Goal: Task Accomplishment & Management: Complete application form

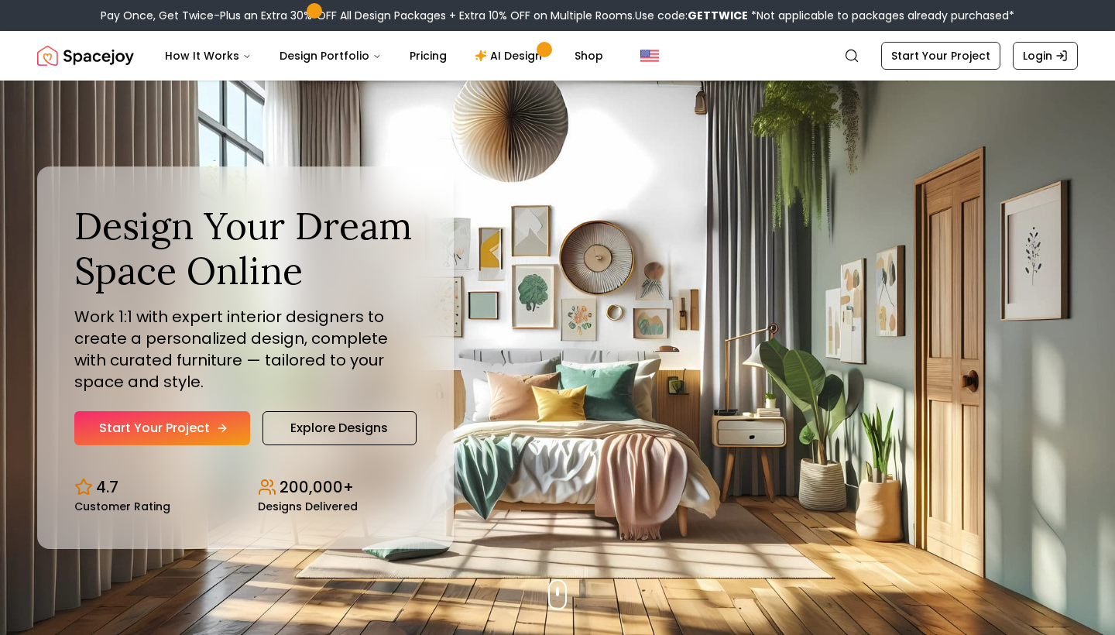
click at [163, 429] on link "Start Your Project" at bounding box center [162, 428] width 176 height 34
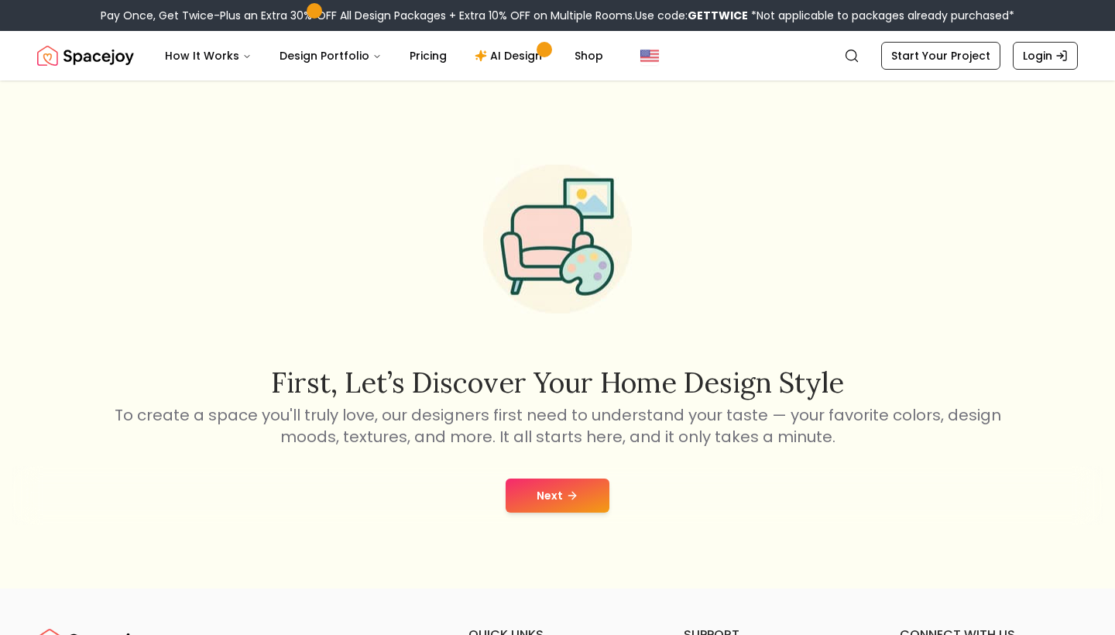
click at [568, 501] on icon at bounding box center [572, 495] width 12 height 12
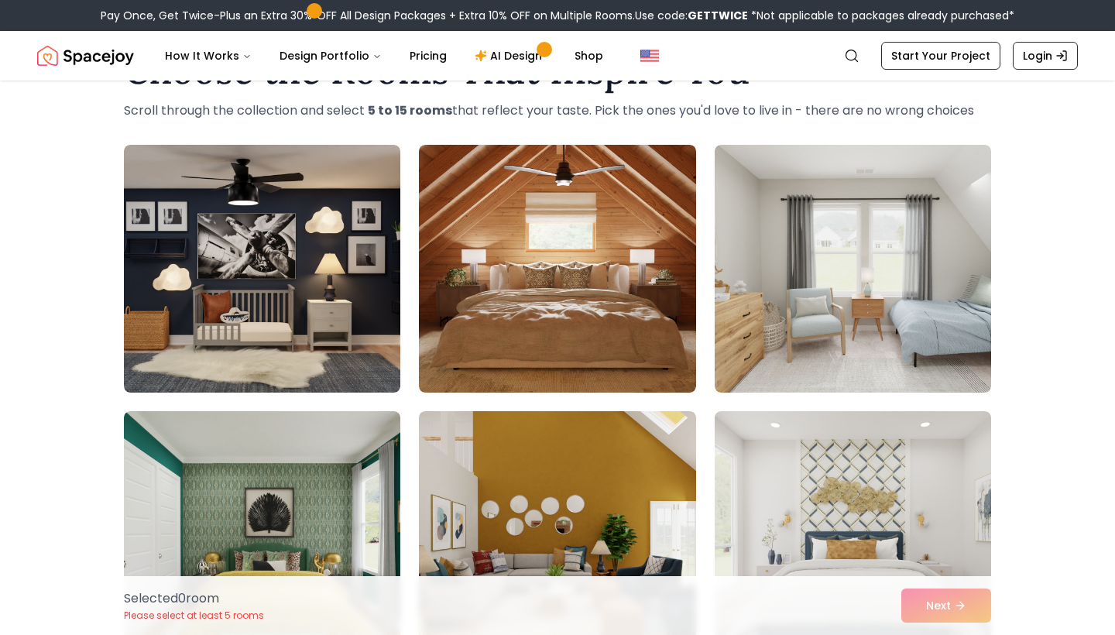
scroll to position [81, 0]
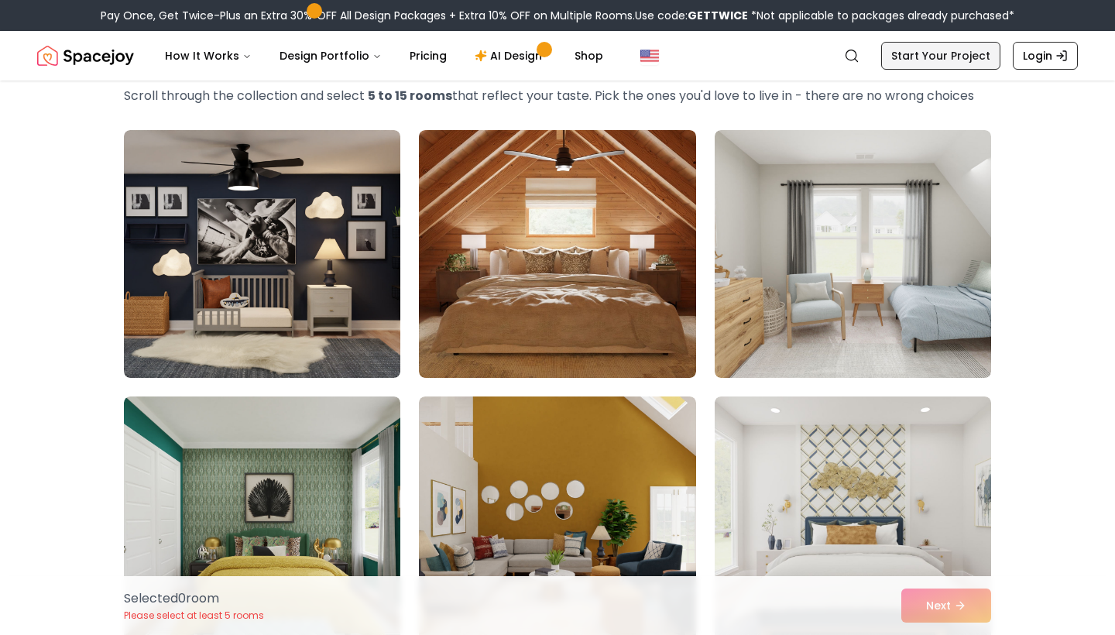
click at [972, 59] on link "Start Your Project" at bounding box center [940, 56] width 119 height 28
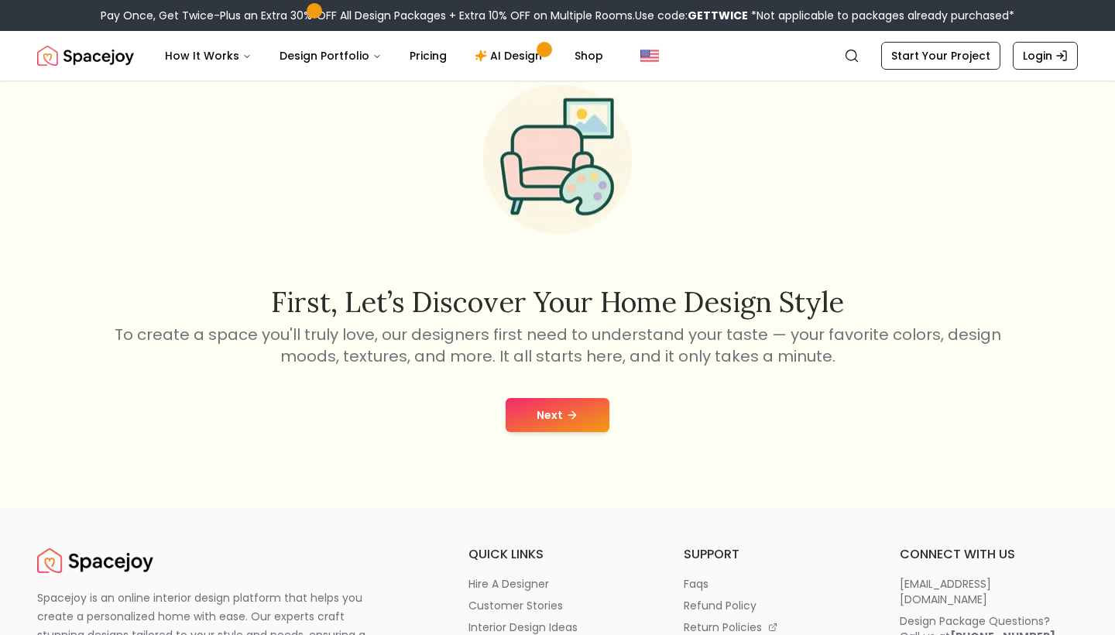
click at [590, 415] on button "Next" at bounding box center [558, 415] width 104 height 34
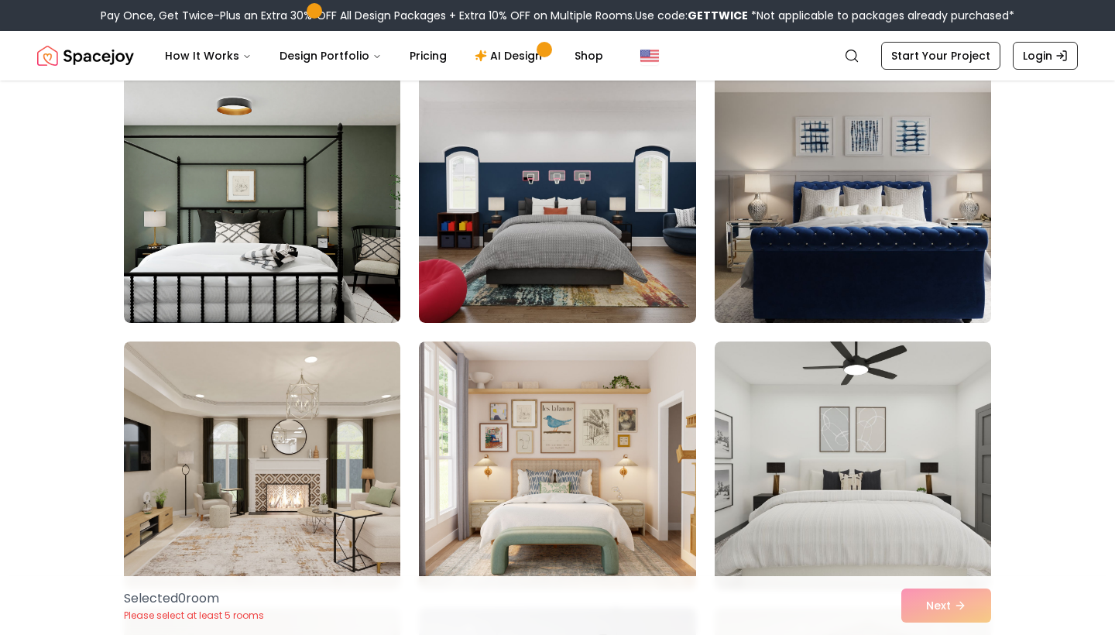
scroll to position [691, 0]
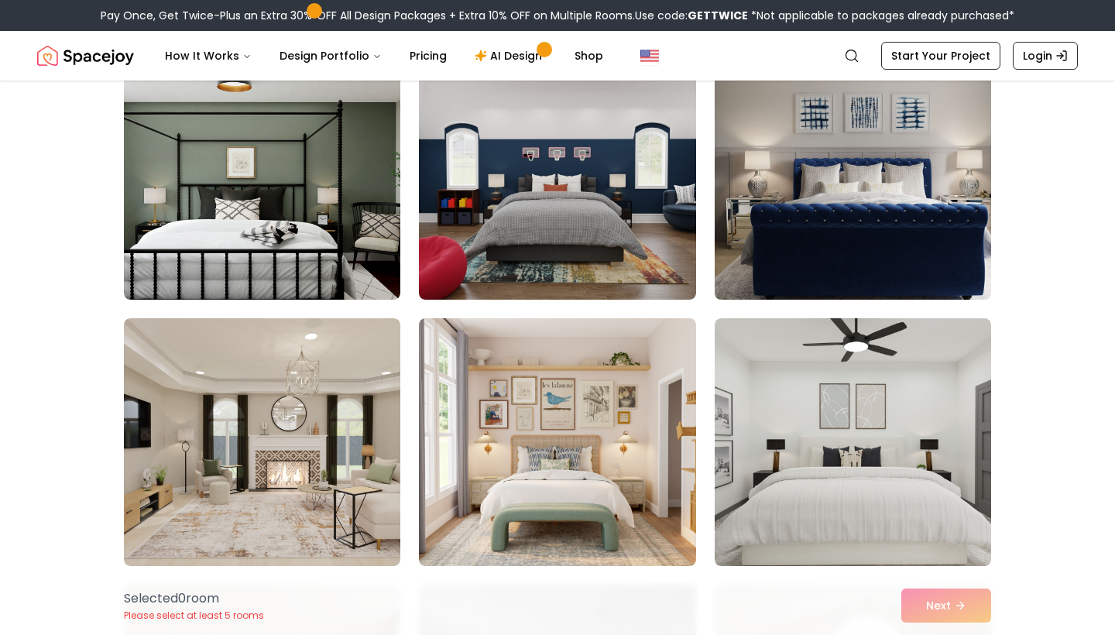
click at [830, 207] on img at bounding box center [853, 176] width 290 height 260
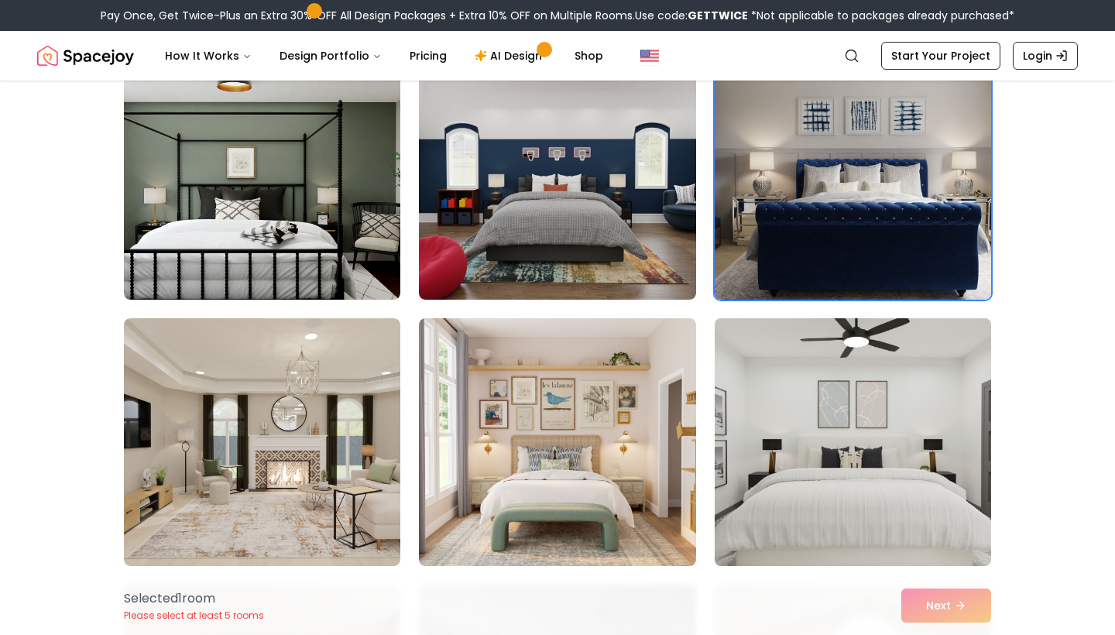
click at [811, 391] on img at bounding box center [853, 442] width 290 height 260
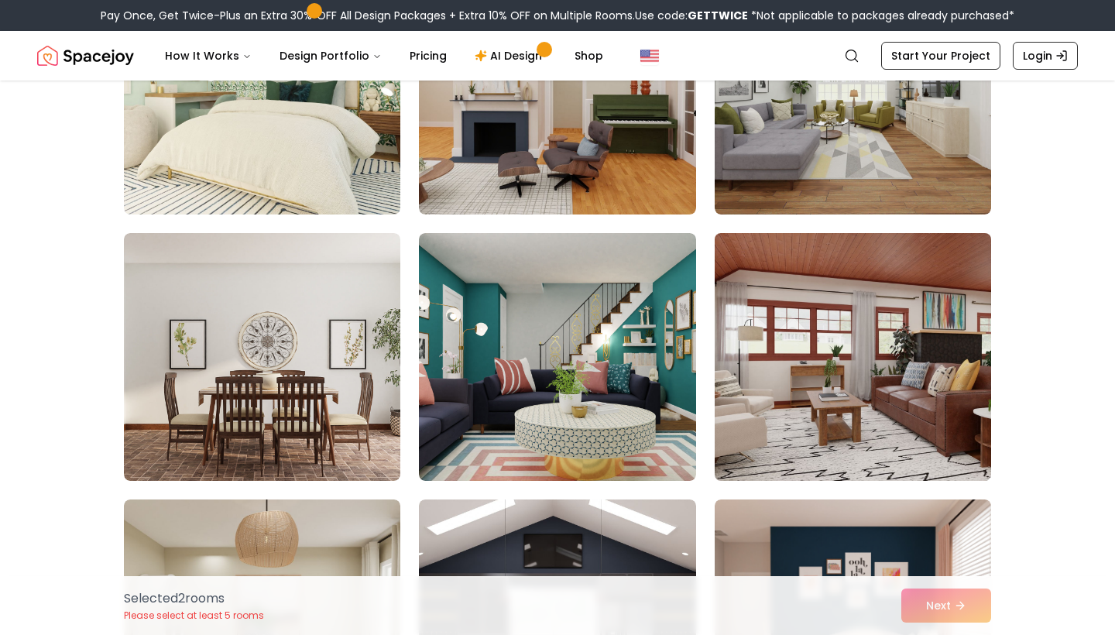
scroll to position [2375, 1]
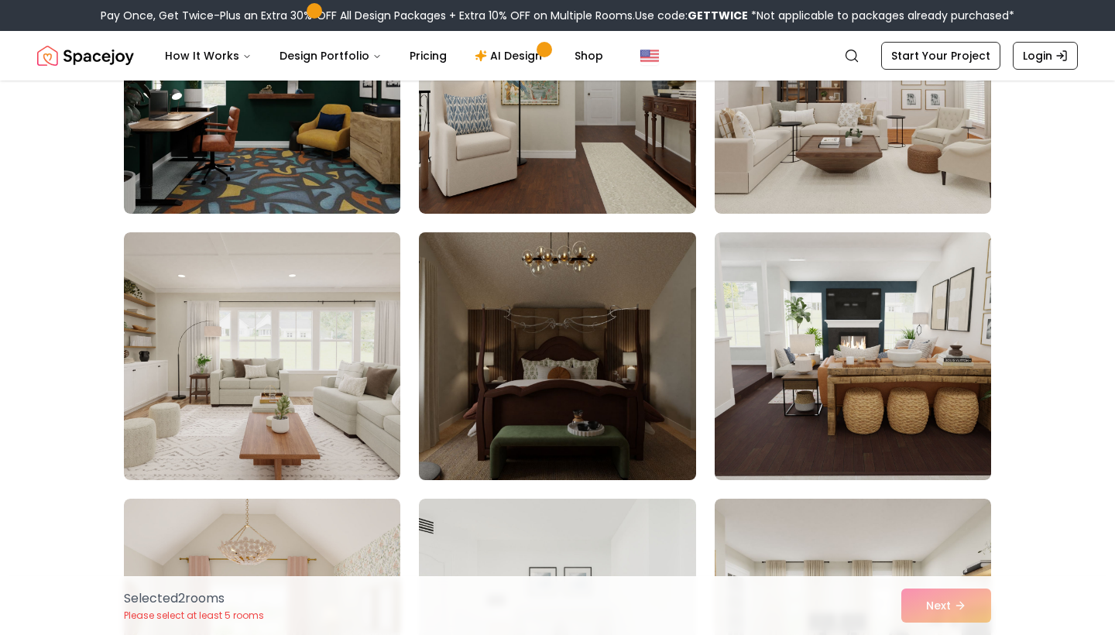
click at [610, 351] on img at bounding box center [557, 356] width 290 height 260
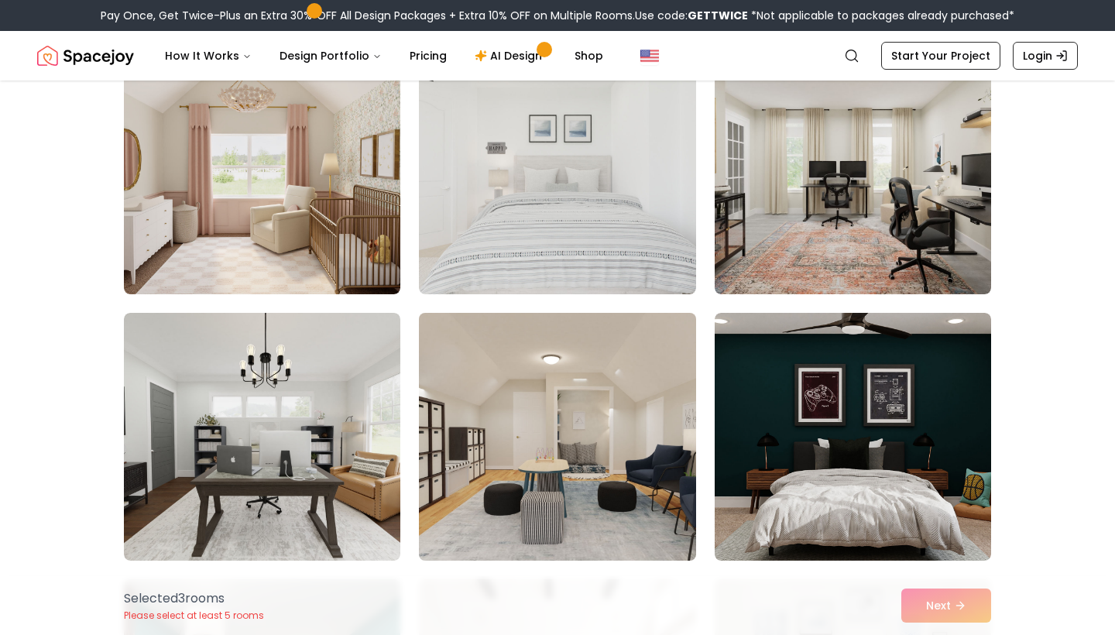
scroll to position [4191, 0]
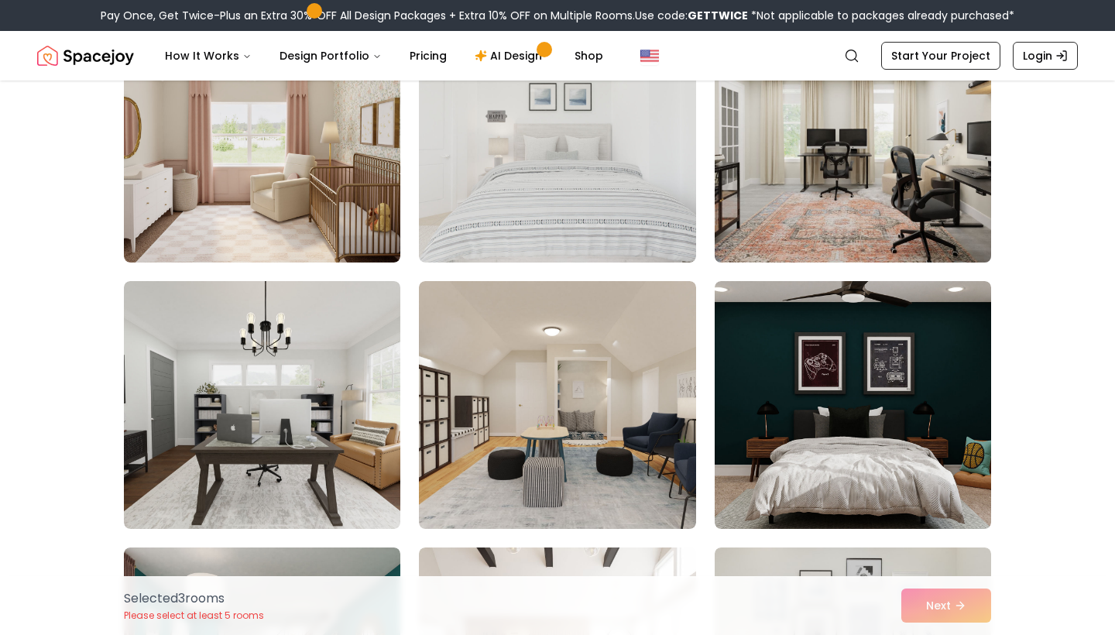
click at [783, 208] on img at bounding box center [853, 139] width 290 height 260
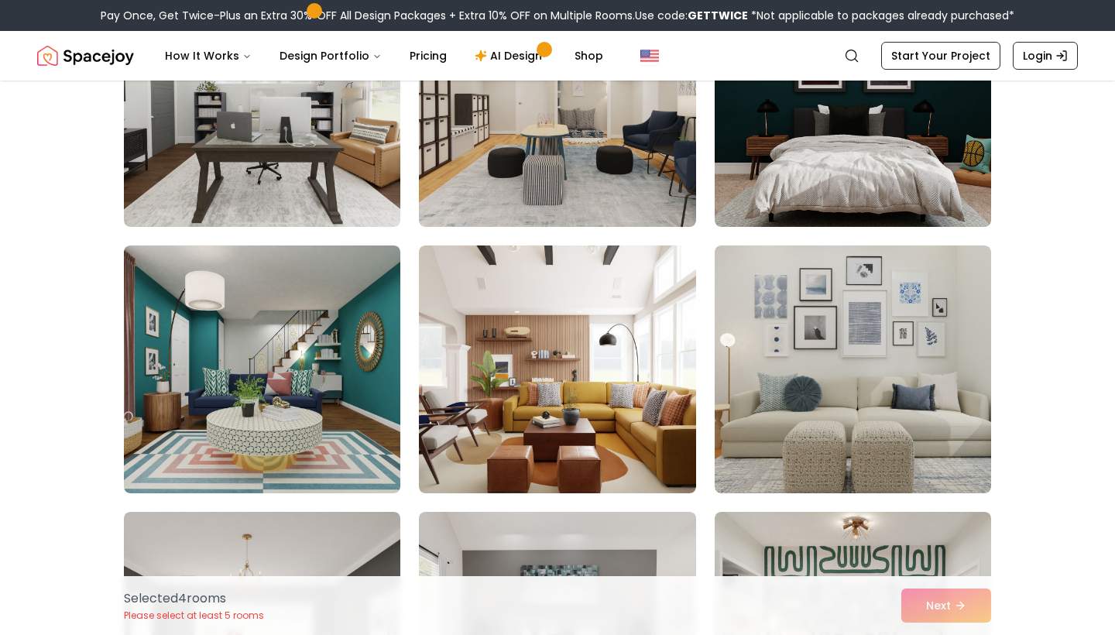
scroll to position [4498, 0]
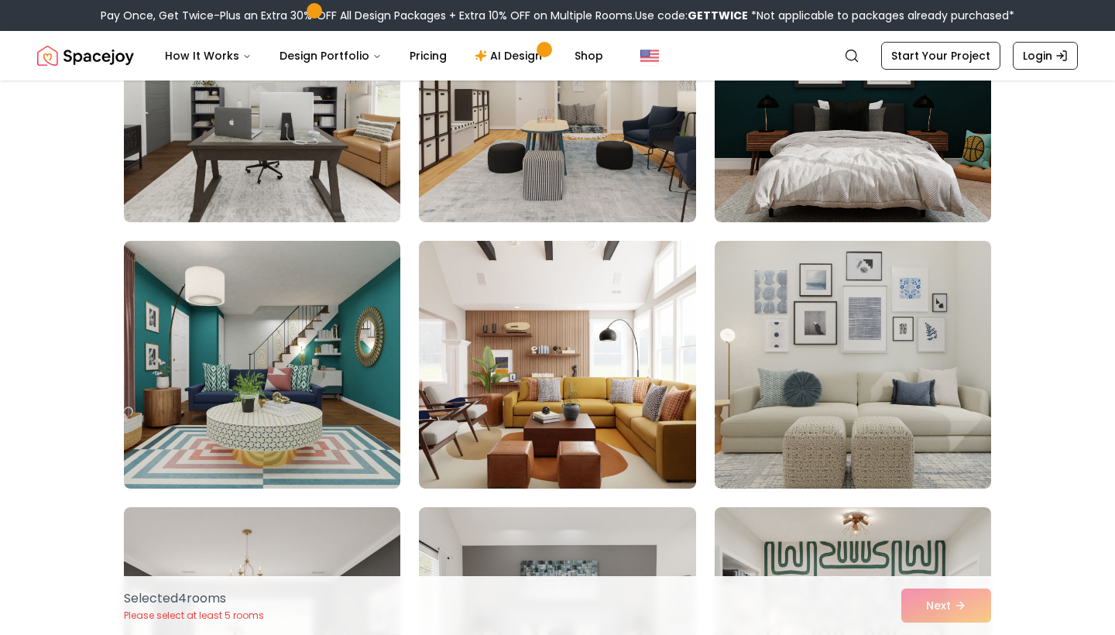
click at [191, 118] on img at bounding box center [262, 98] width 290 height 260
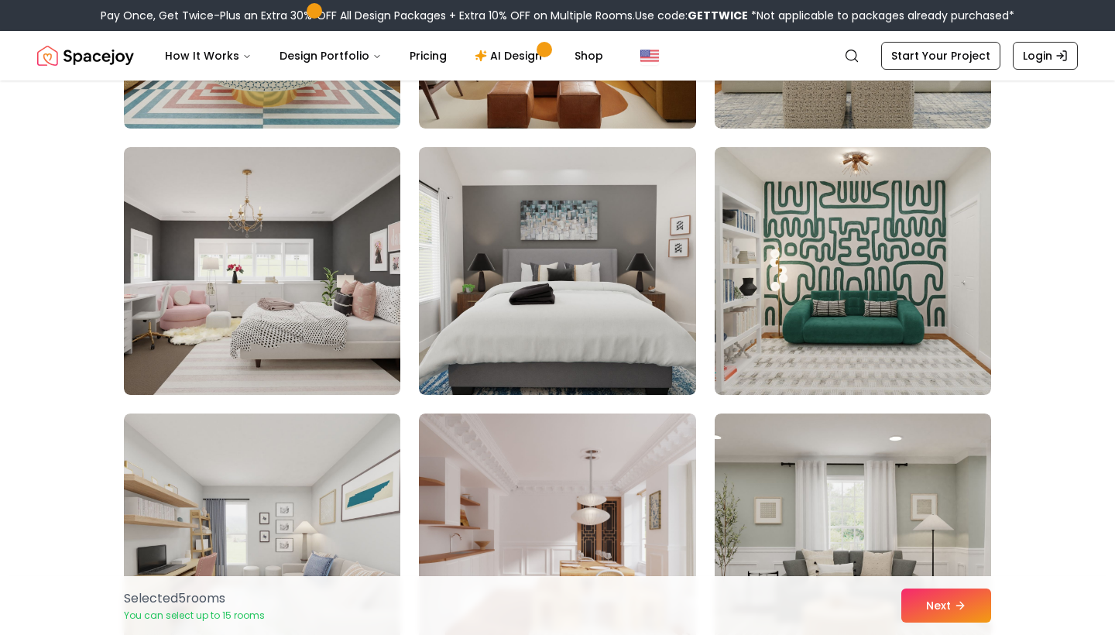
scroll to position [4857, 0]
click at [533, 236] on img at bounding box center [557, 272] width 276 height 248
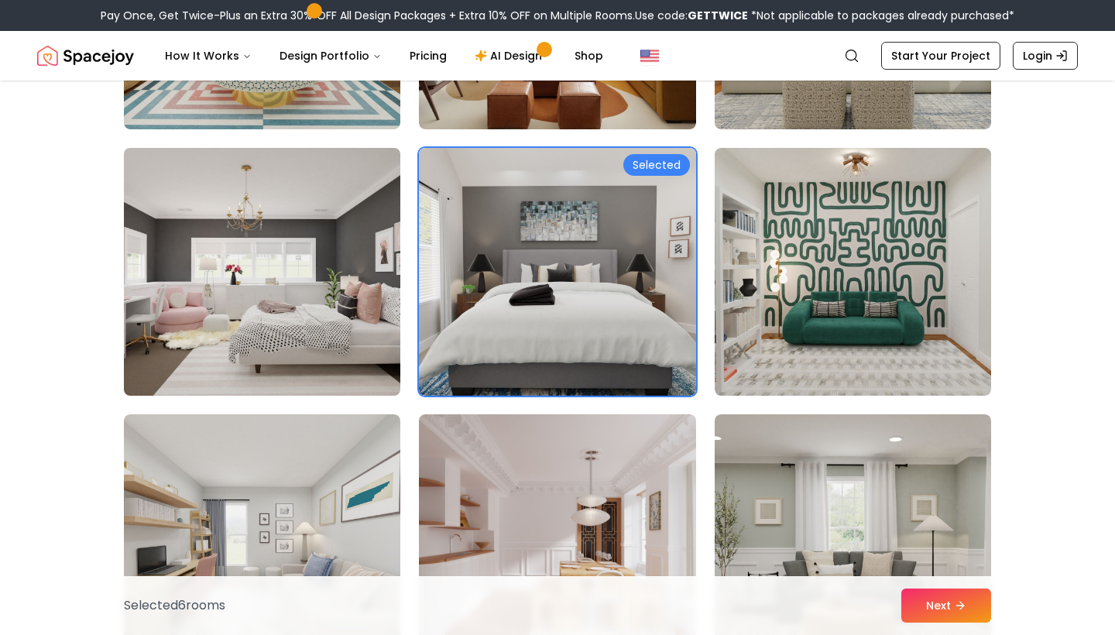
click at [320, 325] on img at bounding box center [262, 272] width 290 height 260
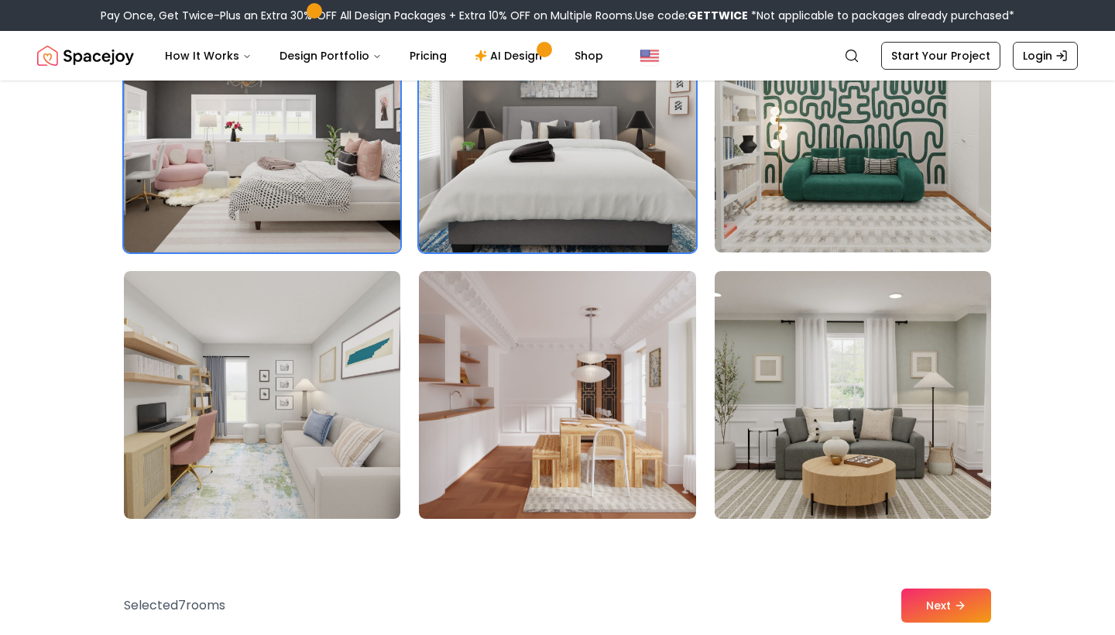
scroll to position [5038, 0]
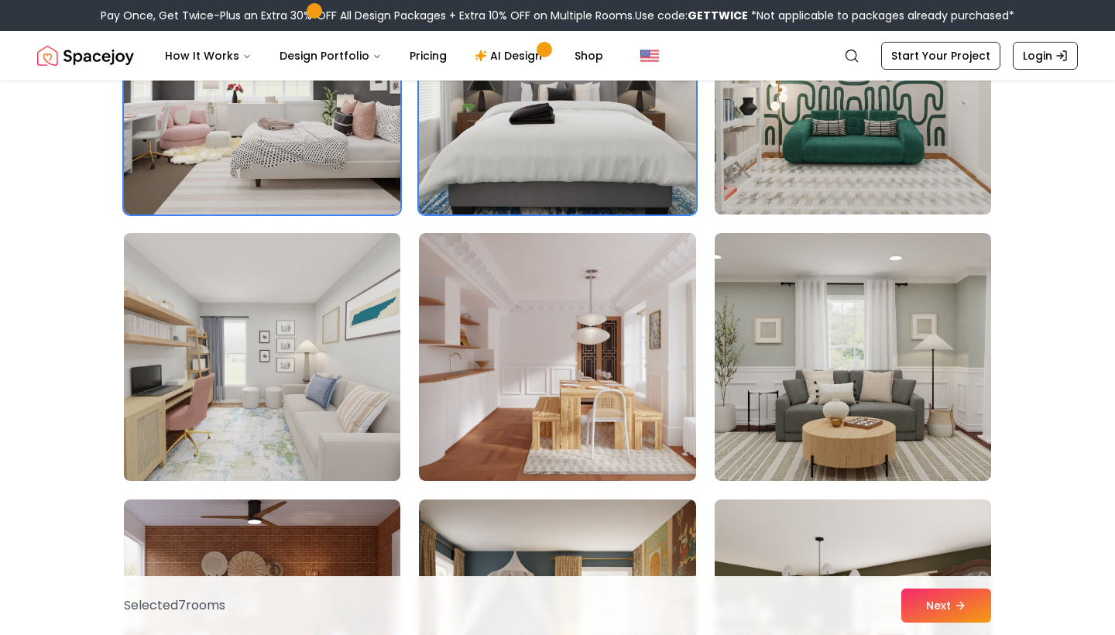
click at [320, 325] on img at bounding box center [262, 357] width 290 height 260
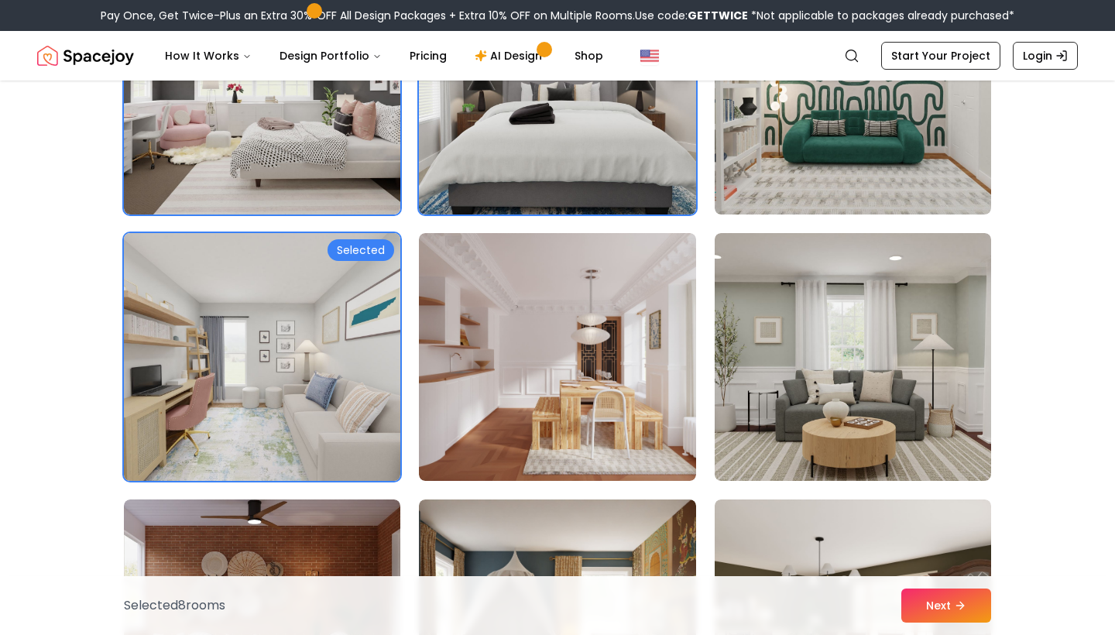
click at [320, 325] on img at bounding box center [262, 357] width 290 height 260
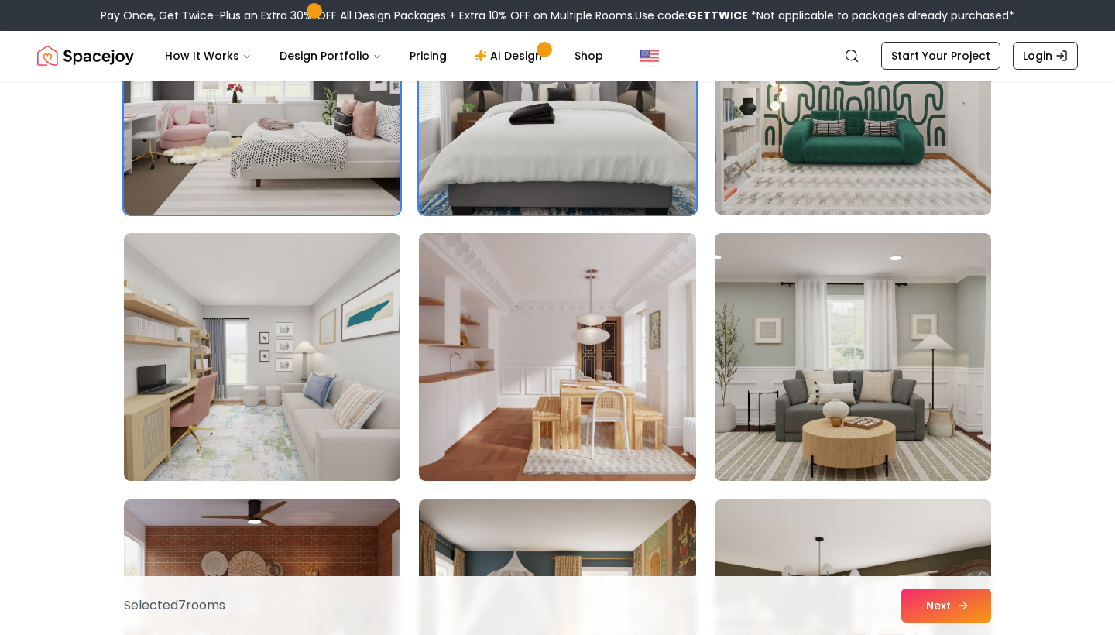
click at [931, 609] on button "Next" at bounding box center [946, 605] width 90 height 34
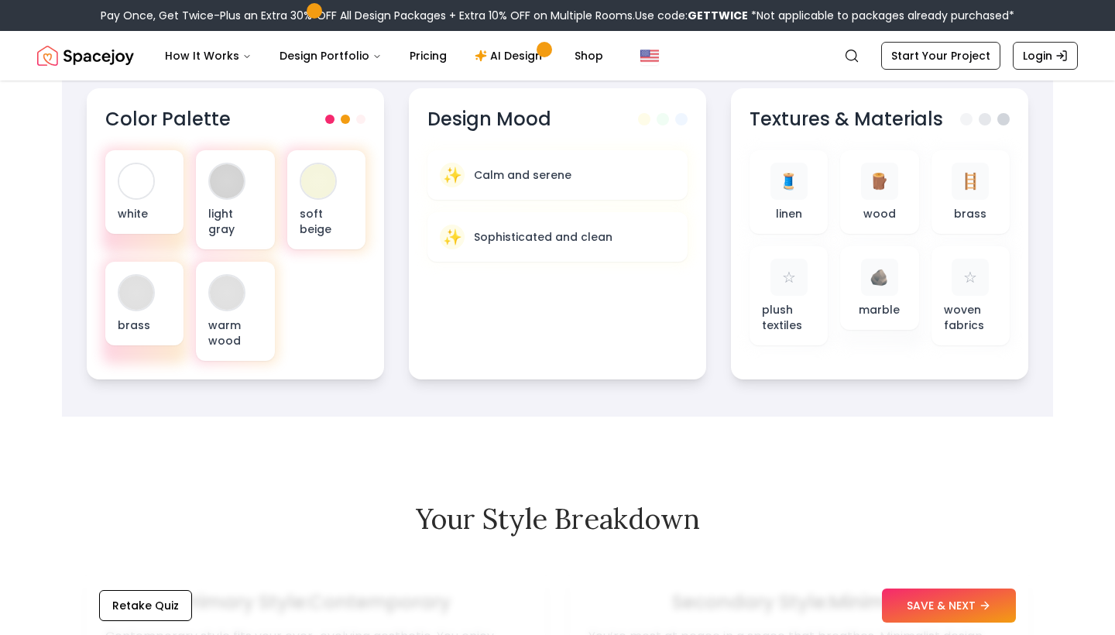
scroll to position [696, 0]
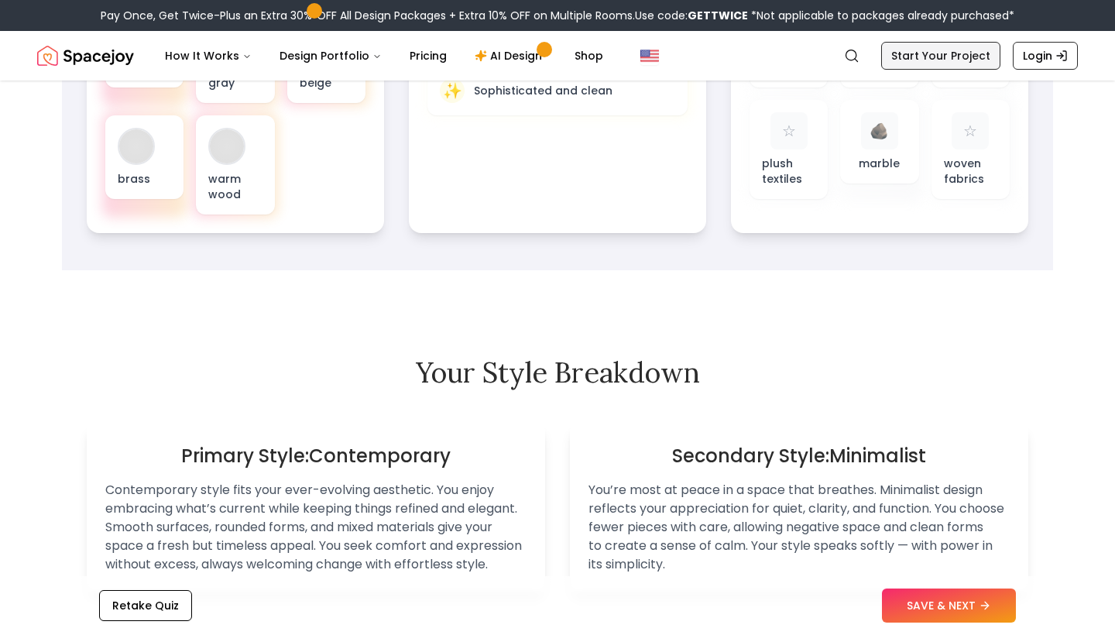
click at [959, 46] on link "Start Your Project" at bounding box center [940, 56] width 119 height 28
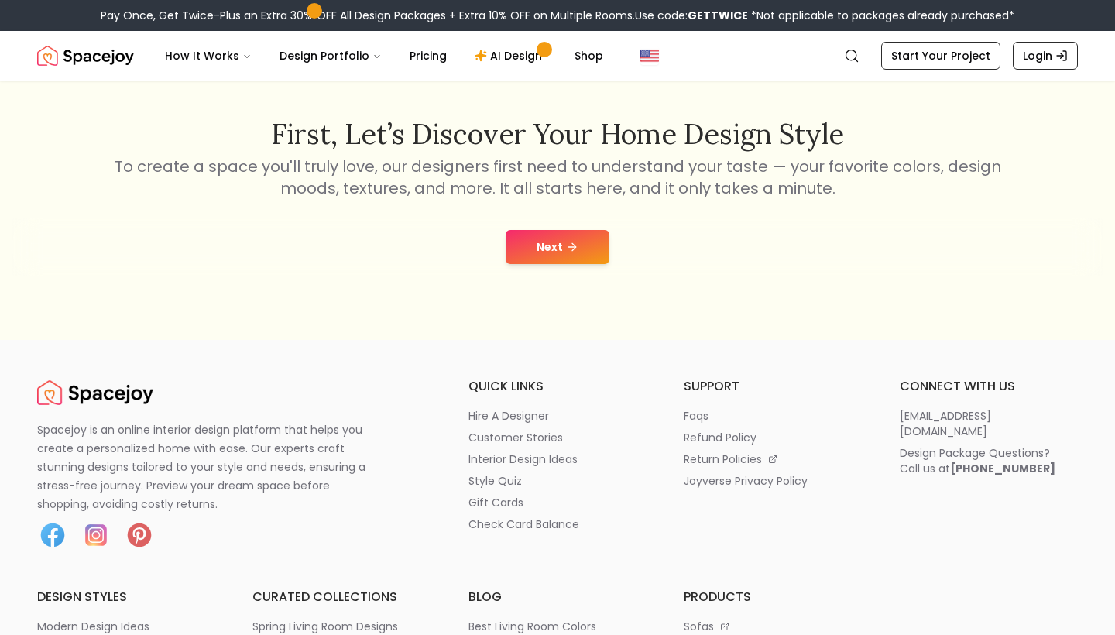
scroll to position [288, 0]
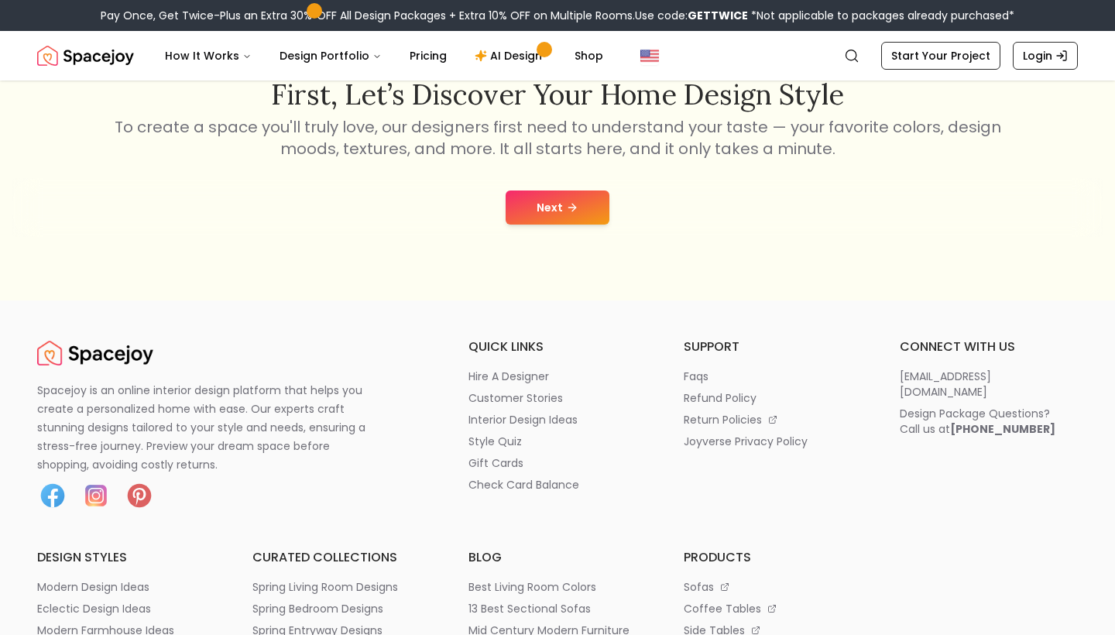
click at [587, 201] on button "Next" at bounding box center [558, 207] width 104 height 34
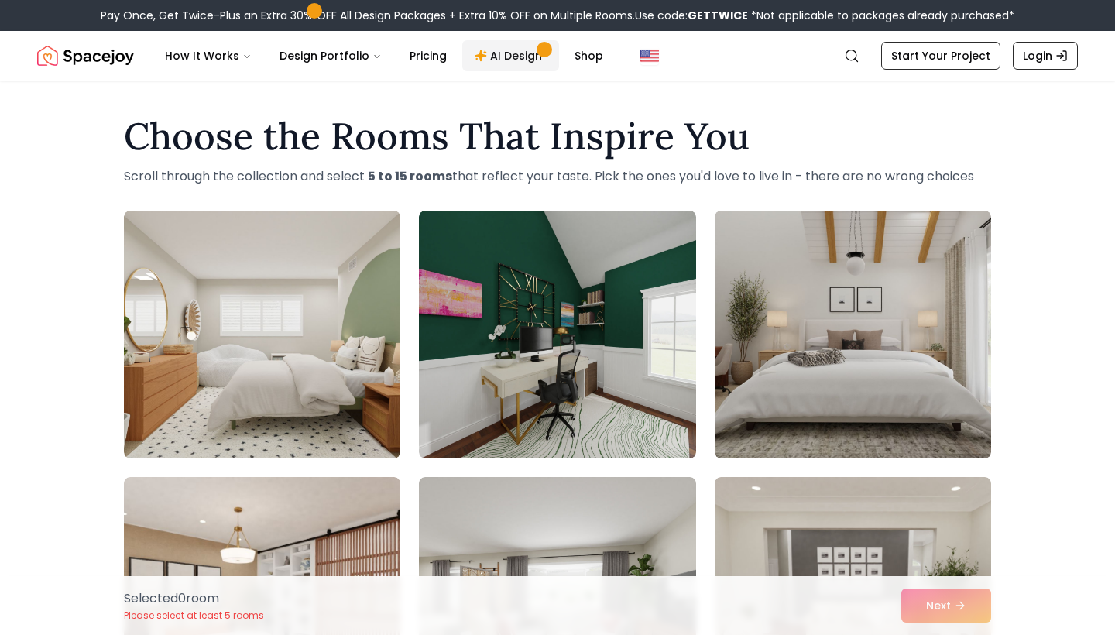
click at [512, 59] on link "AI Design" at bounding box center [510, 55] width 97 height 31
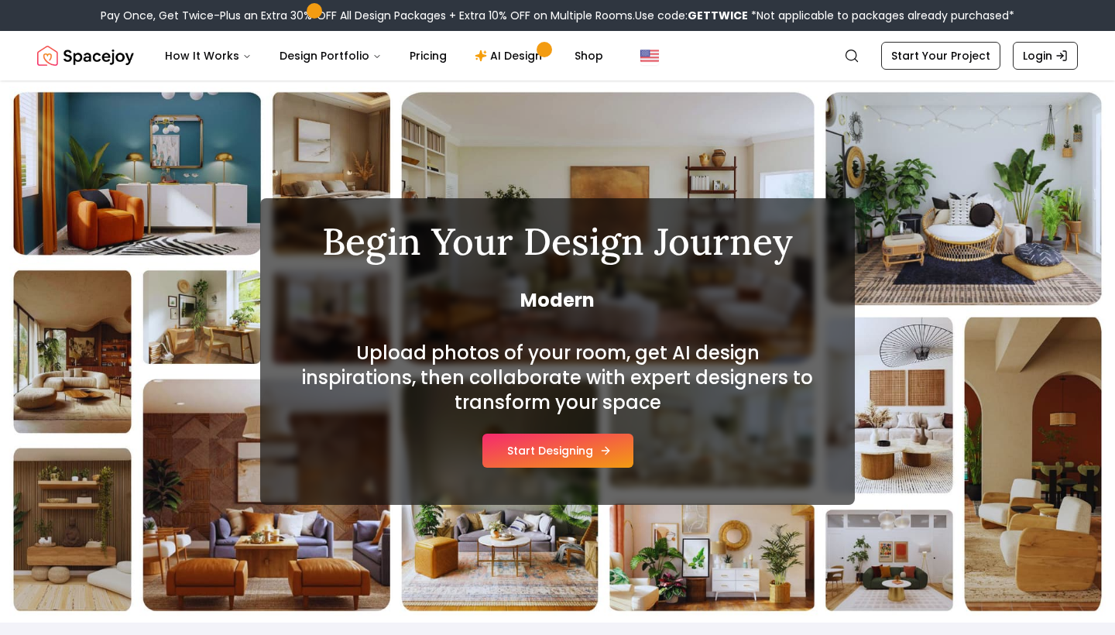
click at [583, 448] on button "Start Designing" at bounding box center [557, 451] width 151 height 34
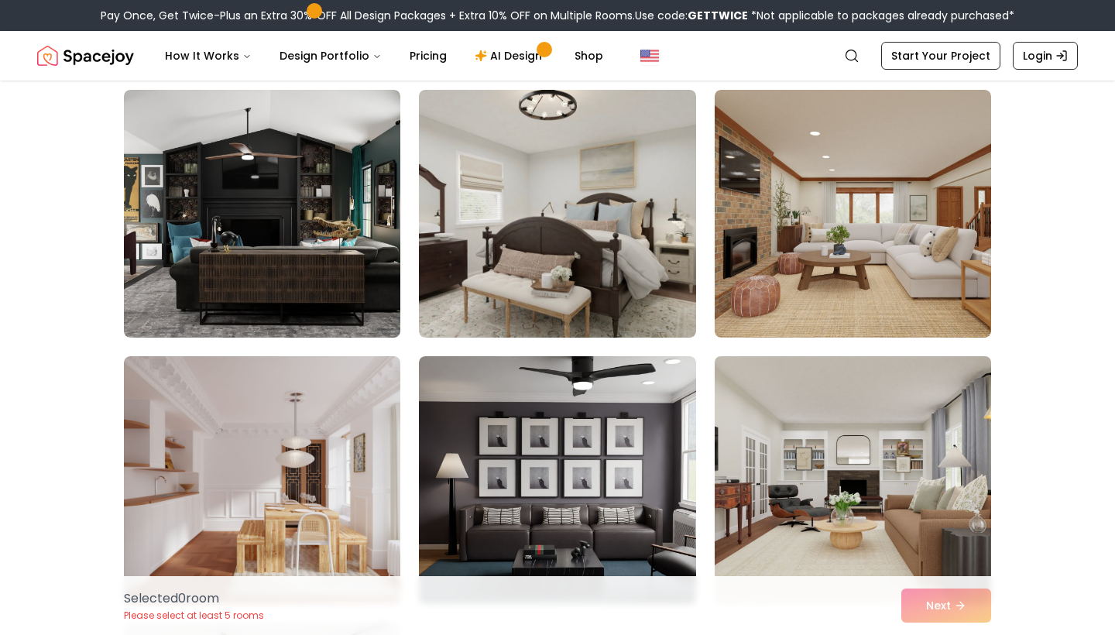
scroll to position [444, 0]
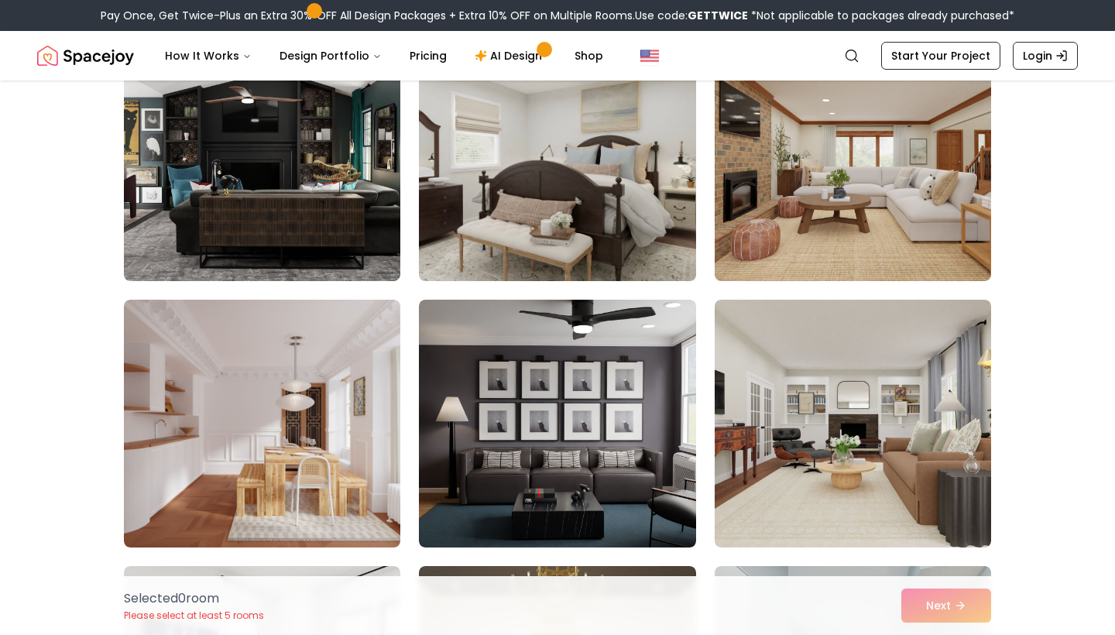
click at [555, 221] on img at bounding box center [557, 157] width 290 height 260
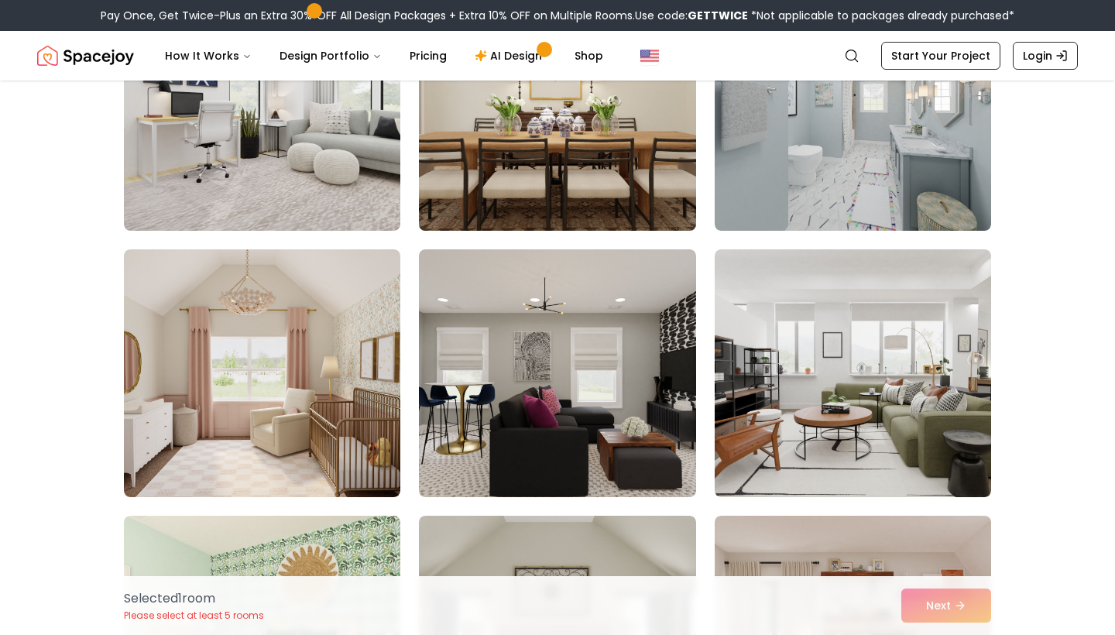
scroll to position [1032, 0]
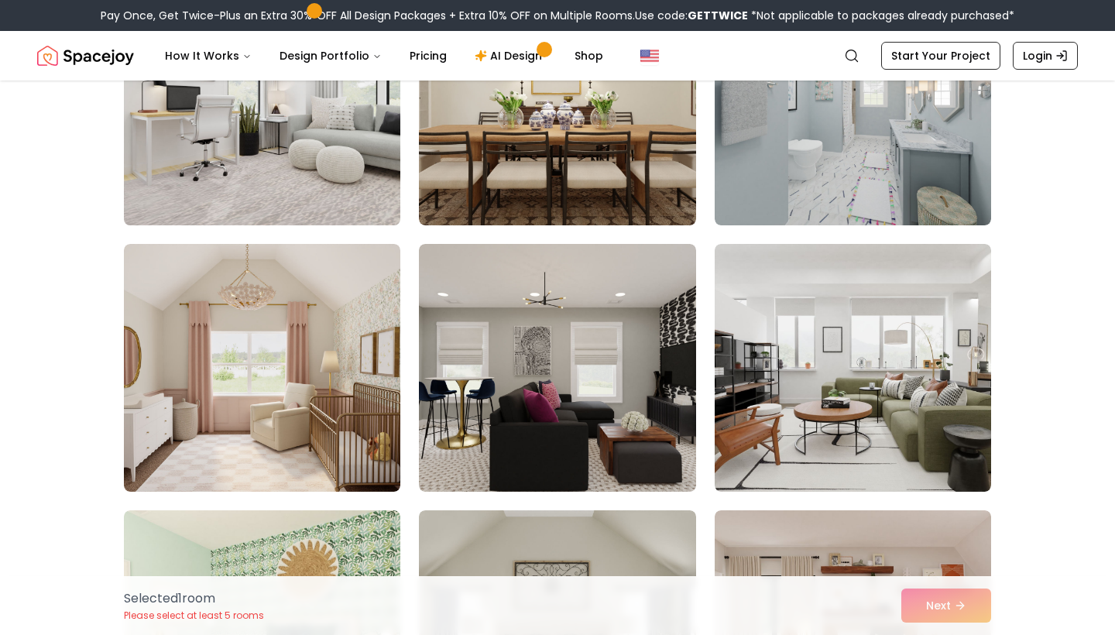
click at [288, 177] on img at bounding box center [262, 101] width 290 height 260
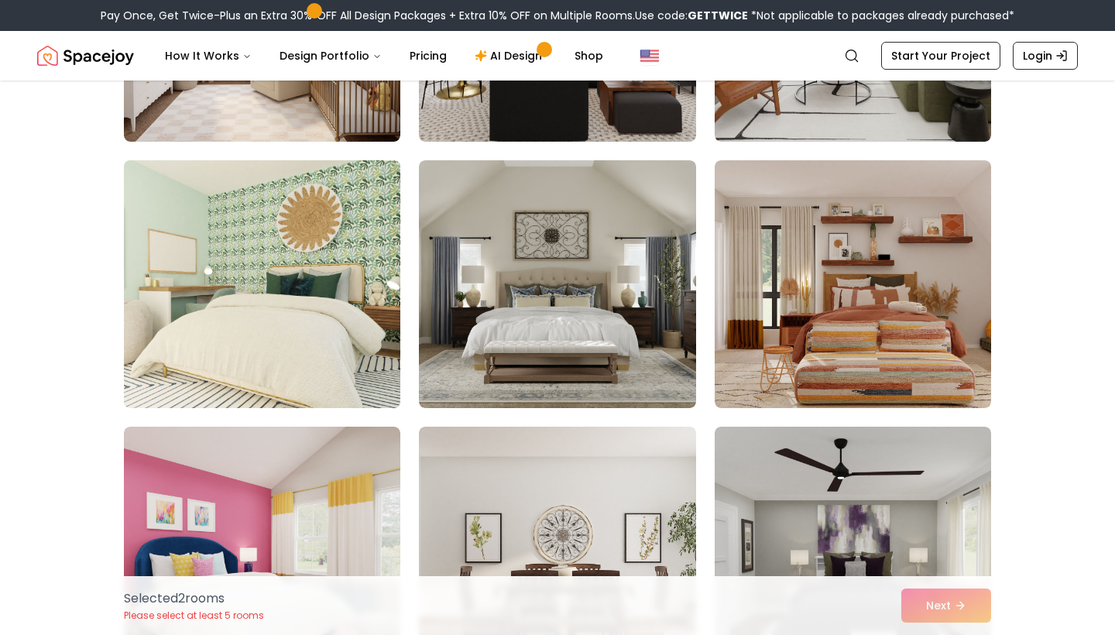
click at [331, 337] on img at bounding box center [262, 284] width 290 height 260
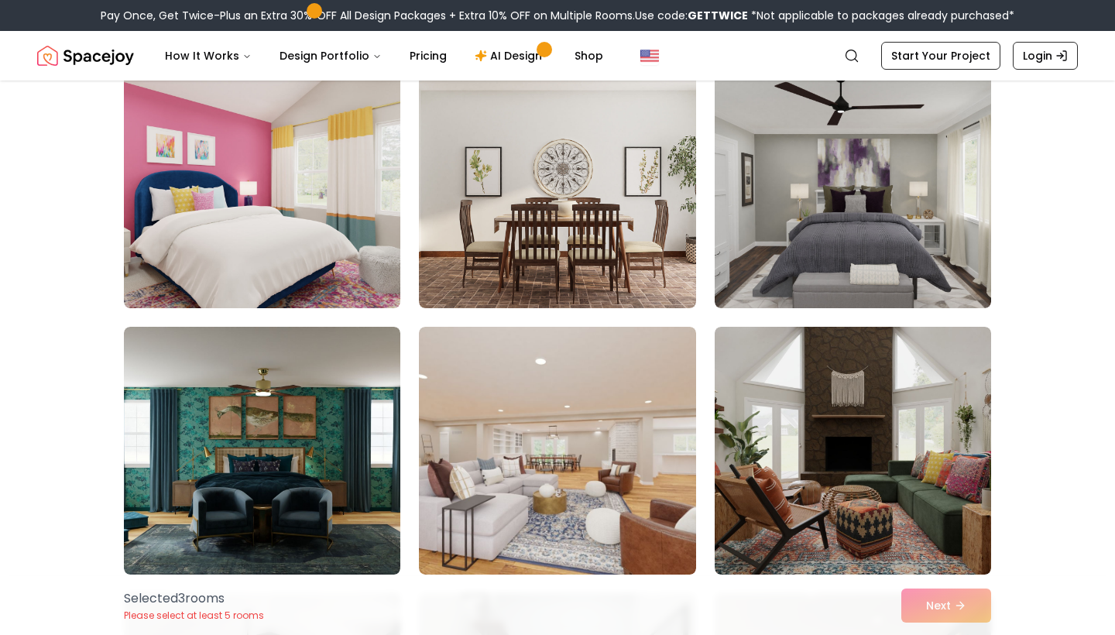
scroll to position [1773, 0]
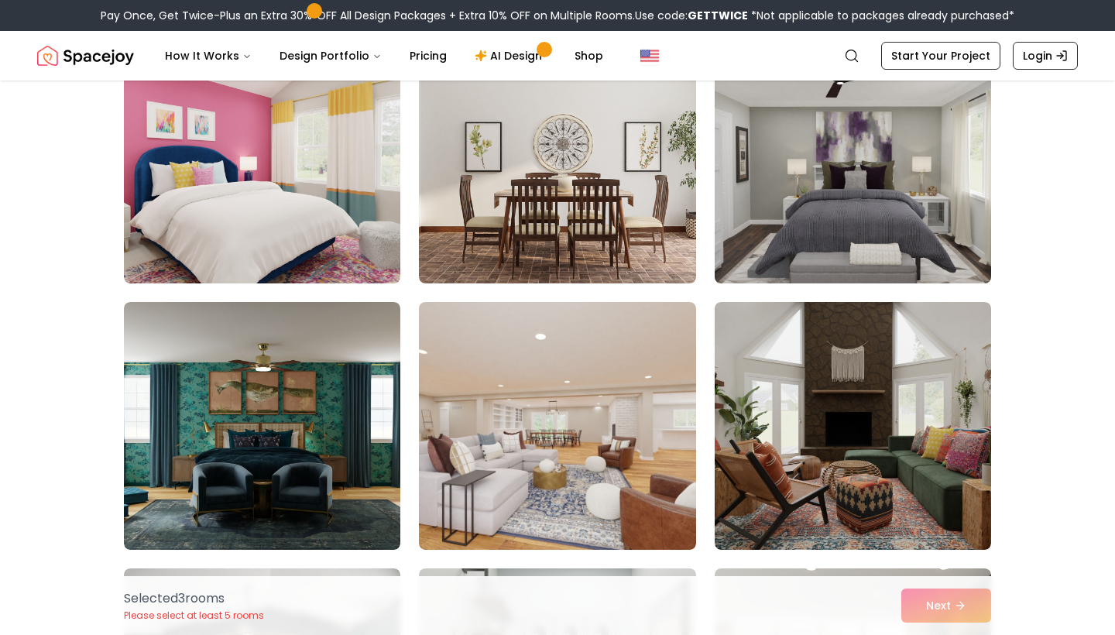
click at [877, 118] on img at bounding box center [853, 159] width 290 height 260
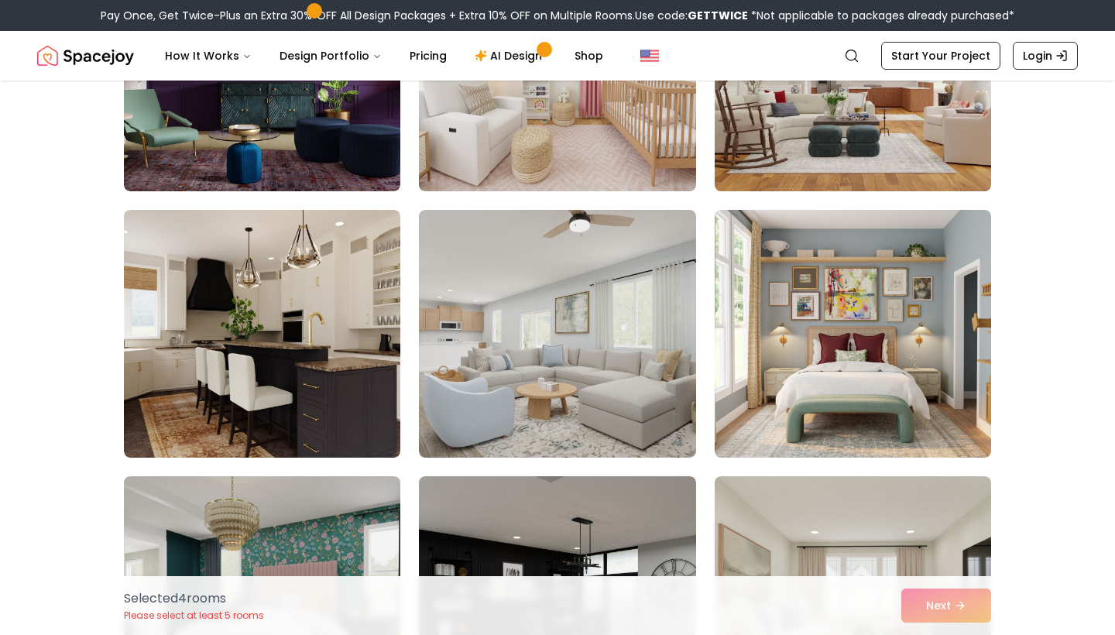
scroll to position [3198, 0]
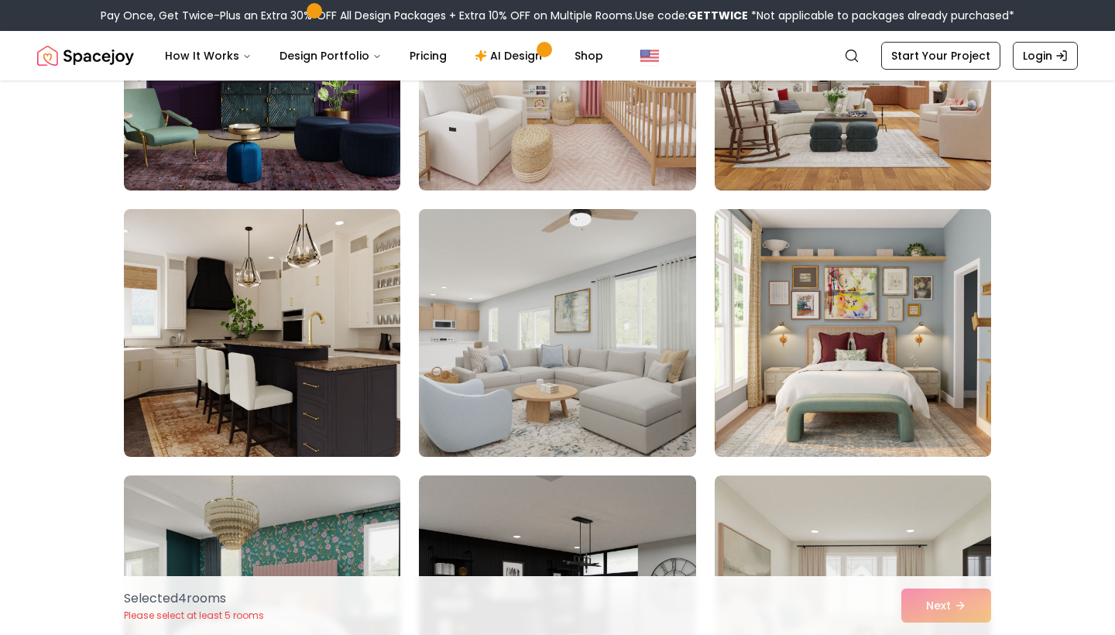
click at [578, 379] on img at bounding box center [557, 333] width 290 height 260
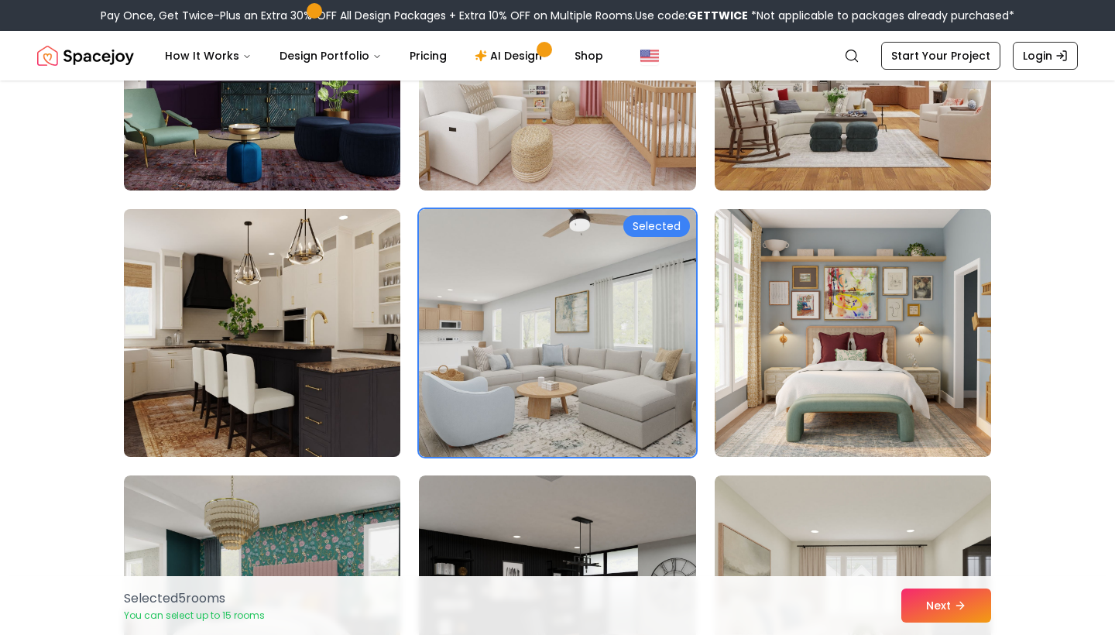
click at [289, 359] on img at bounding box center [262, 333] width 290 height 260
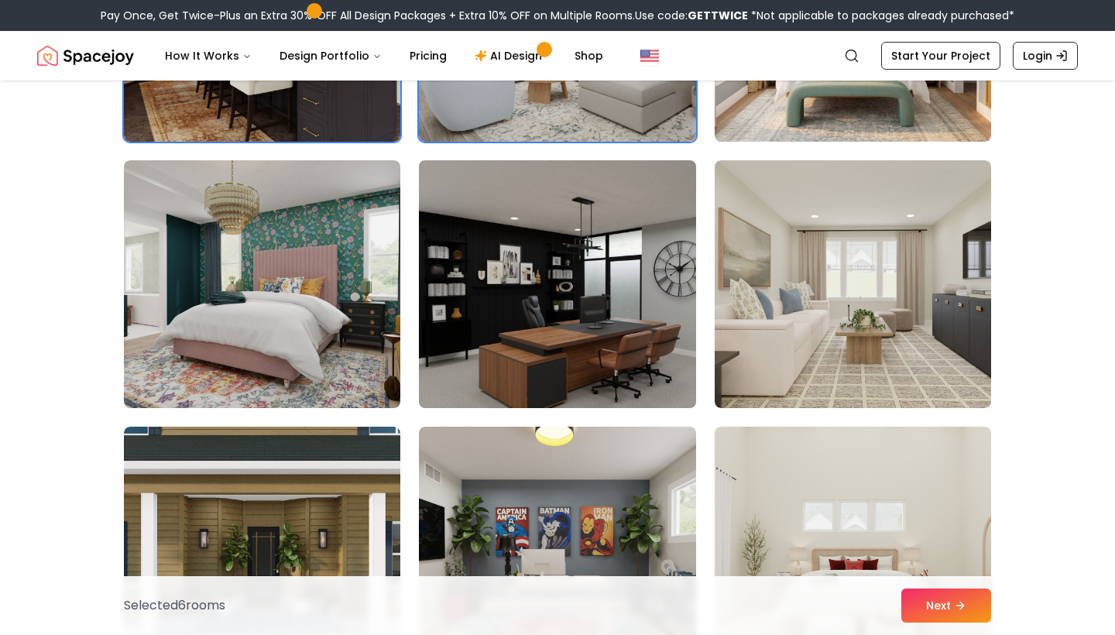
click at [460, 293] on img at bounding box center [557, 284] width 290 height 260
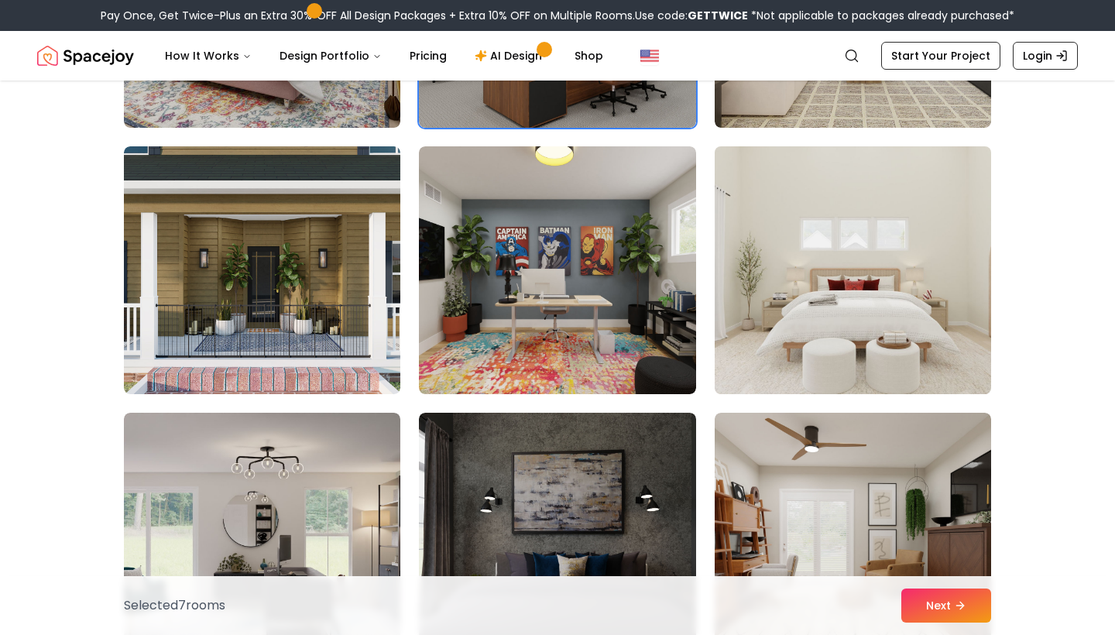
click at [841, 307] on img at bounding box center [853, 270] width 290 height 260
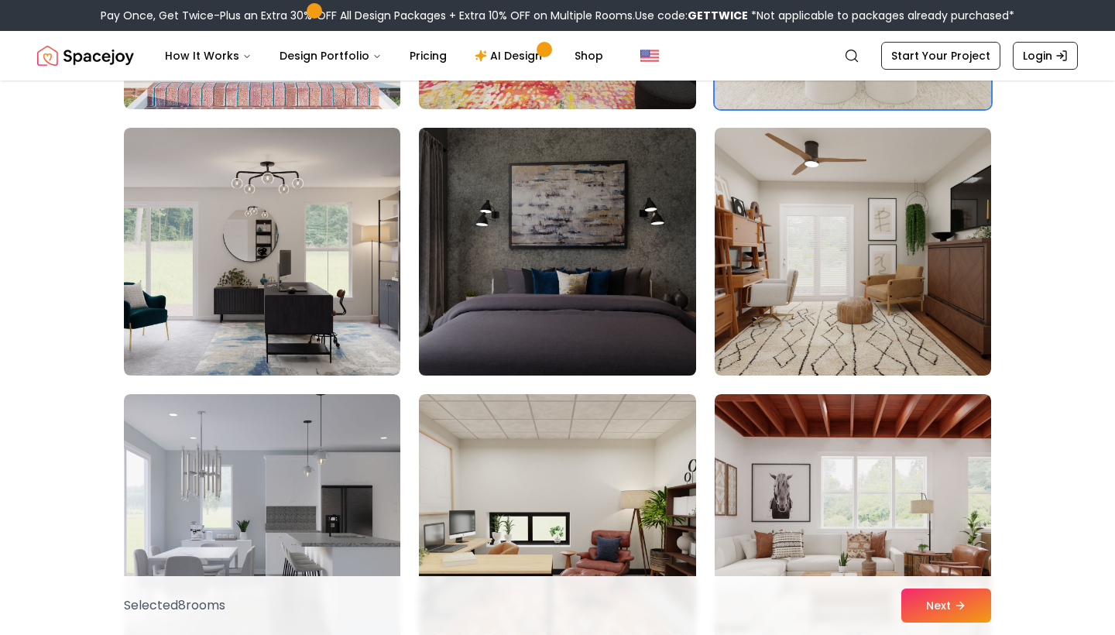
click at [545, 253] on img at bounding box center [557, 252] width 290 height 260
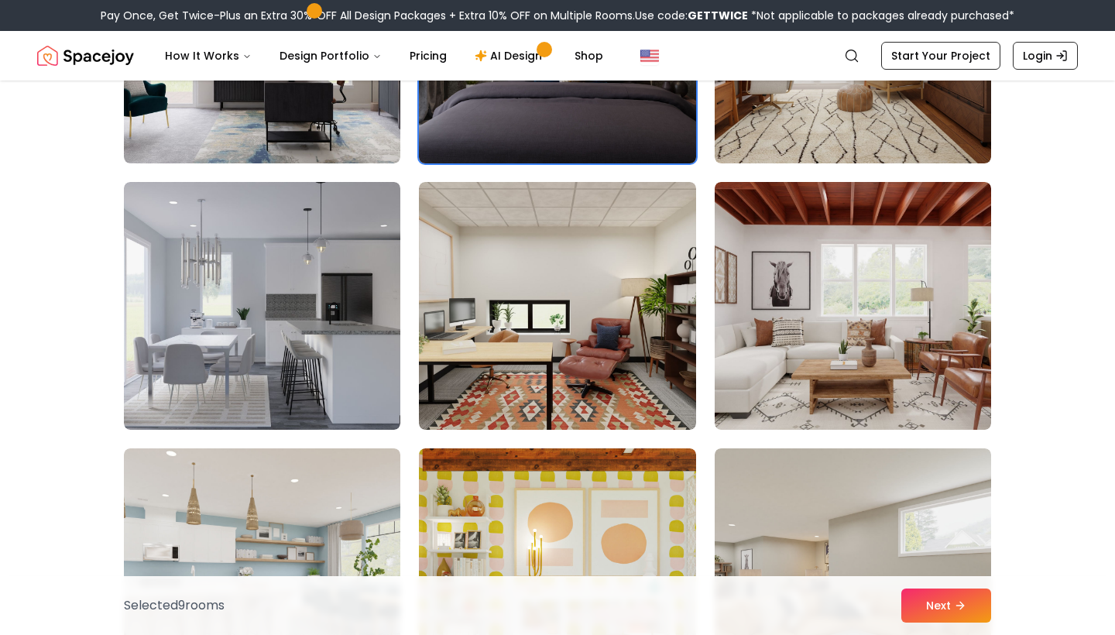
scroll to position [4293, 0]
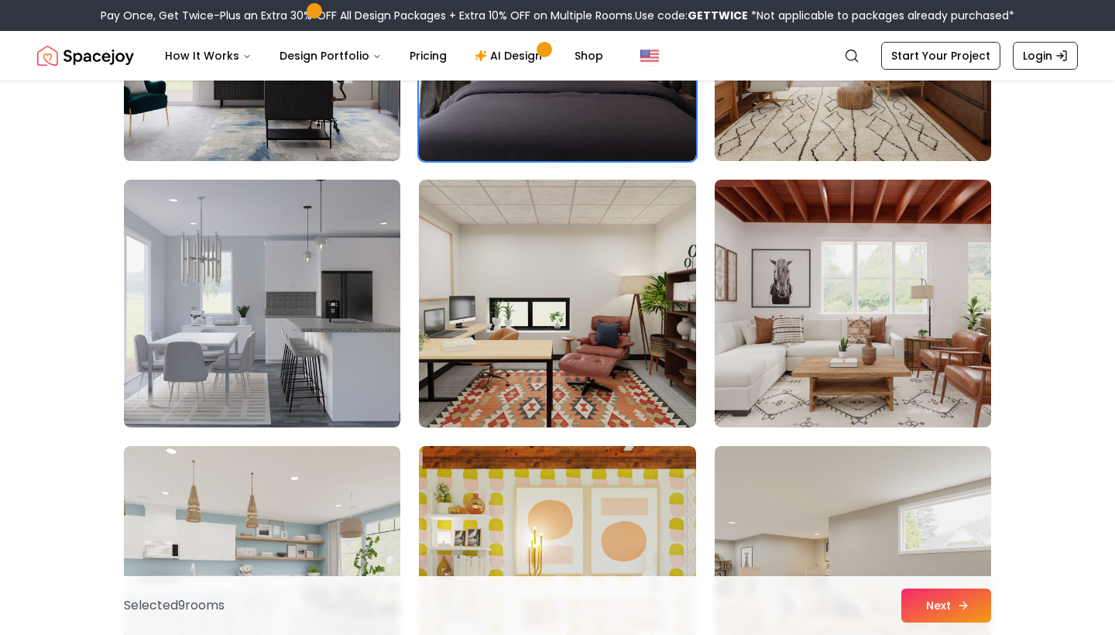
click at [945, 606] on button "Next" at bounding box center [946, 605] width 90 height 34
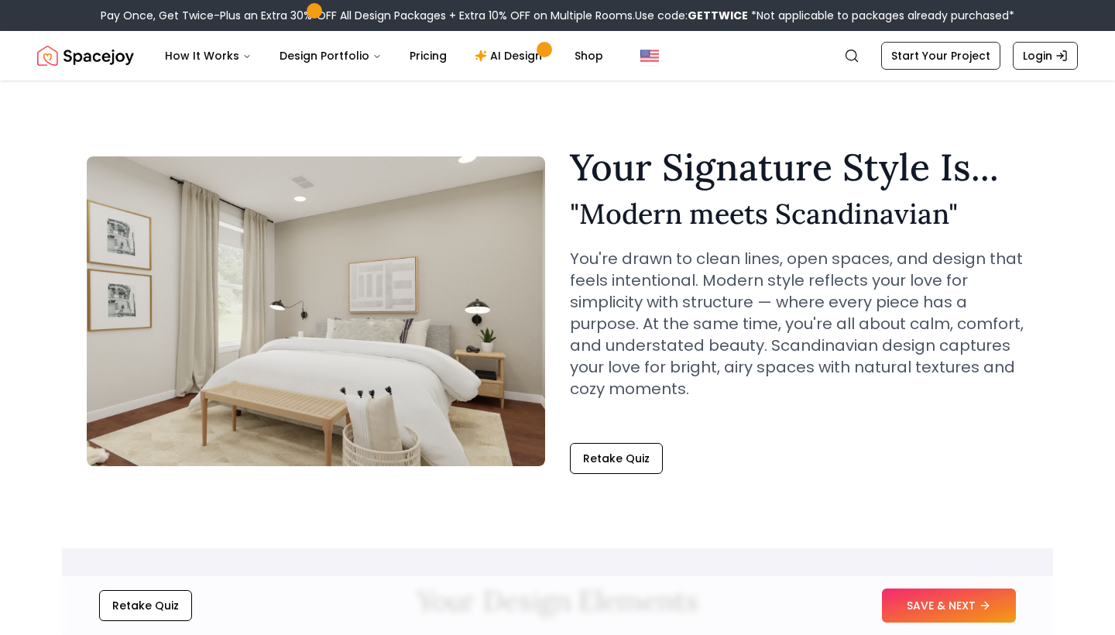
click at [945, 606] on button "SAVE & NEXT" at bounding box center [949, 605] width 134 height 34
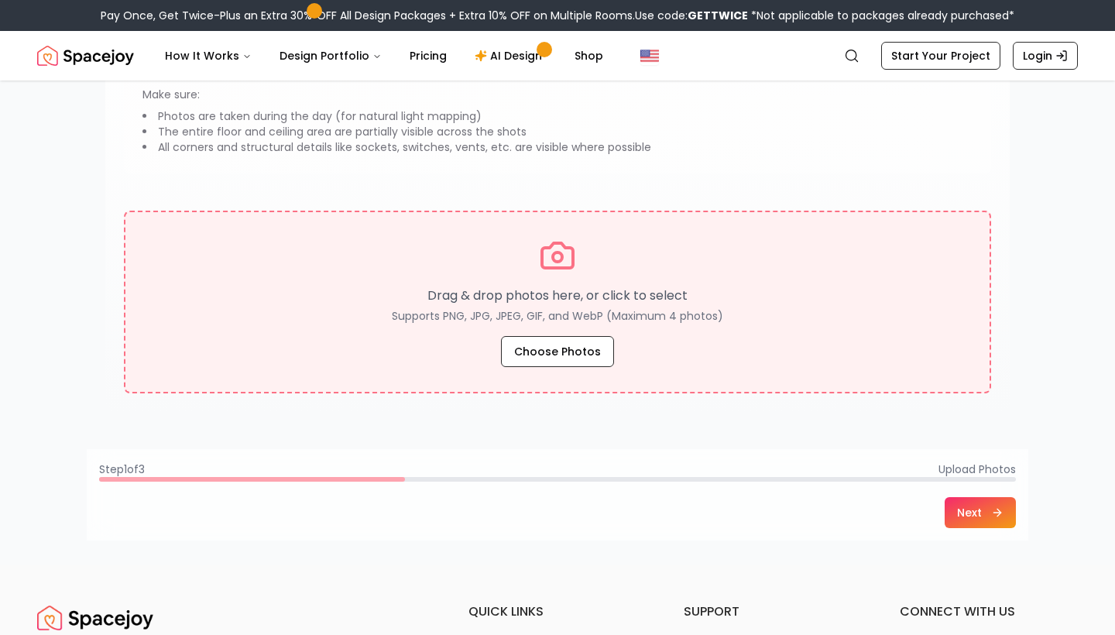
scroll to position [217, 0]
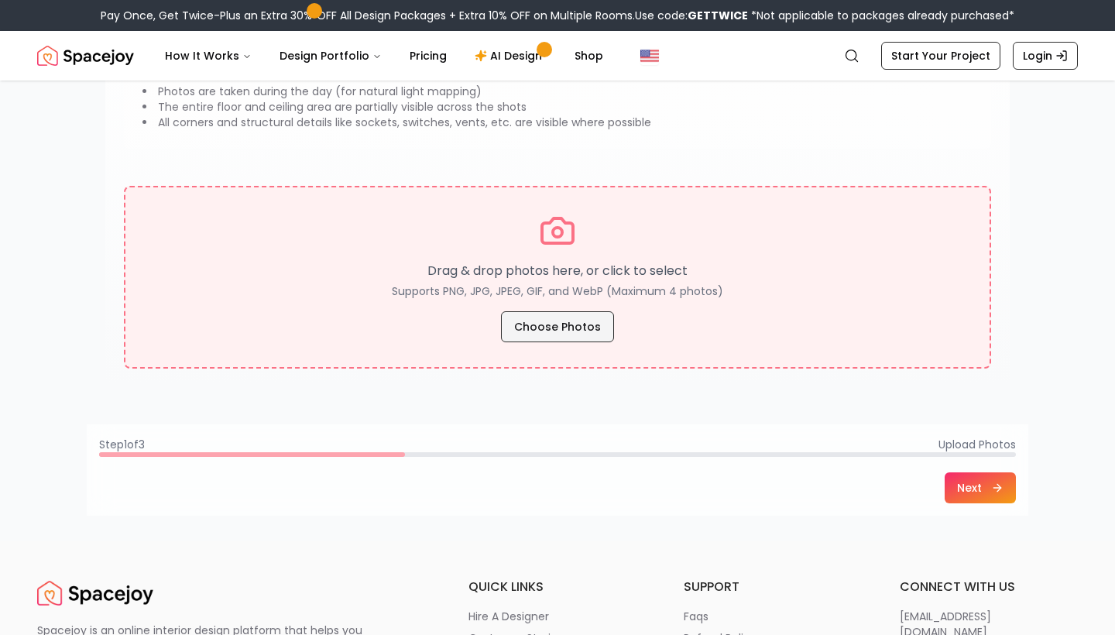
click at [575, 338] on button "Choose Photos" at bounding box center [557, 326] width 113 height 31
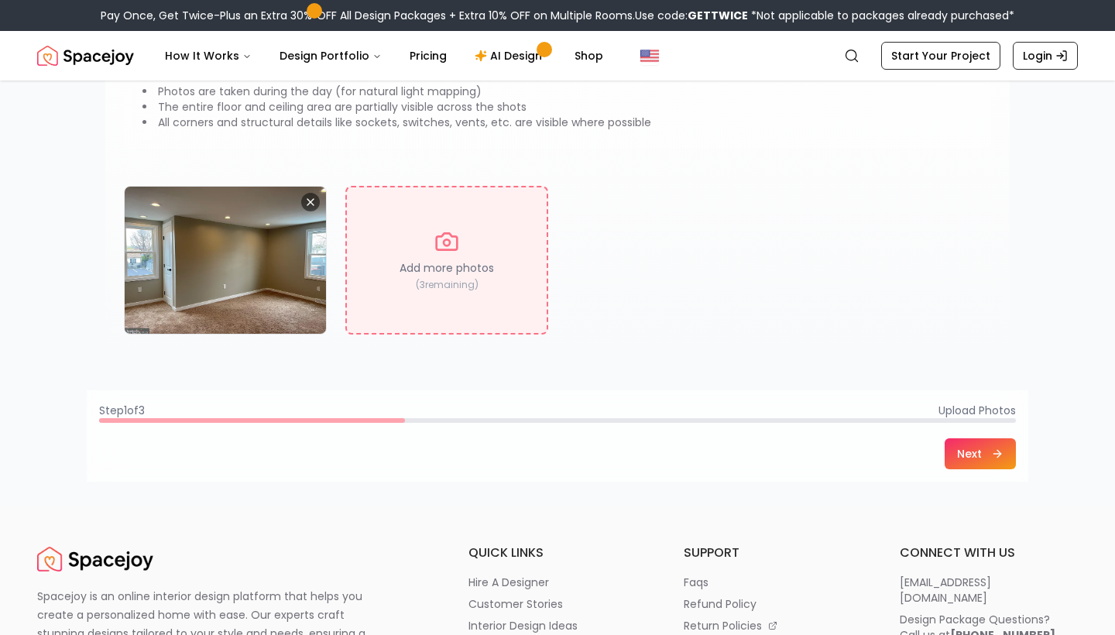
click at [480, 254] on div "Add more photos ( 3 remaining)" at bounding box center [446, 260] width 203 height 149
type input "**********"
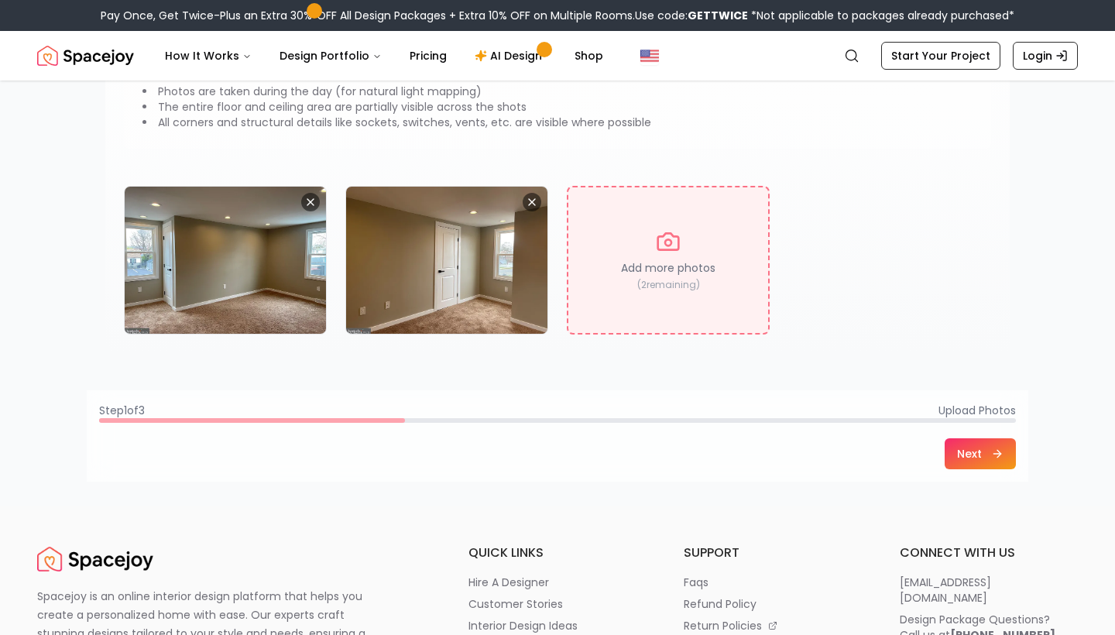
click at [626, 241] on div "Add more photos ( 2 remaining)" at bounding box center [668, 260] width 203 height 149
type input "**********"
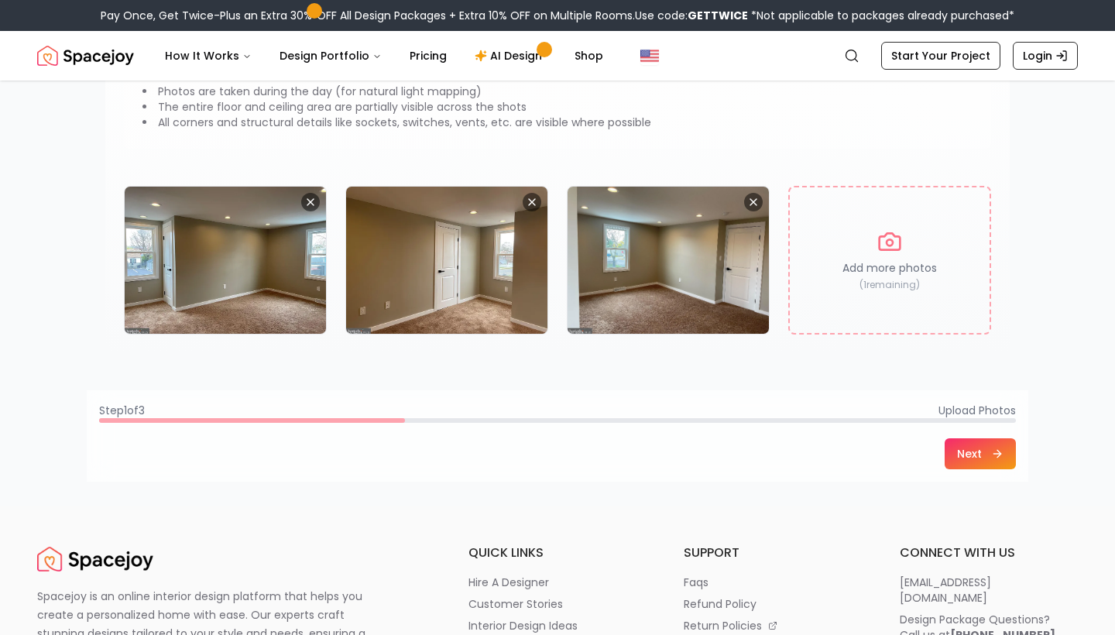
click at [988, 455] on button "Next" at bounding box center [980, 453] width 71 height 31
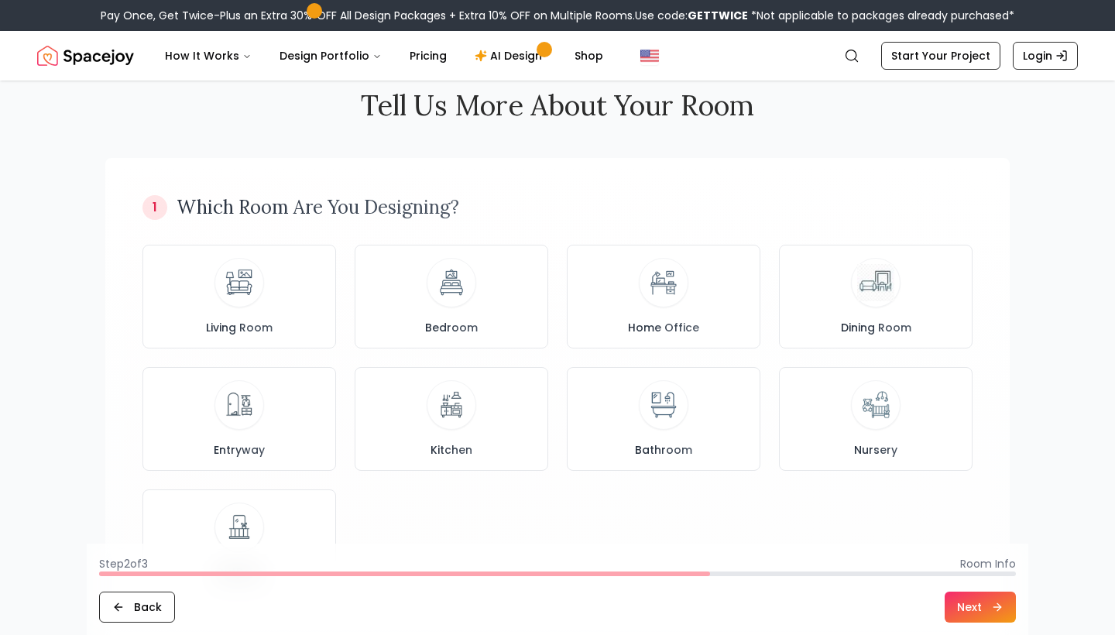
scroll to position [0, 0]
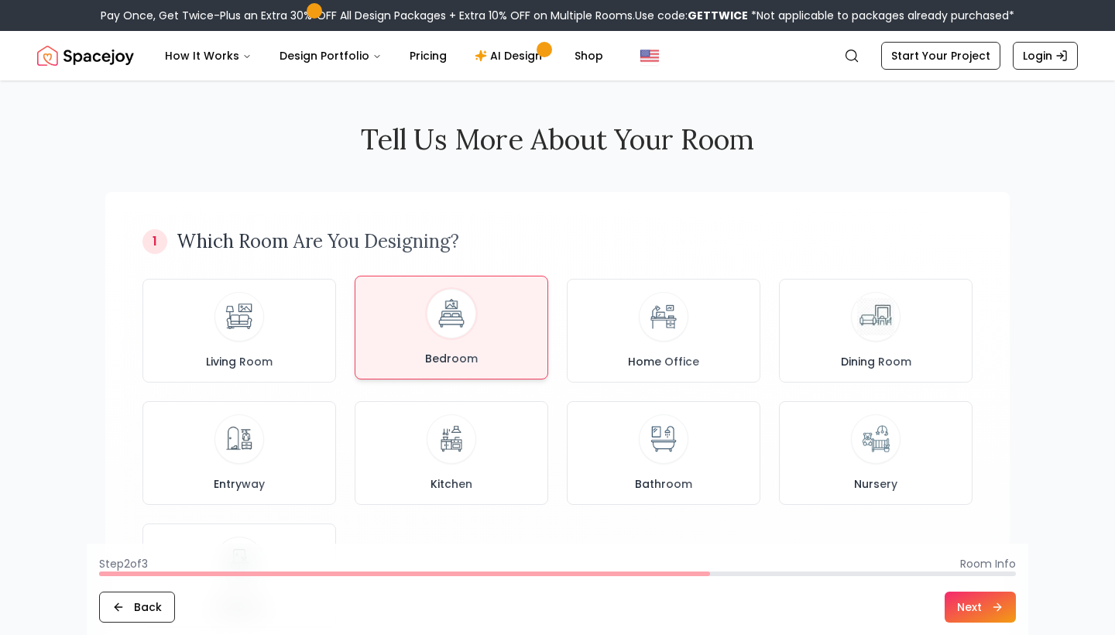
click at [396, 325] on div "Bedroom" at bounding box center [451, 327] width 167 height 77
click at [1003, 606] on icon at bounding box center [997, 607] width 12 height 12
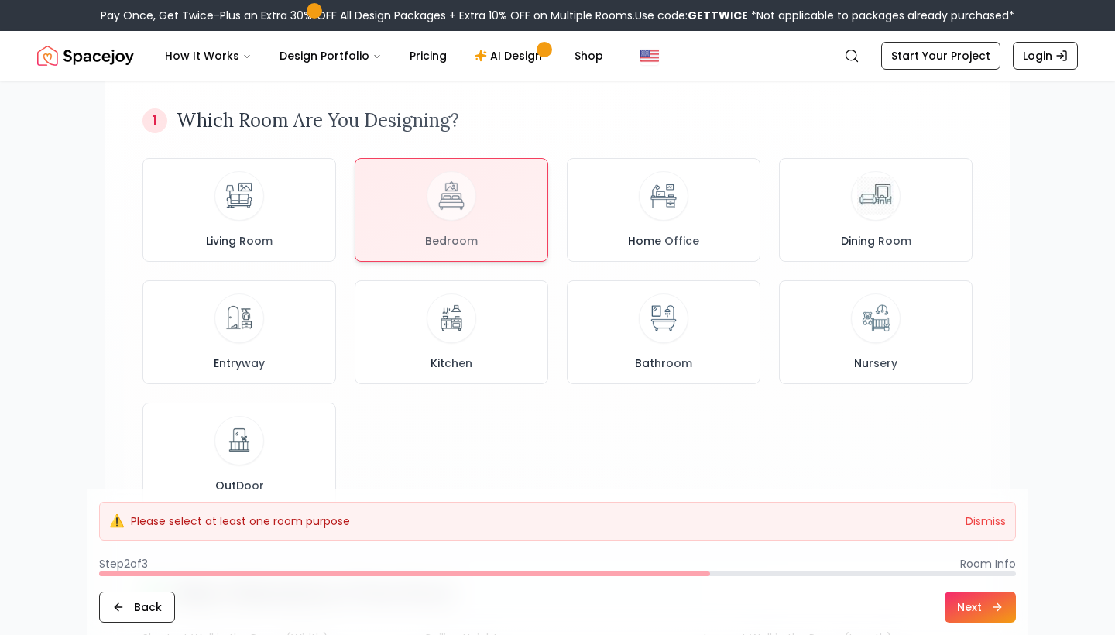
scroll to position [123, 0]
click at [480, 215] on div at bounding box center [451, 204] width 192 height 102
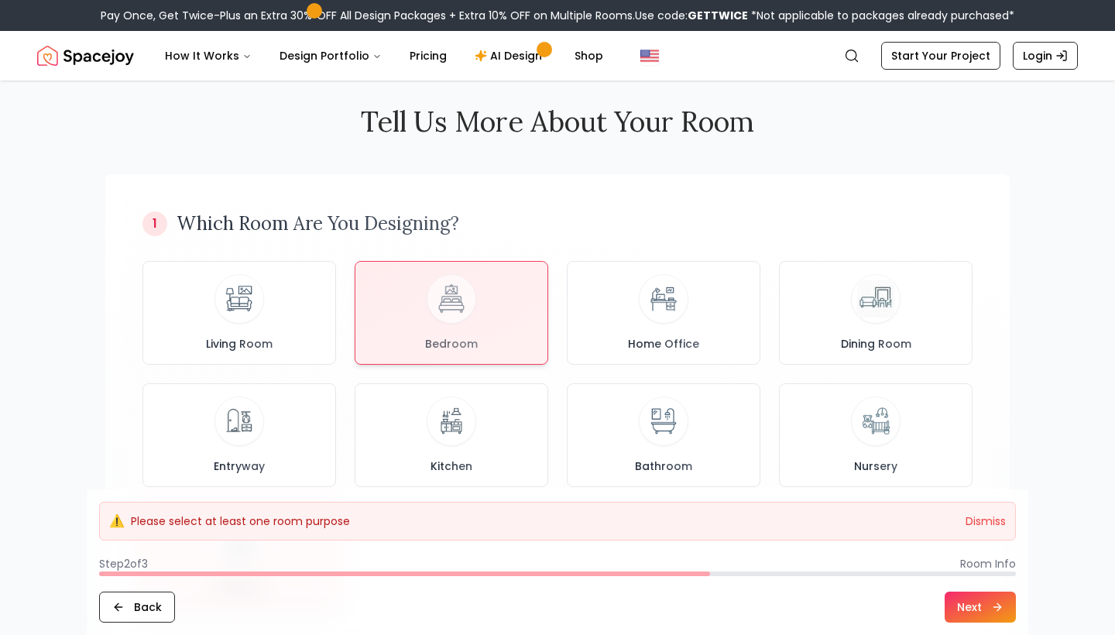
scroll to position [0, 0]
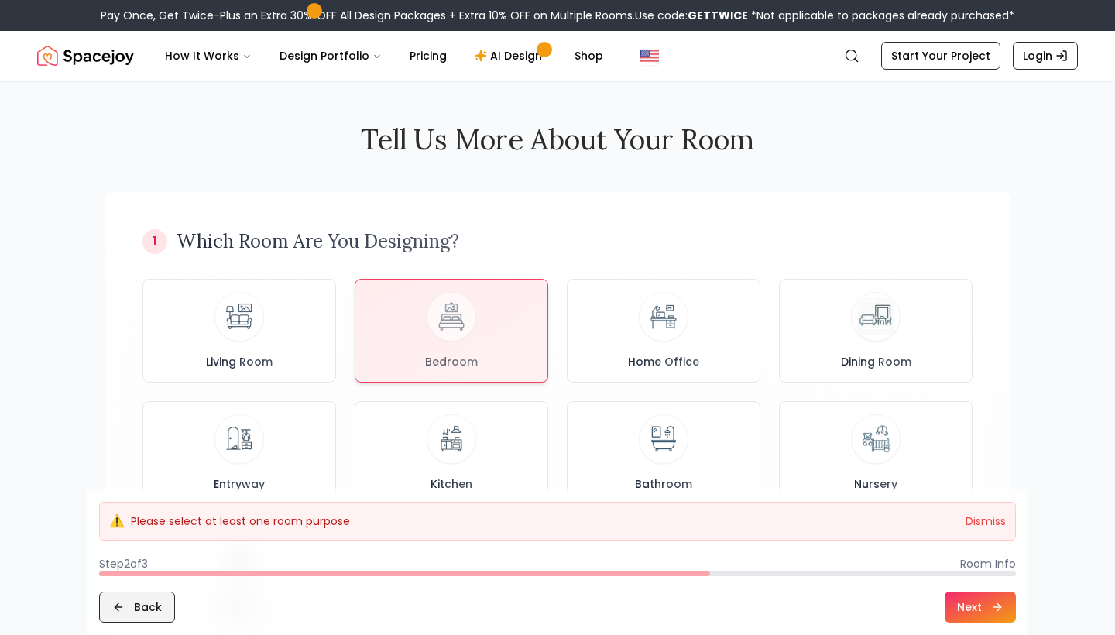
click at [150, 605] on button "Back" at bounding box center [137, 607] width 76 height 31
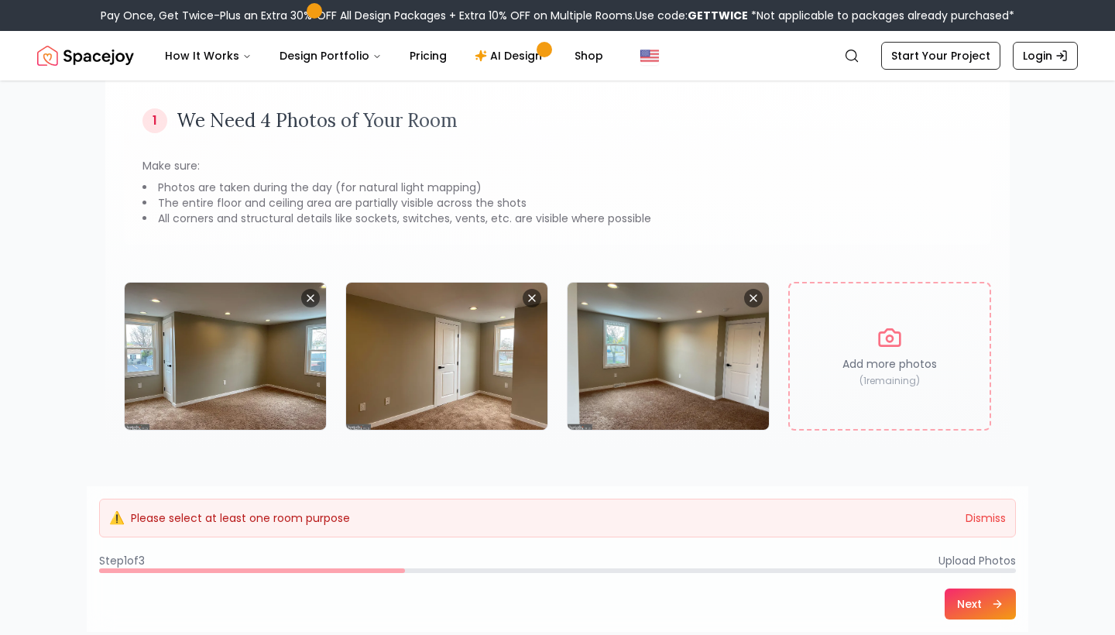
scroll to position [136, 0]
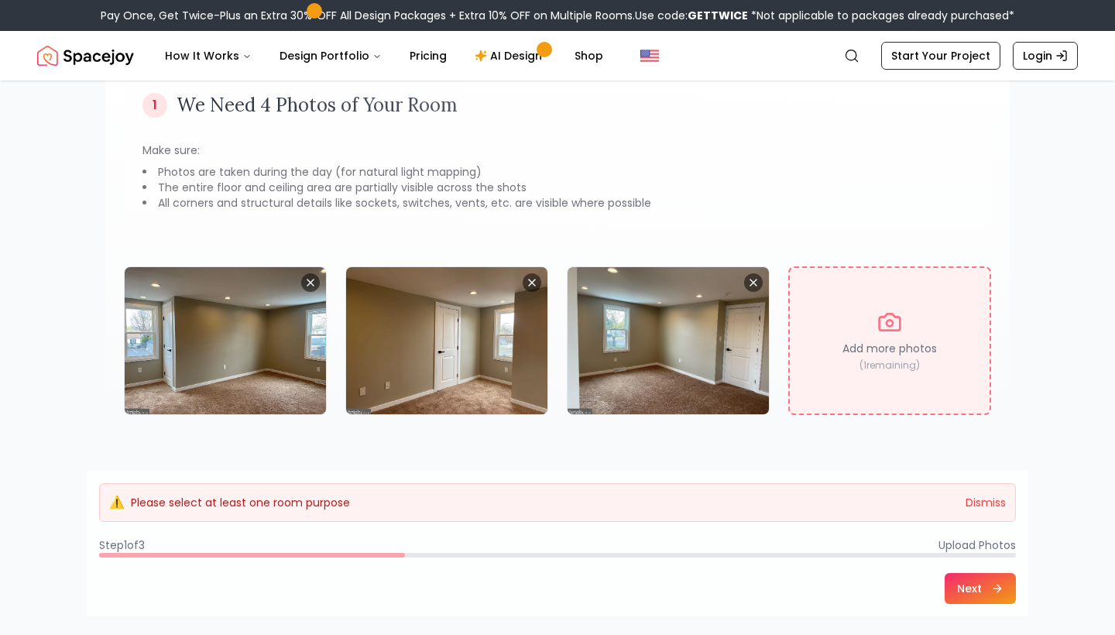
click at [914, 383] on div "Add more photos ( 1 remaining)" at bounding box center [889, 340] width 203 height 149
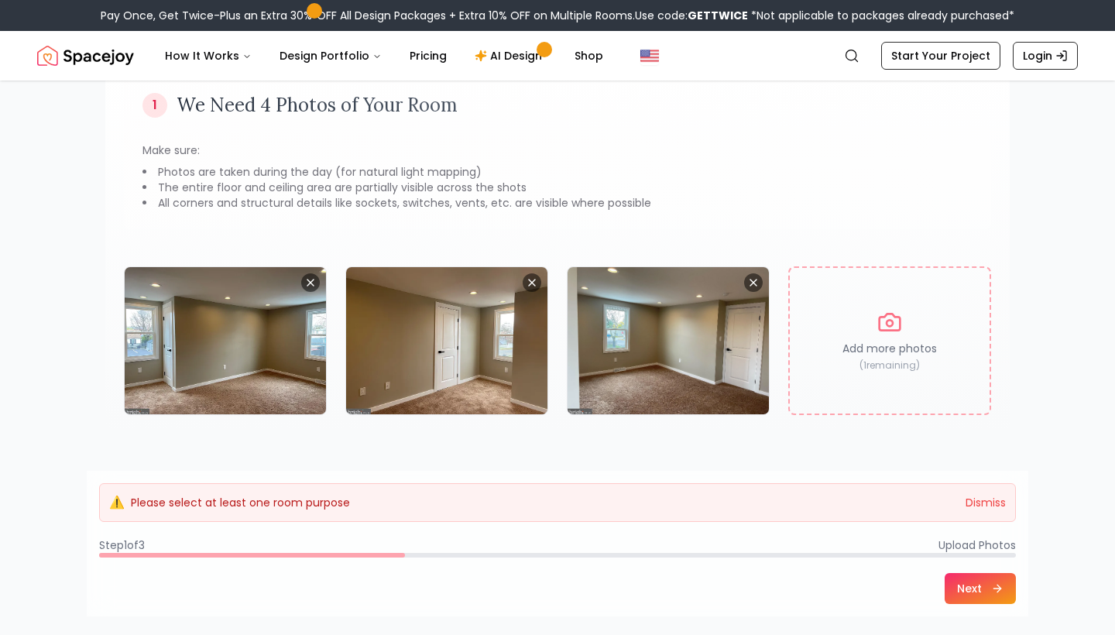
click at [959, 585] on button "Next" at bounding box center [980, 588] width 71 height 31
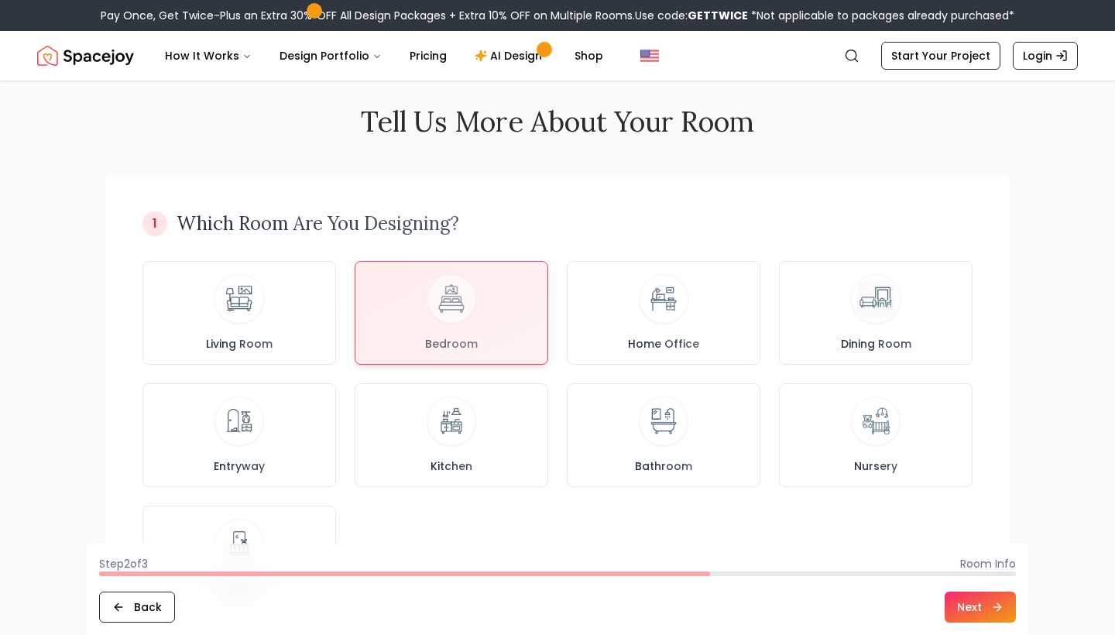
scroll to position [0, 0]
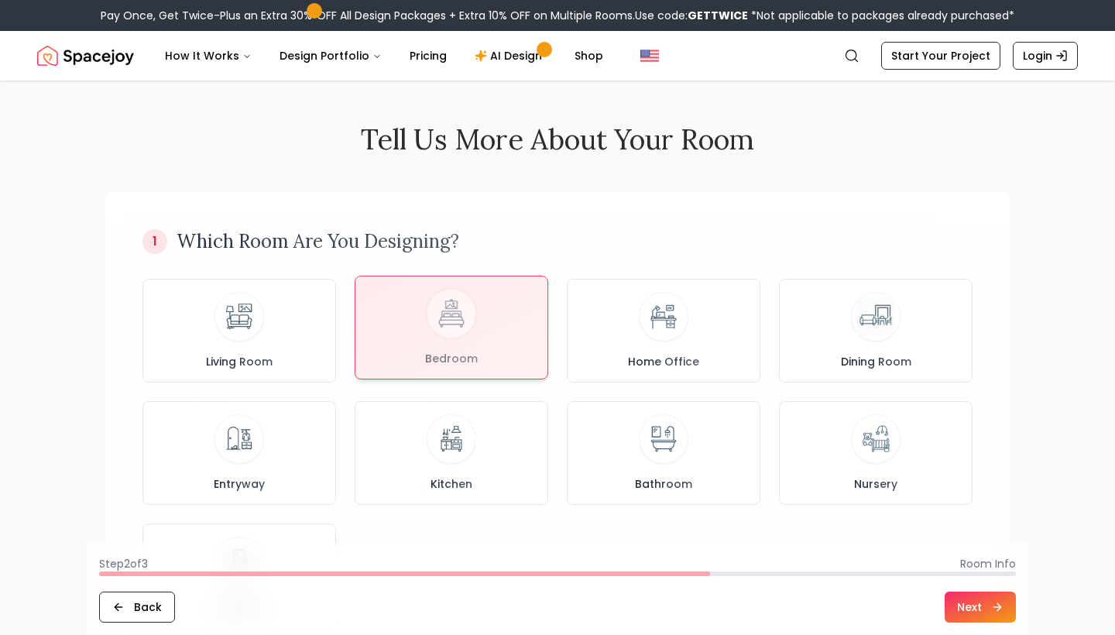
click at [488, 328] on div at bounding box center [451, 327] width 192 height 102
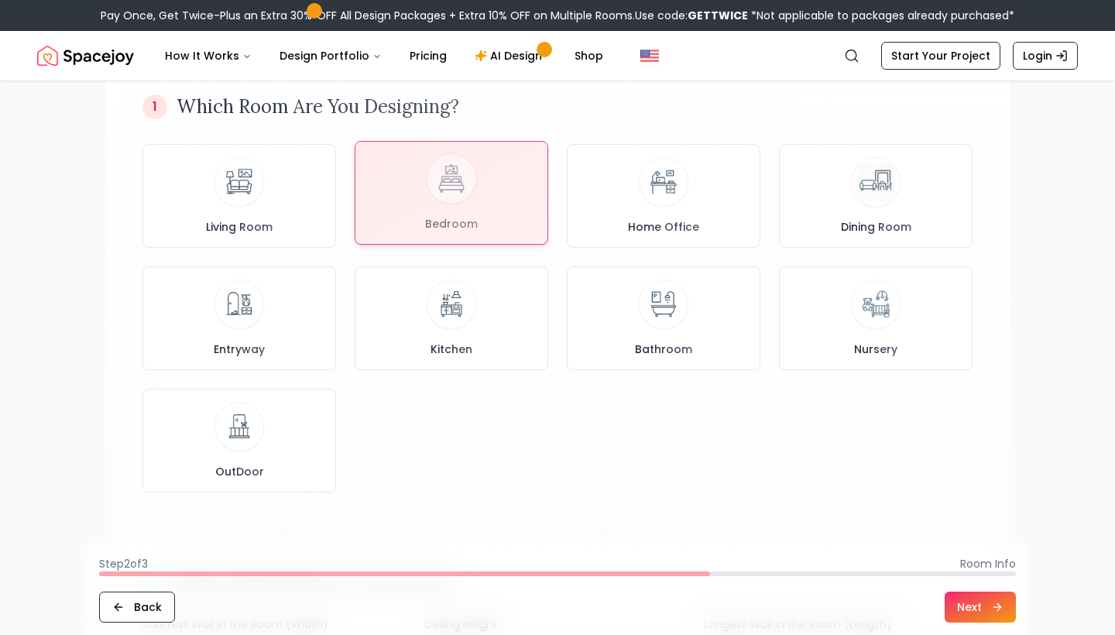
scroll to position [136, 0]
click at [992, 613] on button "Next" at bounding box center [980, 607] width 71 height 31
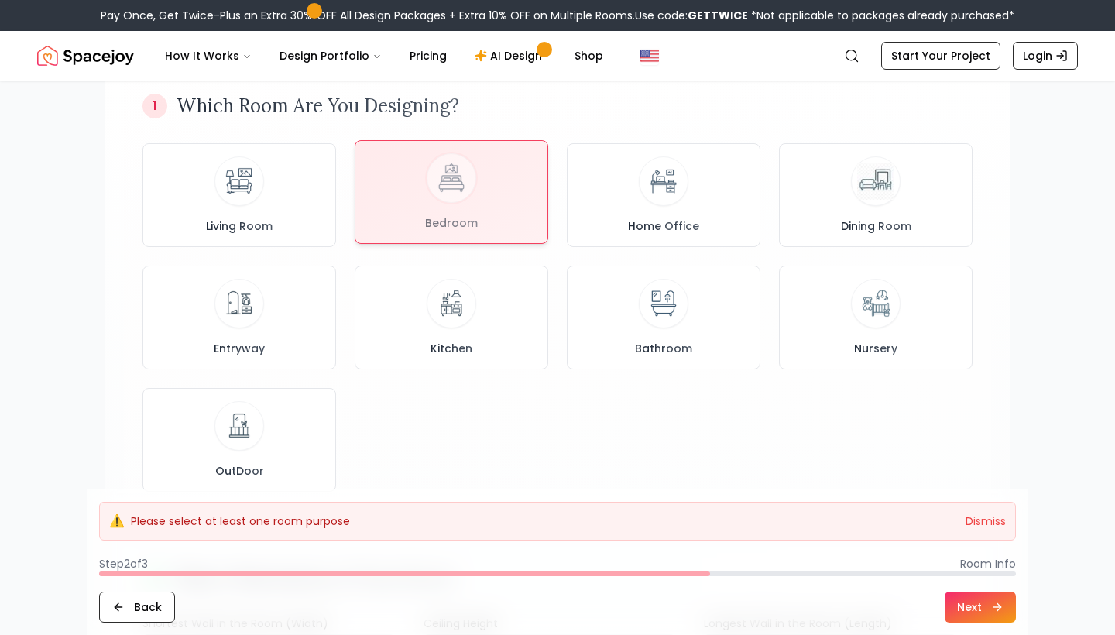
click at [482, 205] on div at bounding box center [451, 192] width 192 height 102
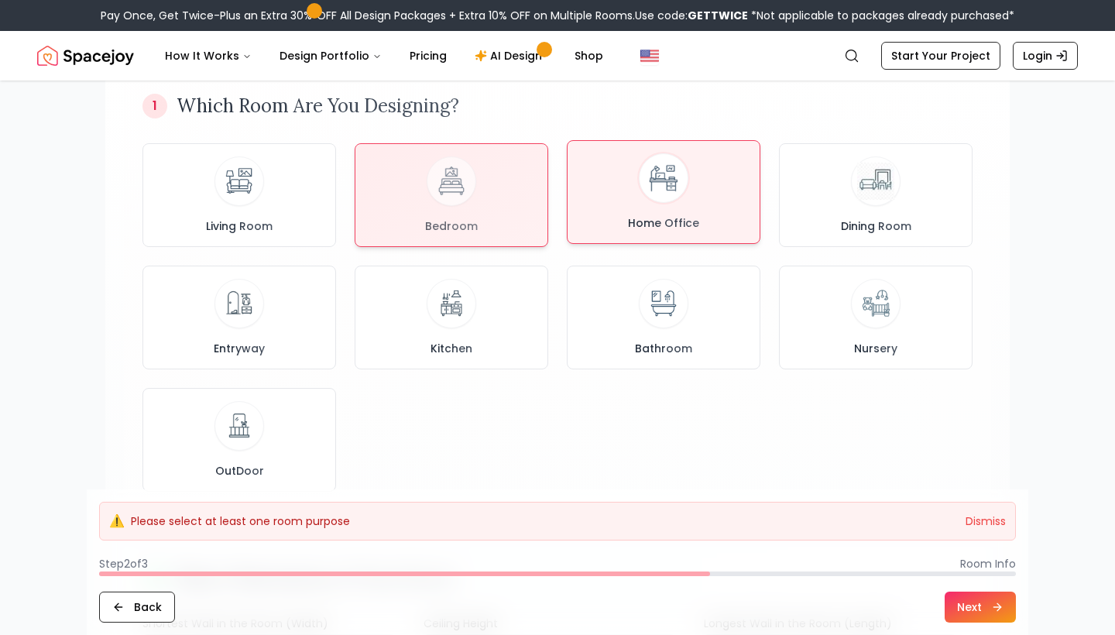
click at [610, 220] on div "Home Office" at bounding box center [663, 191] width 167 height 77
click at [498, 201] on div "Bedroom" at bounding box center [451, 191] width 167 height 77
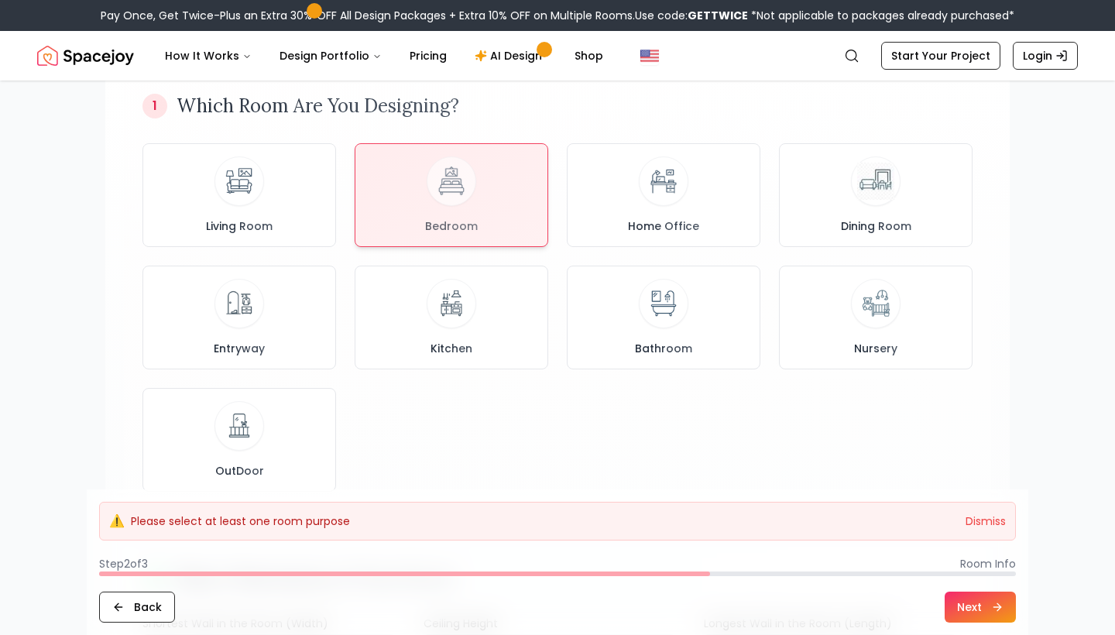
click at [982, 605] on button "Next" at bounding box center [980, 607] width 71 height 31
click at [455, 188] on div at bounding box center [451, 192] width 192 height 102
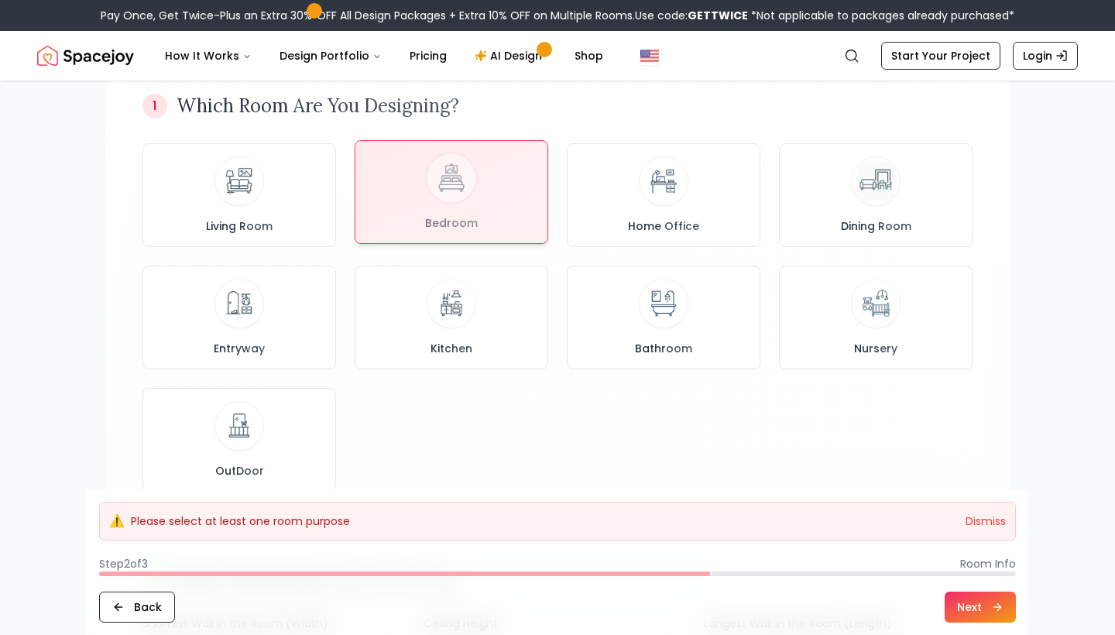
click at [455, 188] on div at bounding box center [451, 192] width 192 height 102
click at [440, 202] on div at bounding box center [451, 192] width 192 height 102
click at [983, 611] on button "Next" at bounding box center [980, 607] width 71 height 31
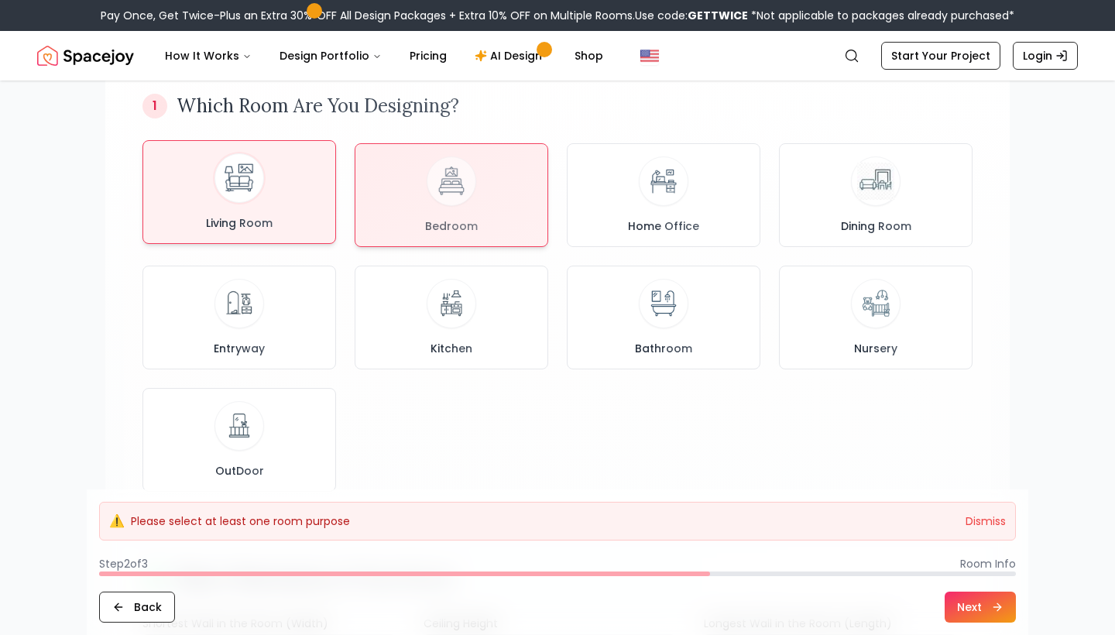
click at [293, 194] on div "Living Room" at bounding box center [239, 191] width 167 height 77
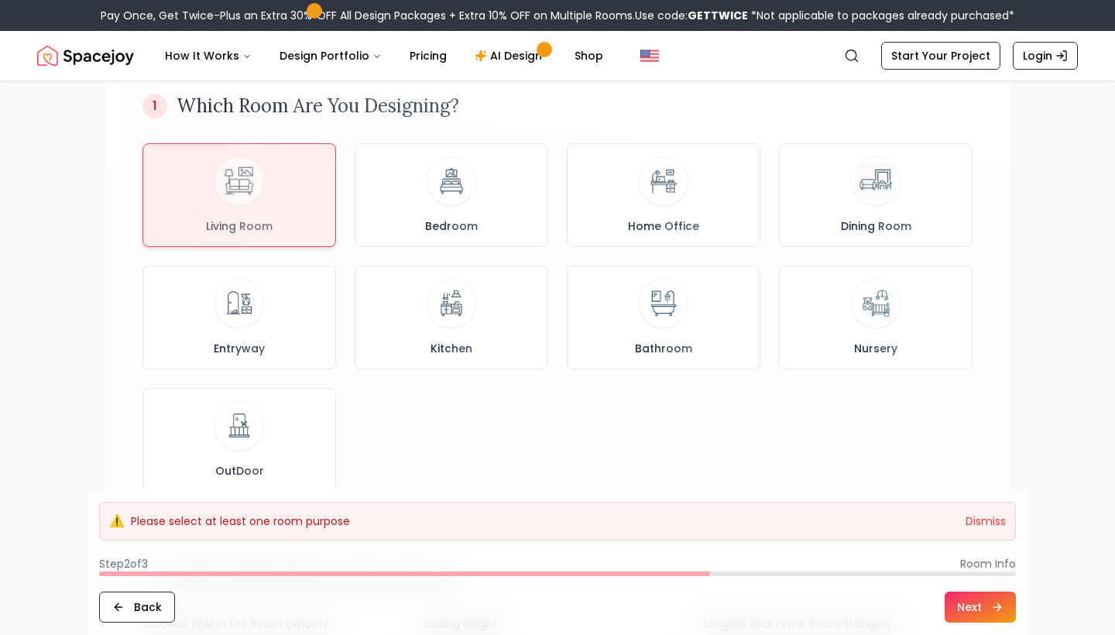
click at [981, 614] on button "Next" at bounding box center [980, 607] width 71 height 31
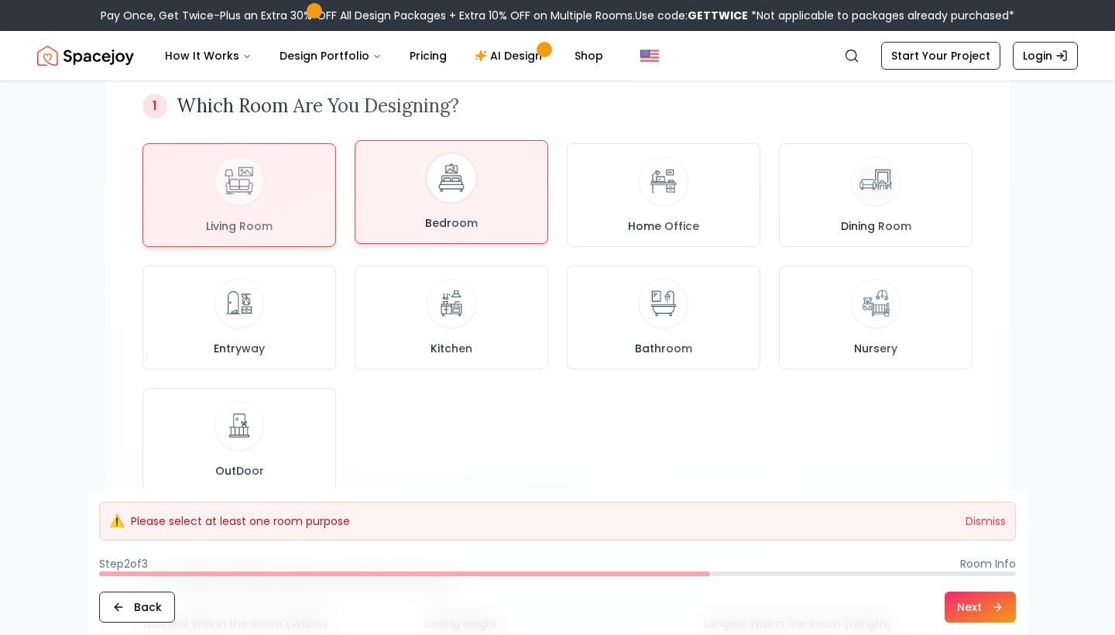
click at [470, 203] on div "Bedroom" at bounding box center [451, 191] width 167 height 77
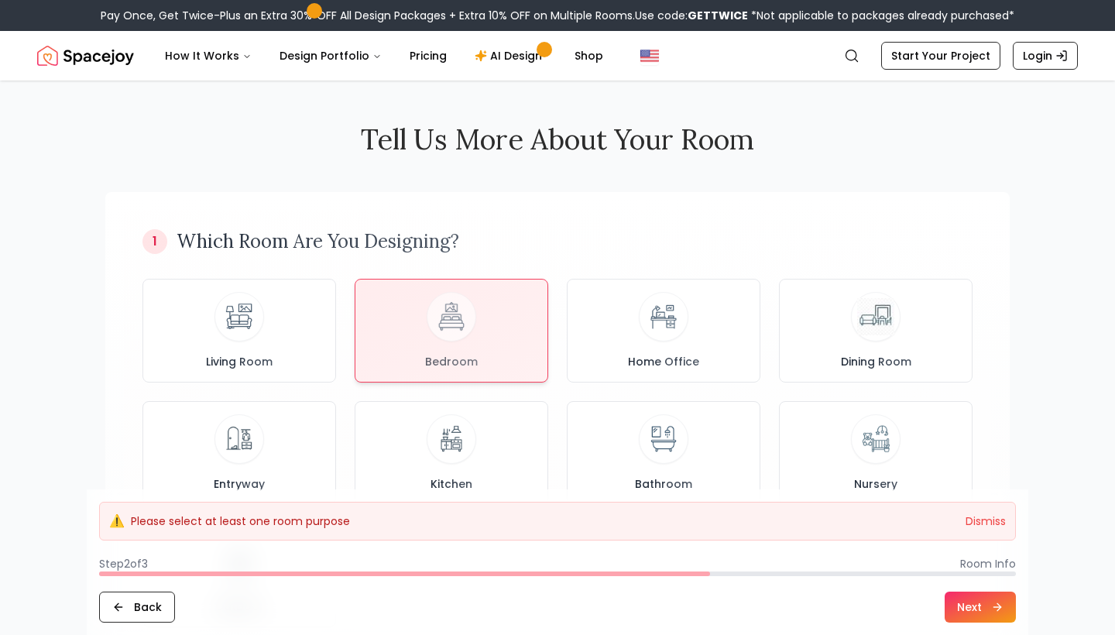
scroll to position [0, 0]
click at [153, 609] on button "Back" at bounding box center [137, 607] width 76 height 31
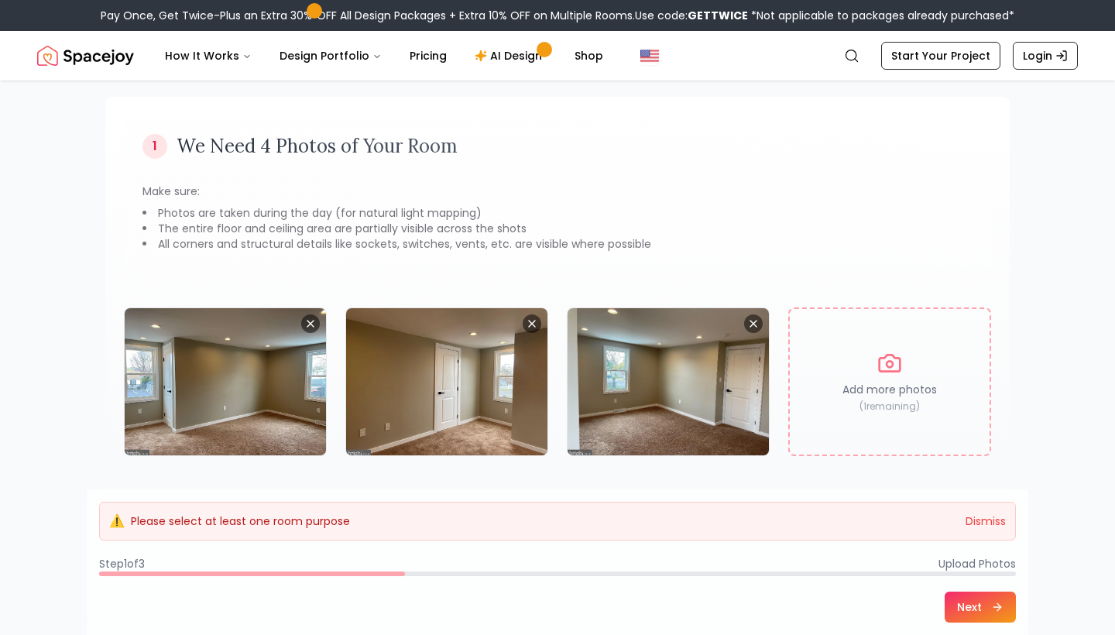
scroll to position [118, 0]
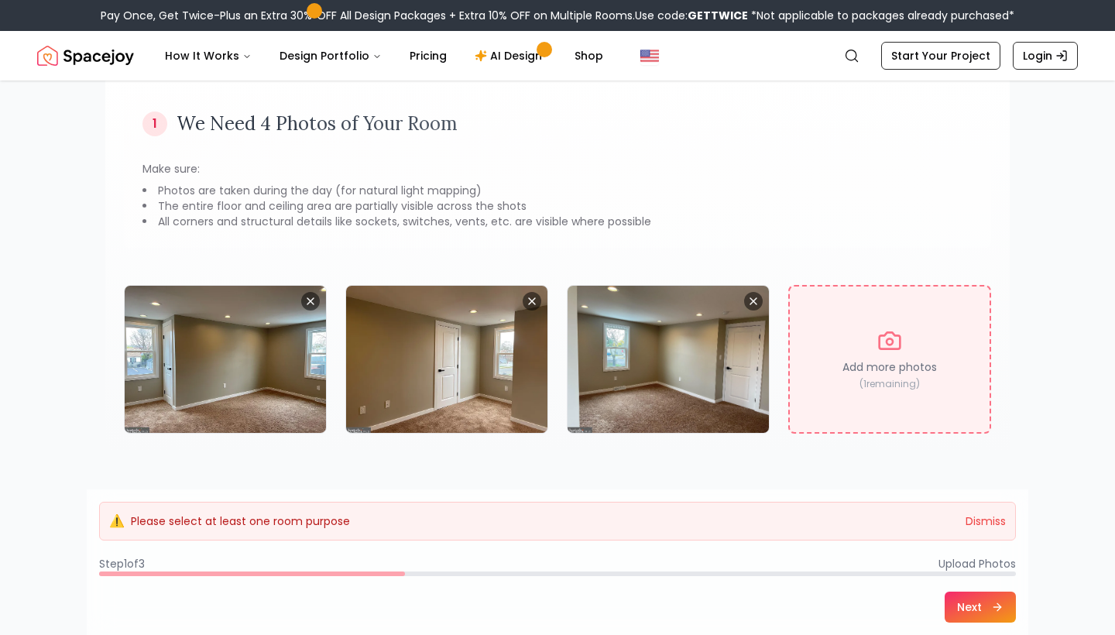
click at [842, 365] on p "Add more photos" at bounding box center [889, 366] width 94 height 15
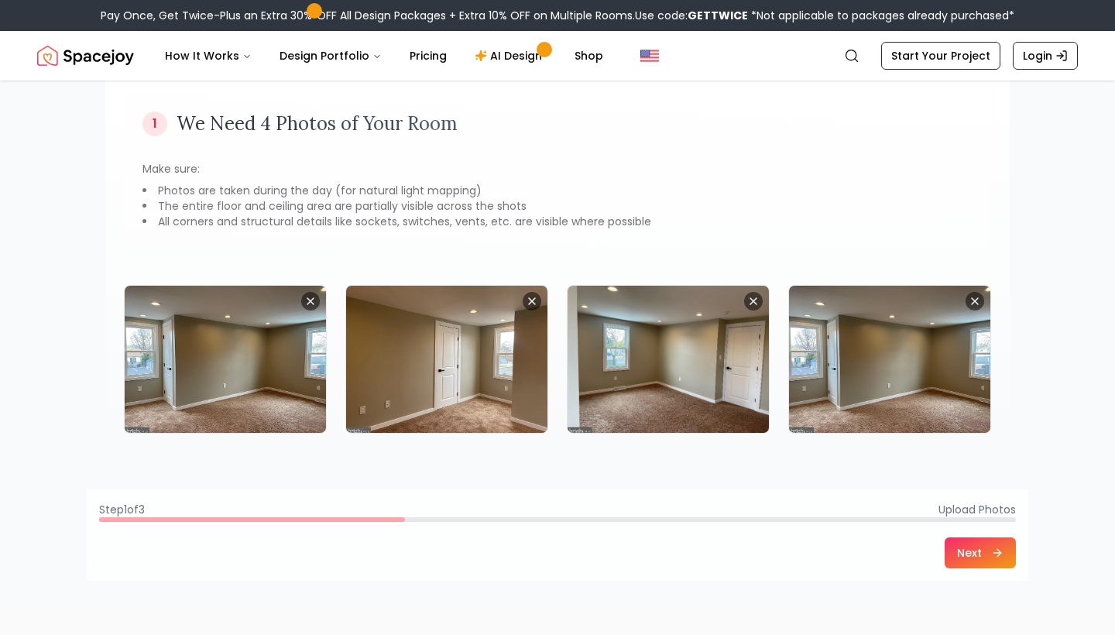
click at [977, 548] on button "Next" at bounding box center [980, 552] width 71 height 31
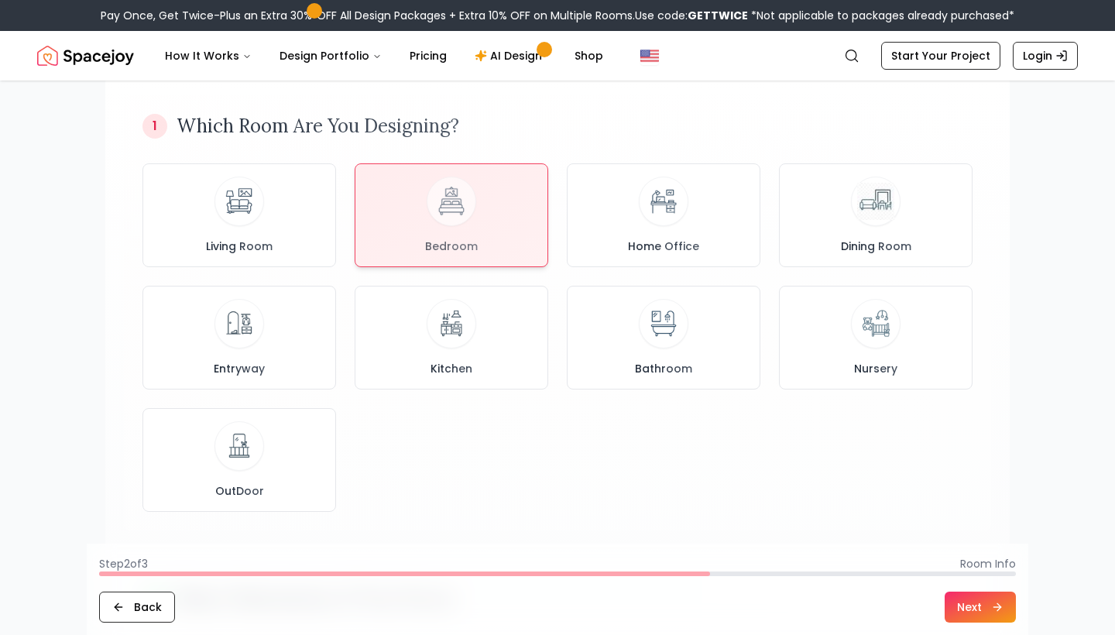
scroll to position [0, 0]
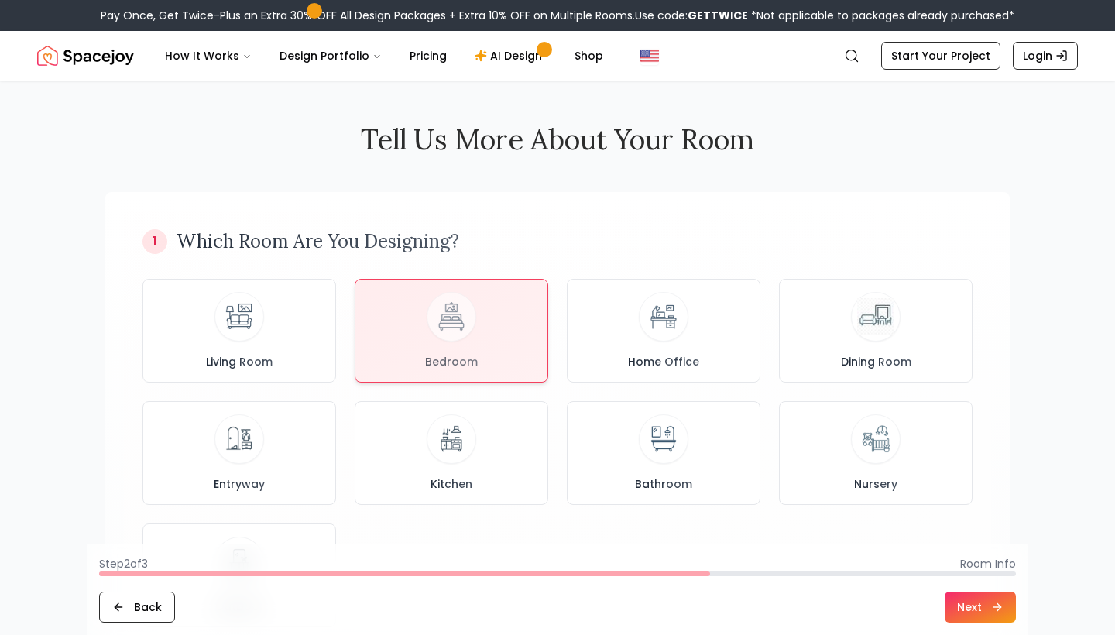
click at [993, 610] on button "Next" at bounding box center [980, 607] width 71 height 31
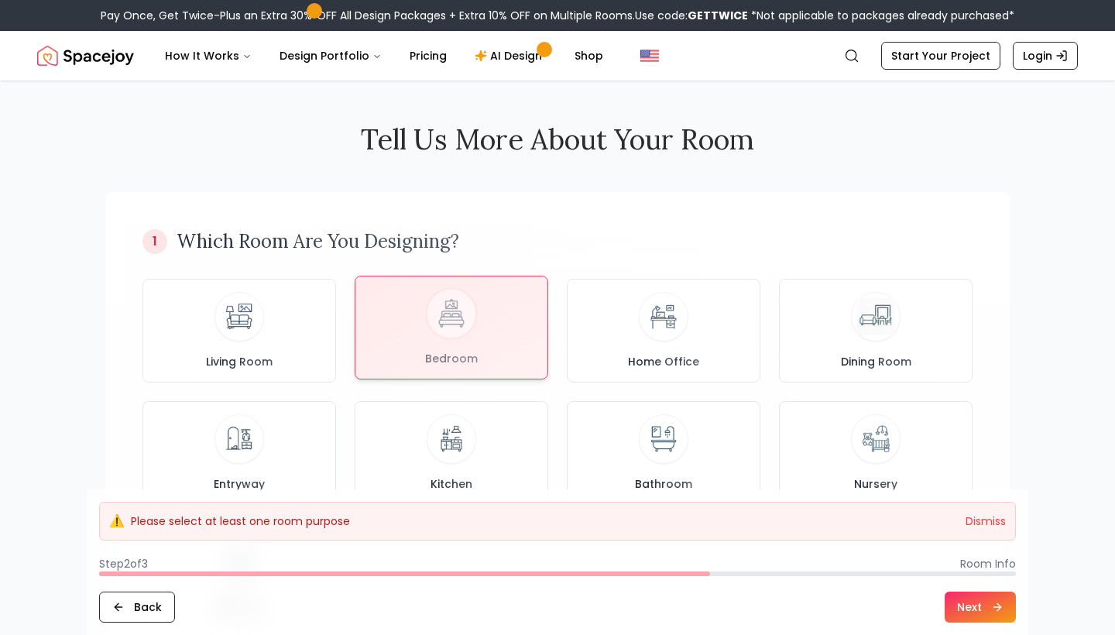
click at [458, 329] on div at bounding box center [451, 327] width 192 height 102
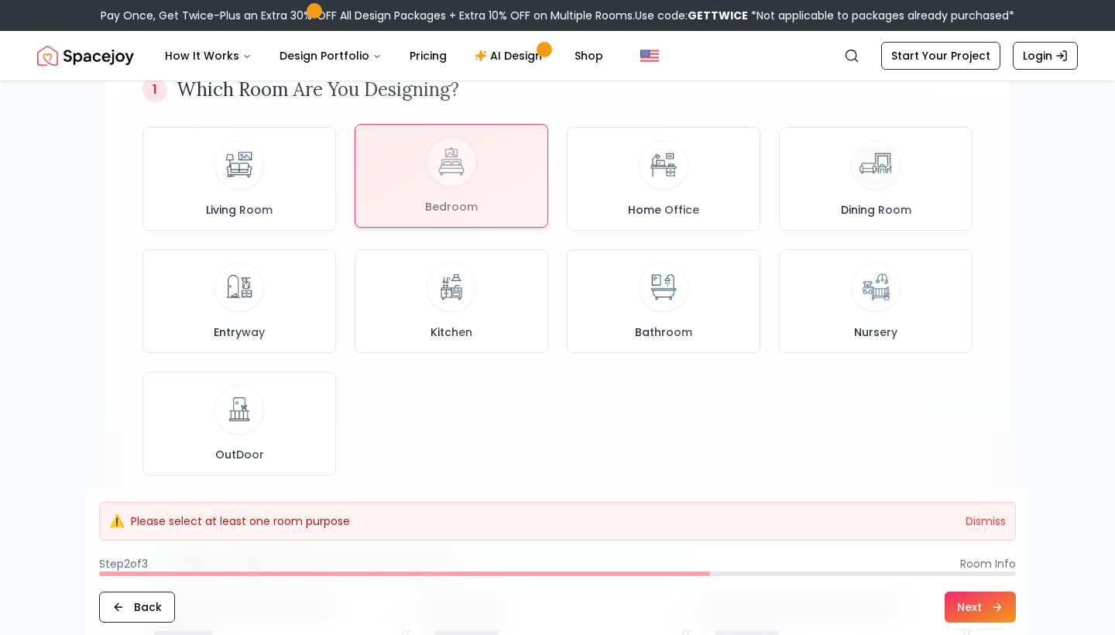
scroll to position [152, 0]
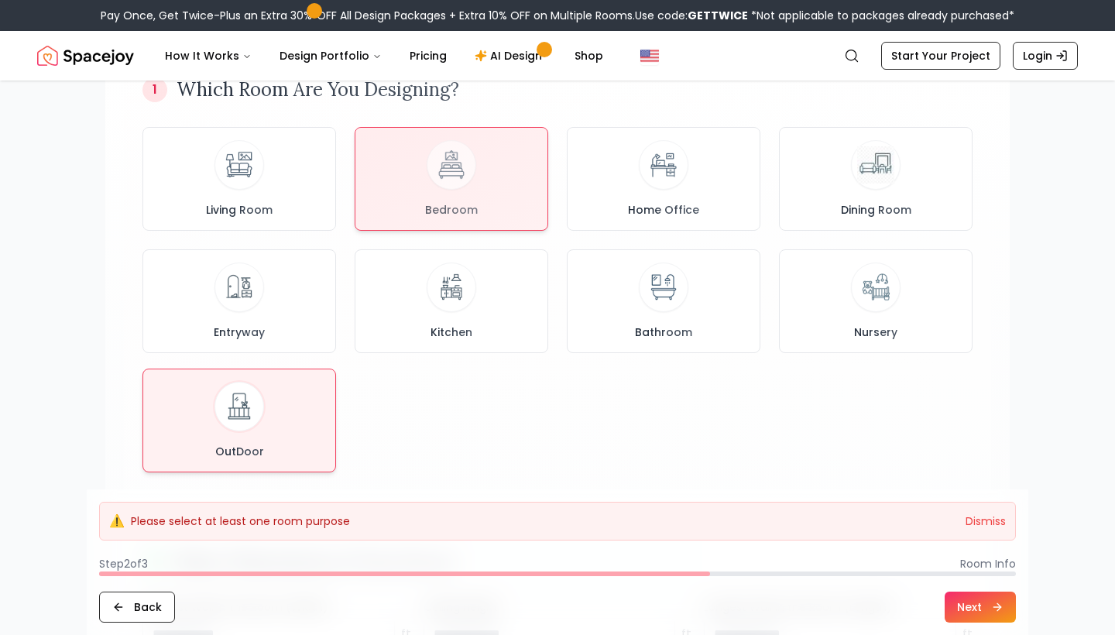
click at [253, 400] on img at bounding box center [239, 406] width 41 height 41
click at [415, 204] on div "Bedroom" at bounding box center [451, 175] width 167 height 77
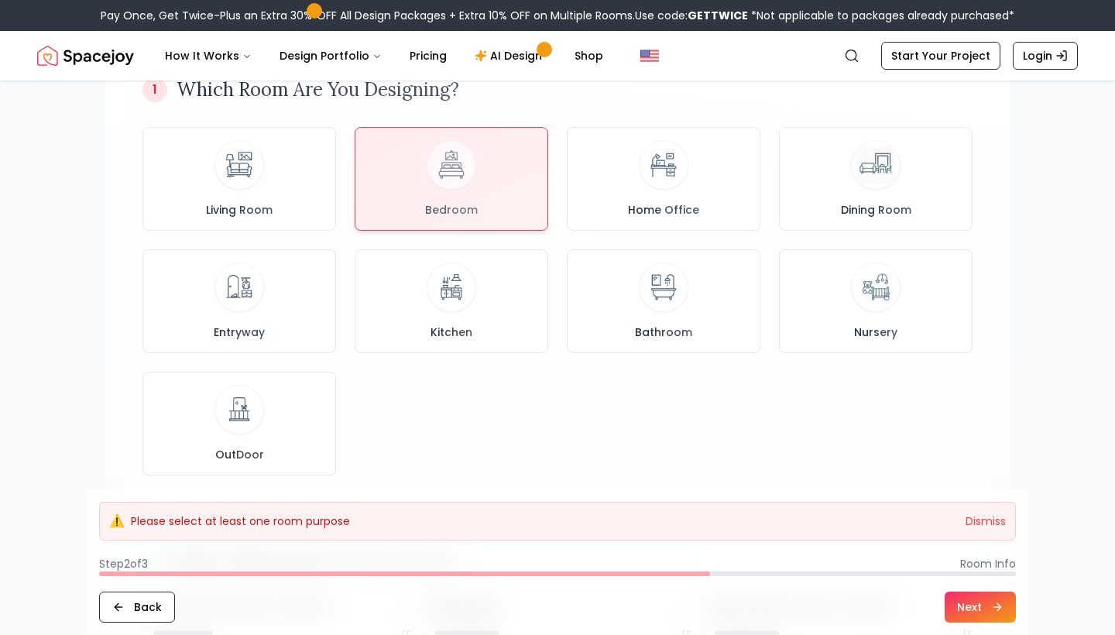
click at [986, 609] on button "Next" at bounding box center [980, 607] width 71 height 31
click at [991, 529] on div "⚠️ Please select at least one room purpose Dismiss" at bounding box center [557, 521] width 917 height 39
click at [991, 521] on button "Dismiss" at bounding box center [986, 520] width 40 height 15
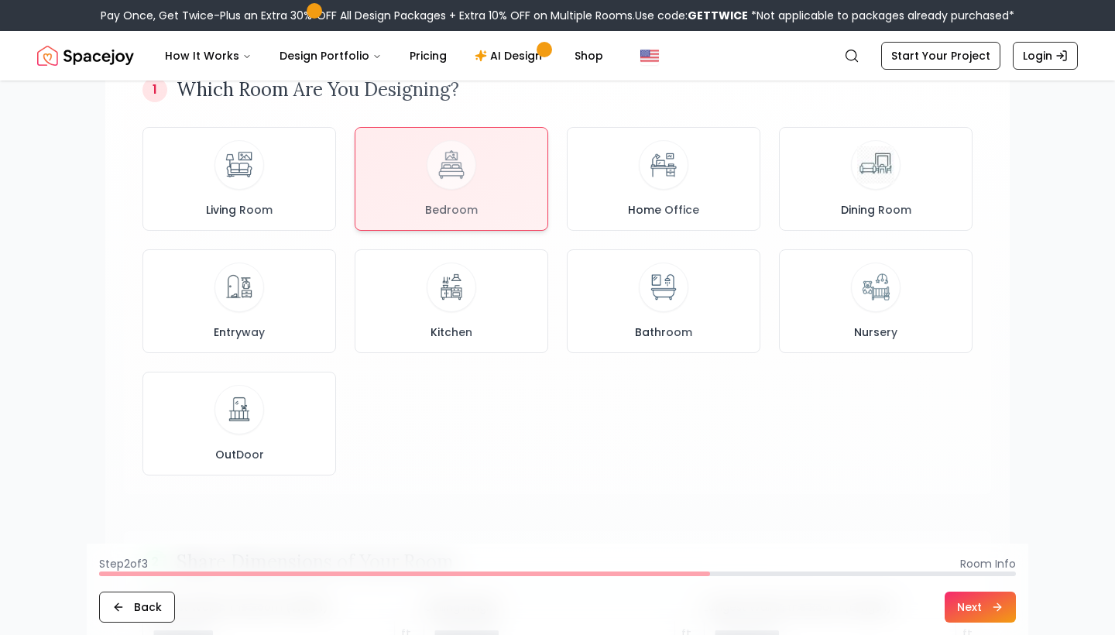
click at [973, 600] on button "Next" at bounding box center [980, 607] width 71 height 31
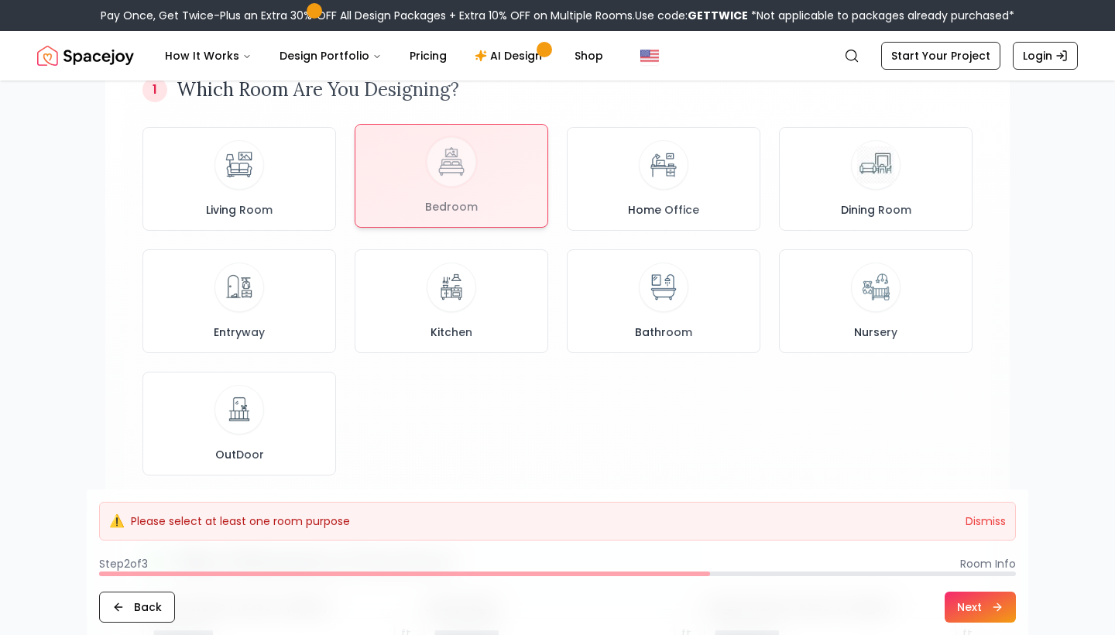
click at [465, 187] on div at bounding box center [451, 176] width 192 height 102
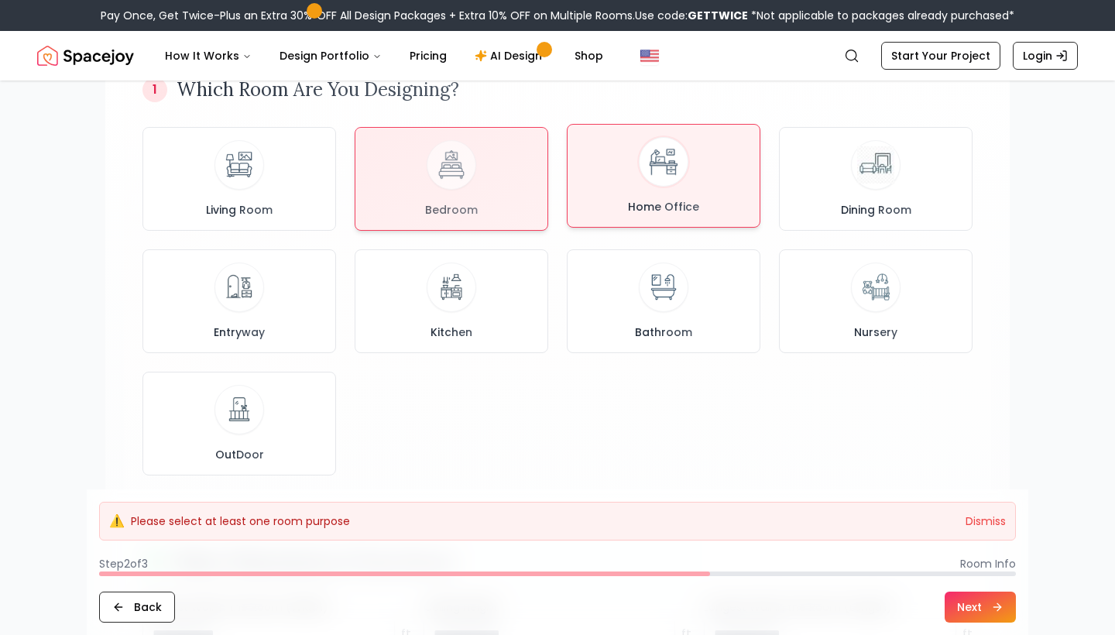
click at [606, 210] on div "Home Office" at bounding box center [663, 175] width 167 height 77
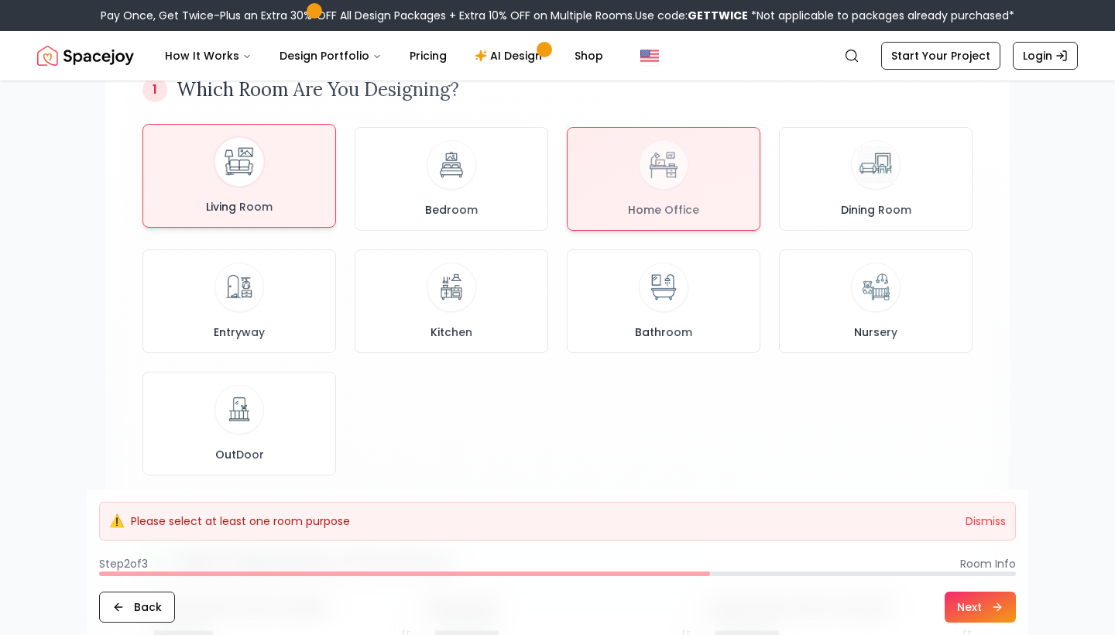
click at [292, 201] on div "Living Room" at bounding box center [239, 175] width 167 height 77
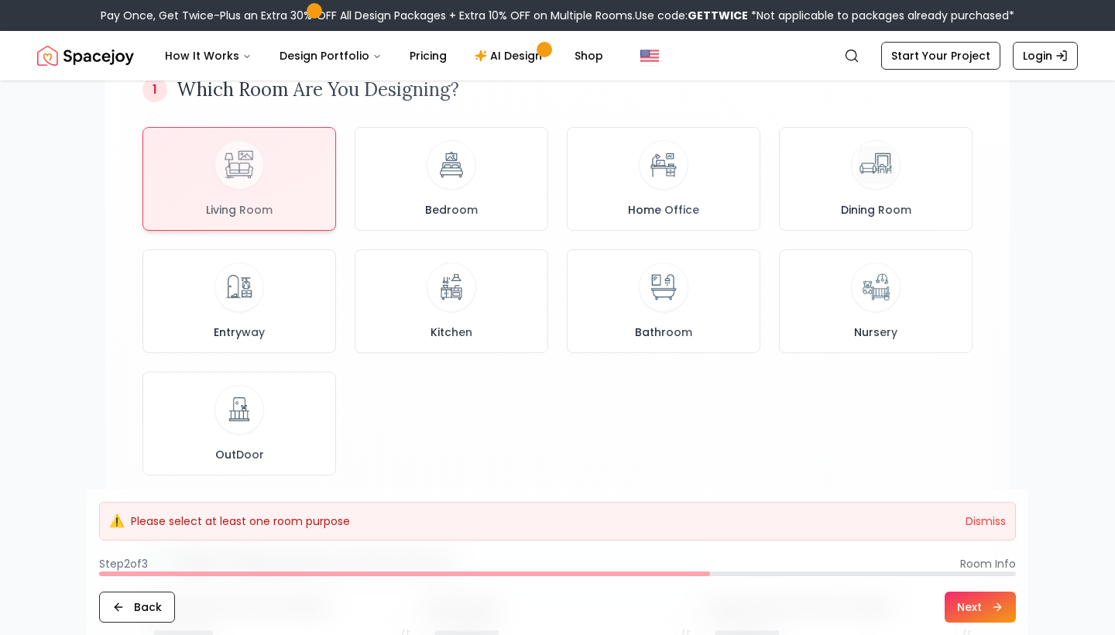
click at [989, 606] on button "Next" at bounding box center [980, 607] width 71 height 31
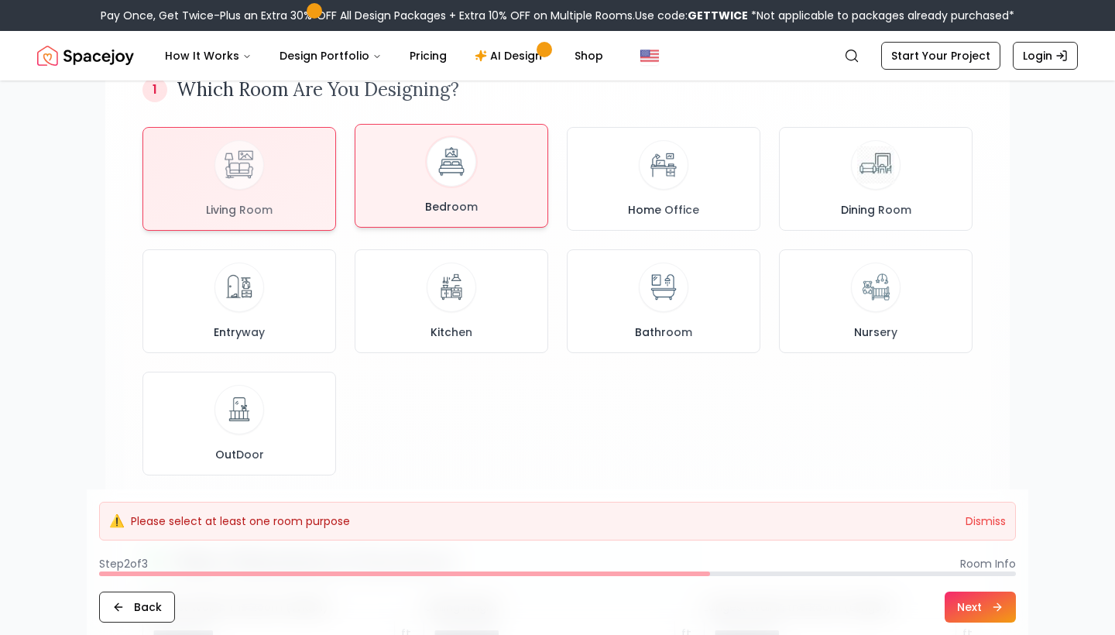
click at [465, 160] on img at bounding box center [451, 162] width 41 height 41
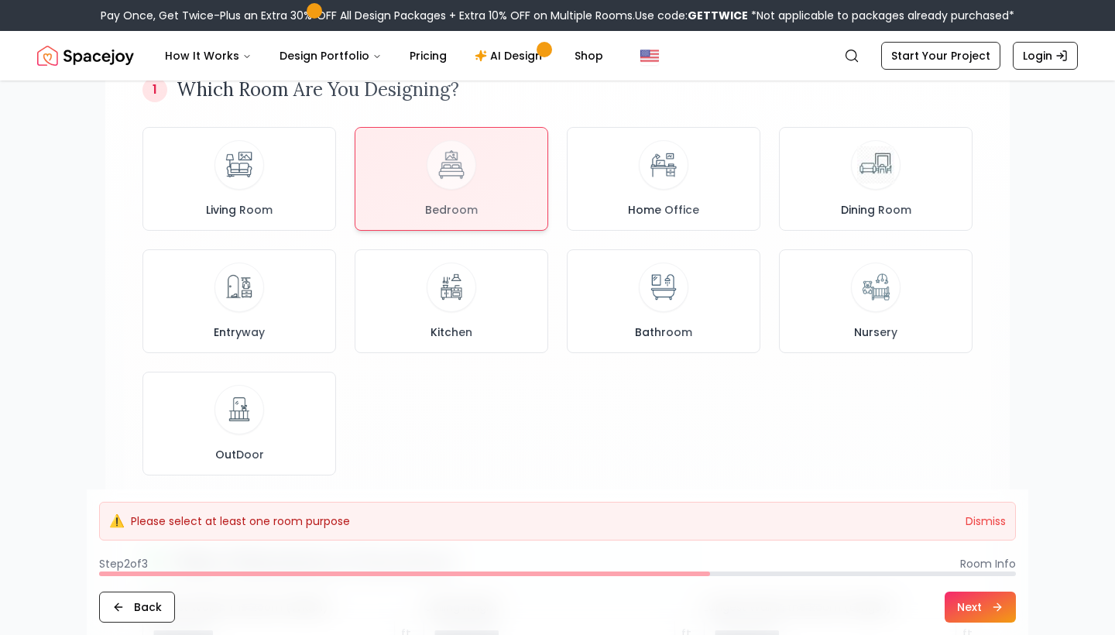
click at [997, 612] on icon at bounding box center [997, 607] width 12 height 12
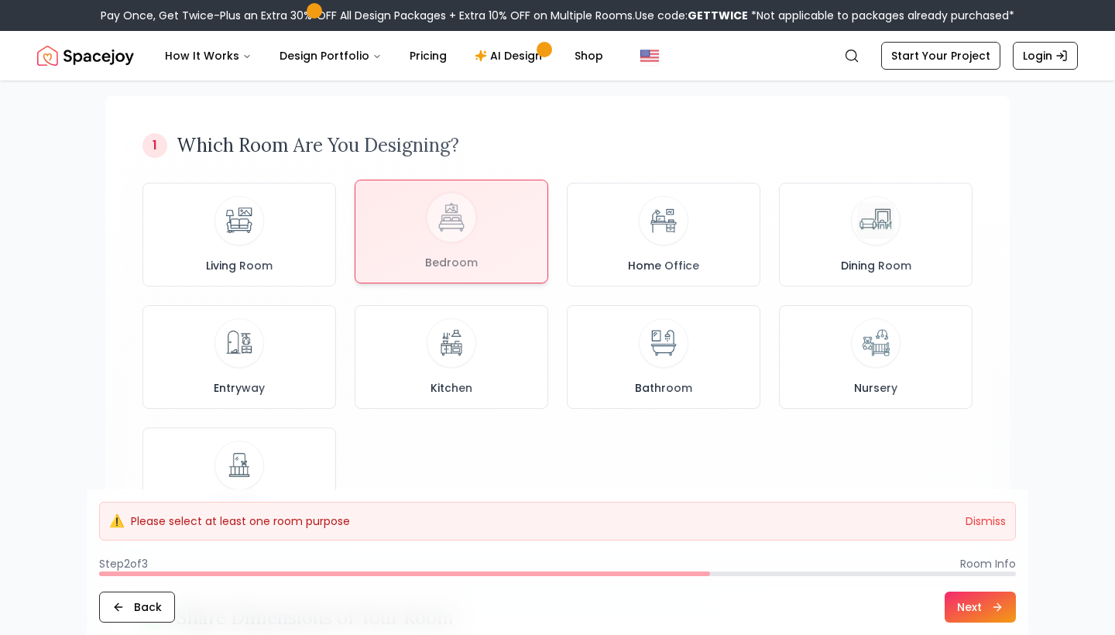
scroll to position [94, 0]
click at [503, 201] on div at bounding box center [451, 233] width 192 height 102
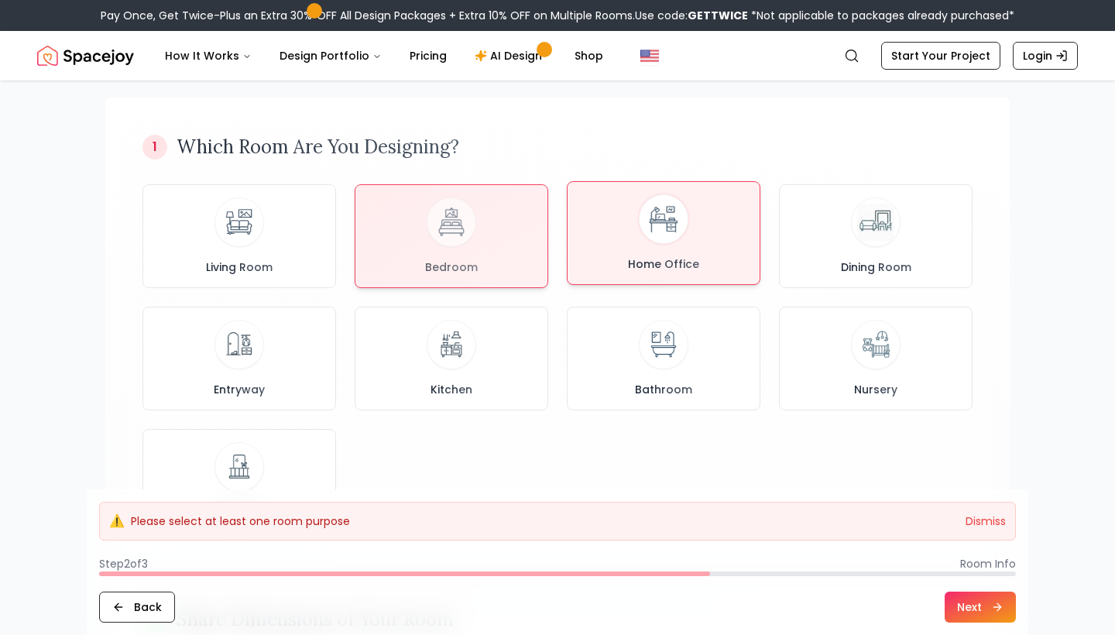
click at [667, 242] on div at bounding box center [664, 219] width 50 height 50
click at [505, 249] on div "Bedroom" at bounding box center [451, 232] width 167 height 77
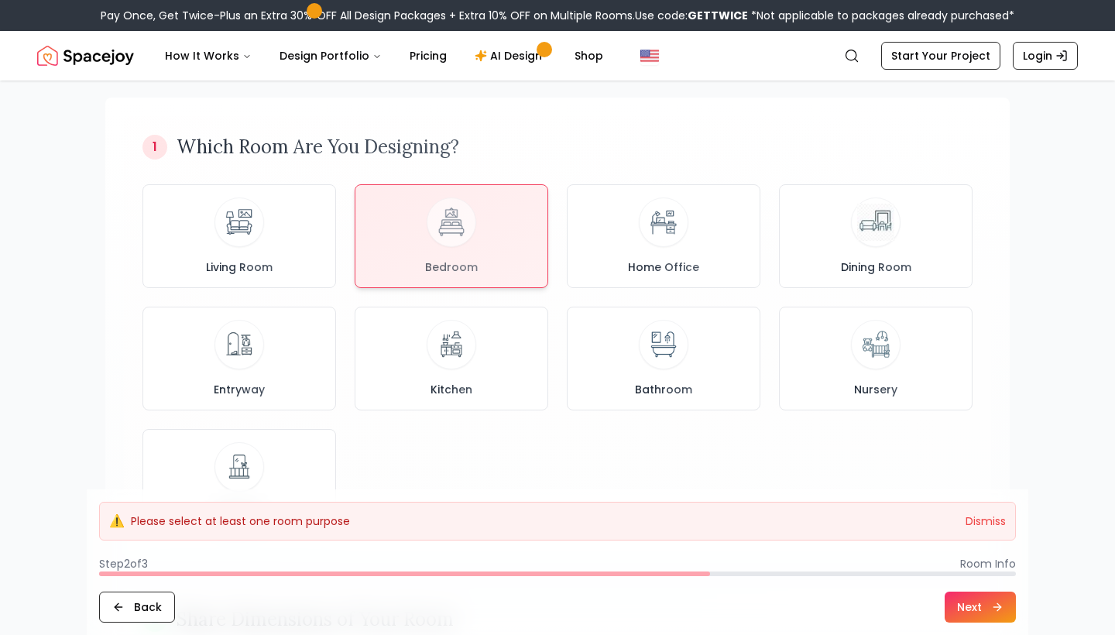
click at [969, 596] on button "Next" at bounding box center [980, 607] width 71 height 31
click at [974, 607] on button "Next" at bounding box center [980, 607] width 71 height 31
click at [974, 514] on button "Dismiss" at bounding box center [986, 520] width 40 height 15
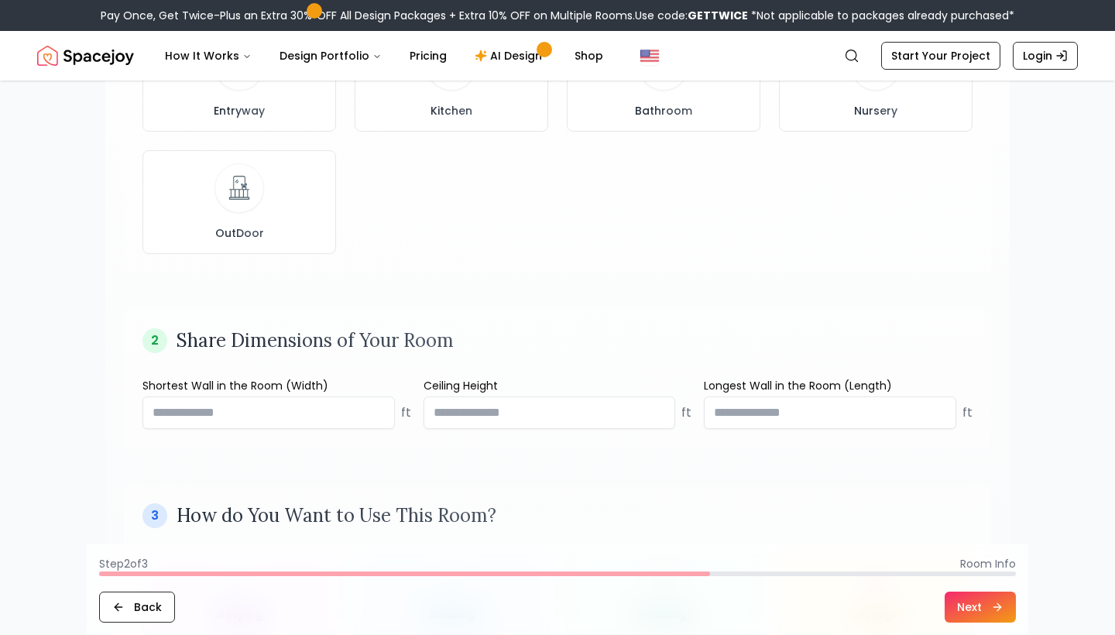
scroll to position [374, 0]
click at [383, 414] on input "*****" at bounding box center [268, 412] width 252 height 33
click at [378, 415] on input "*****" at bounding box center [268, 412] width 252 height 33
click at [378, 411] on input "*****" at bounding box center [268, 412] width 252 height 33
click at [378, 411] on input "*" at bounding box center [268, 412] width 252 height 33
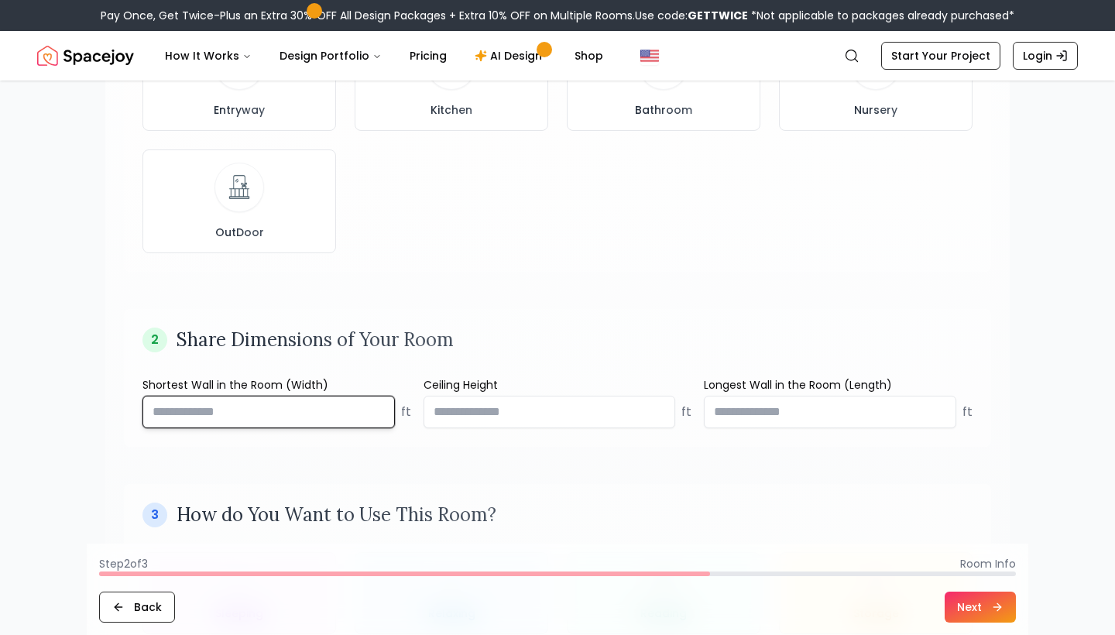
click at [378, 411] on input "****" at bounding box center [268, 412] width 252 height 33
type input "*****"
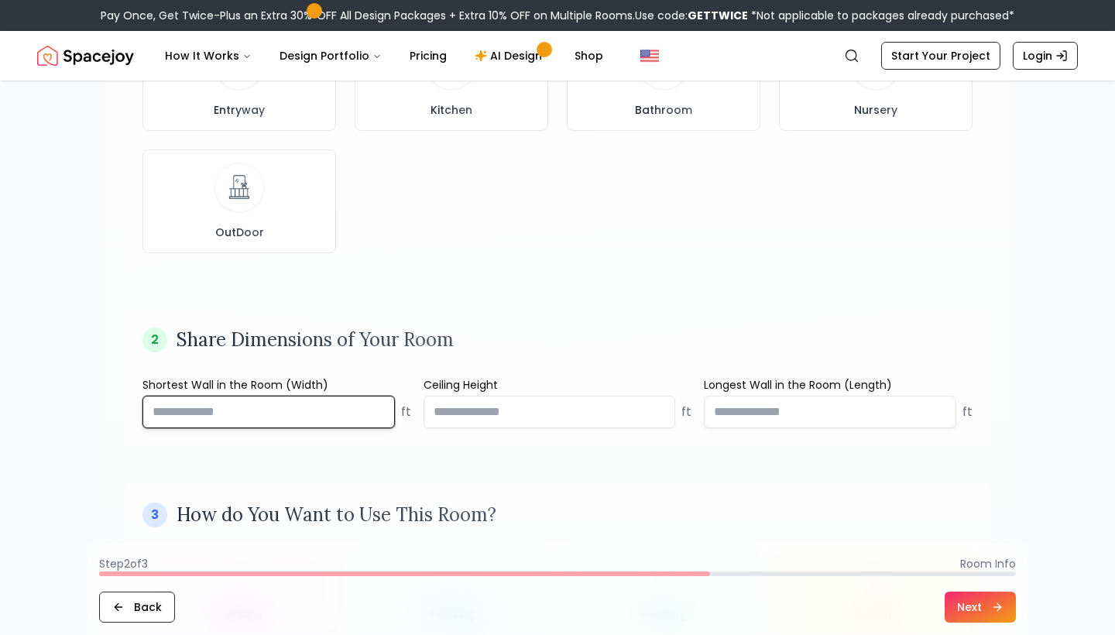
click at [378, 412] on input "*****" at bounding box center [268, 412] width 252 height 33
click at [184, 408] on input "*****" at bounding box center [268, 412] width 252 height 33
drag, startPoint x: 162, startPoint y: 407, endPoint x: 212, endPoint y: 406, distance: 50.4
click at [212, 406] on input "*****" at bounding box center [268, 412] width 252 height 33
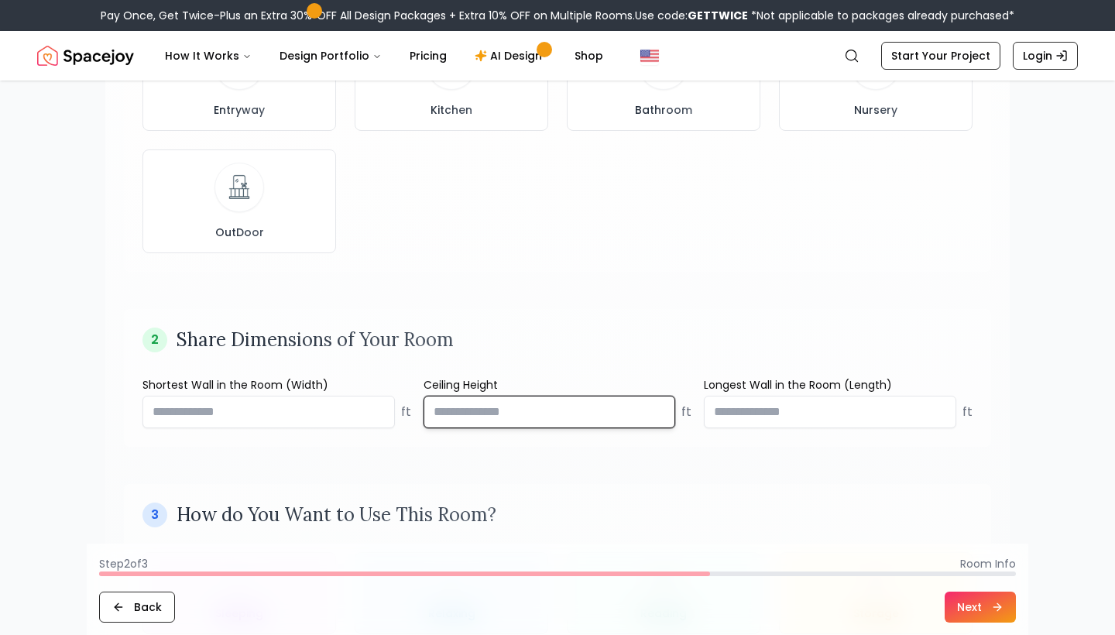
click at [619, 409] on input "number" at bounding box center [550, 412] width 252 height 33
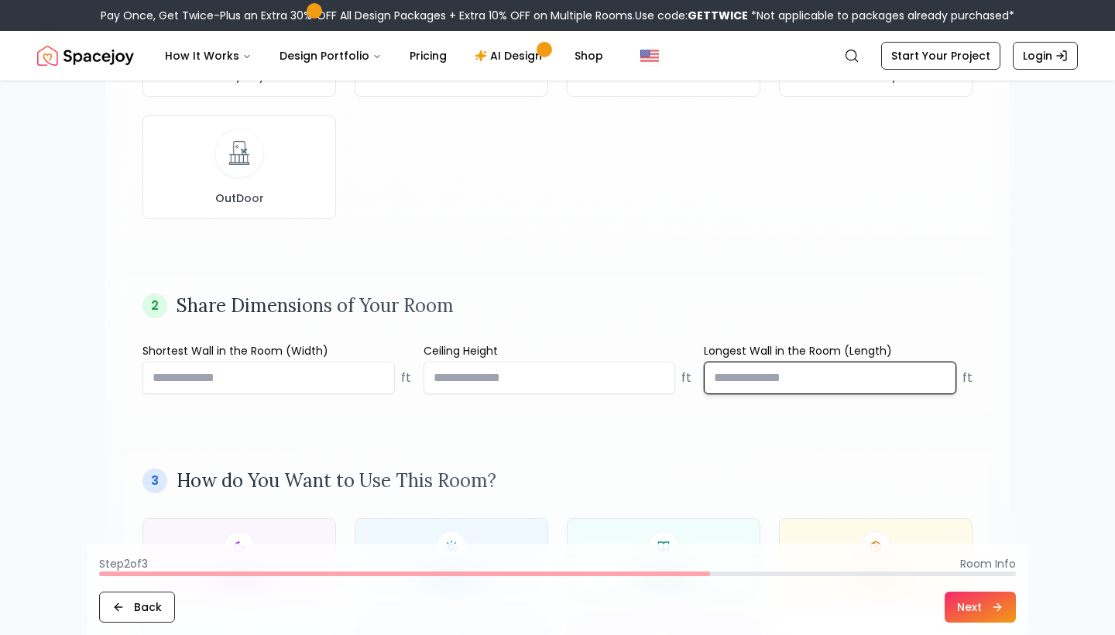
click at [805, 376] on input "number" at bounding box center [830, 378] width 252 height 33
type input "*"
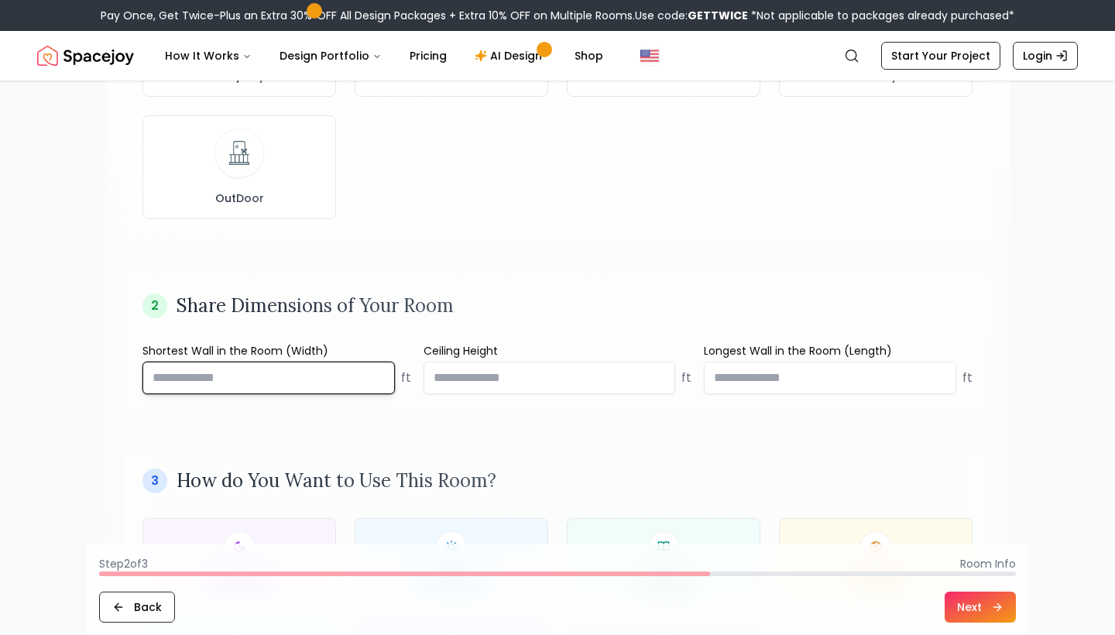
click at [355, 385] on input "number" at bounding box center [268, 378] width 252 height 33
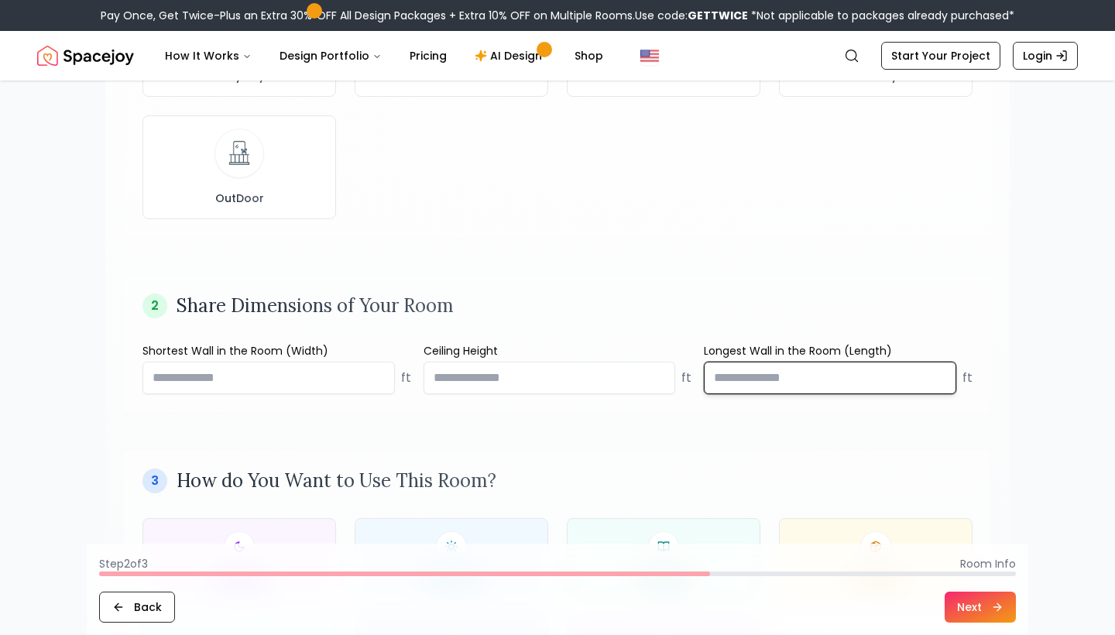
click at [834, 371] on input "**" at bounding box center [830, 378] width 252 height 33
type input "*"
click at [547, 359] on div "Ceiling Height ft" at bounding box center [558, 368] width 269 height 51
click at [775, 371] on input "**" at bounding box center [830, 378] width 252 height 33
type input "*"
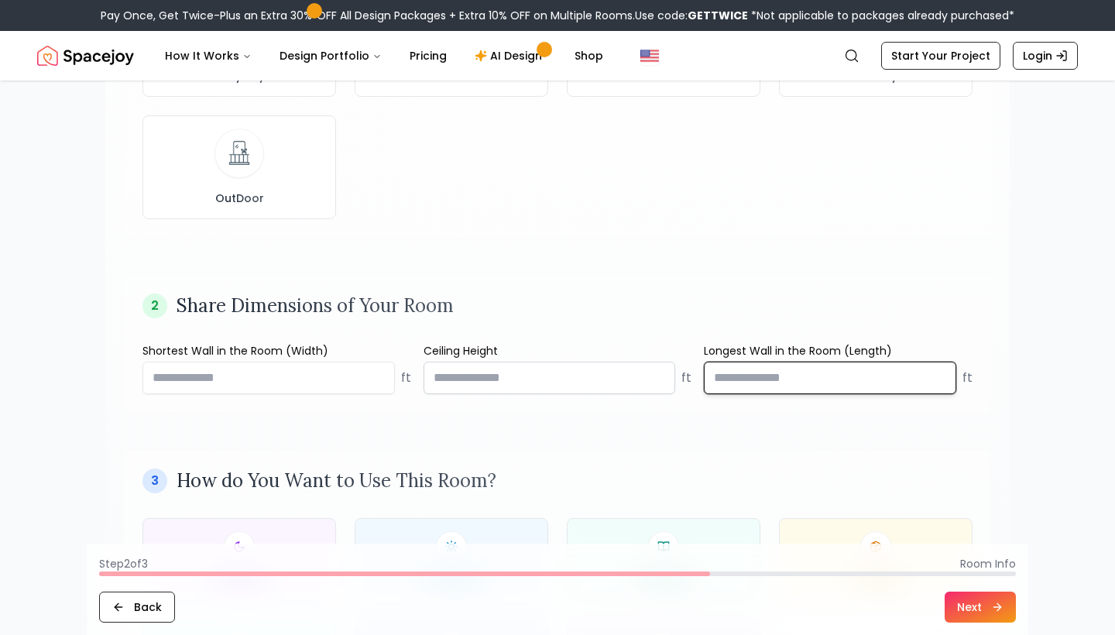
type input "*"
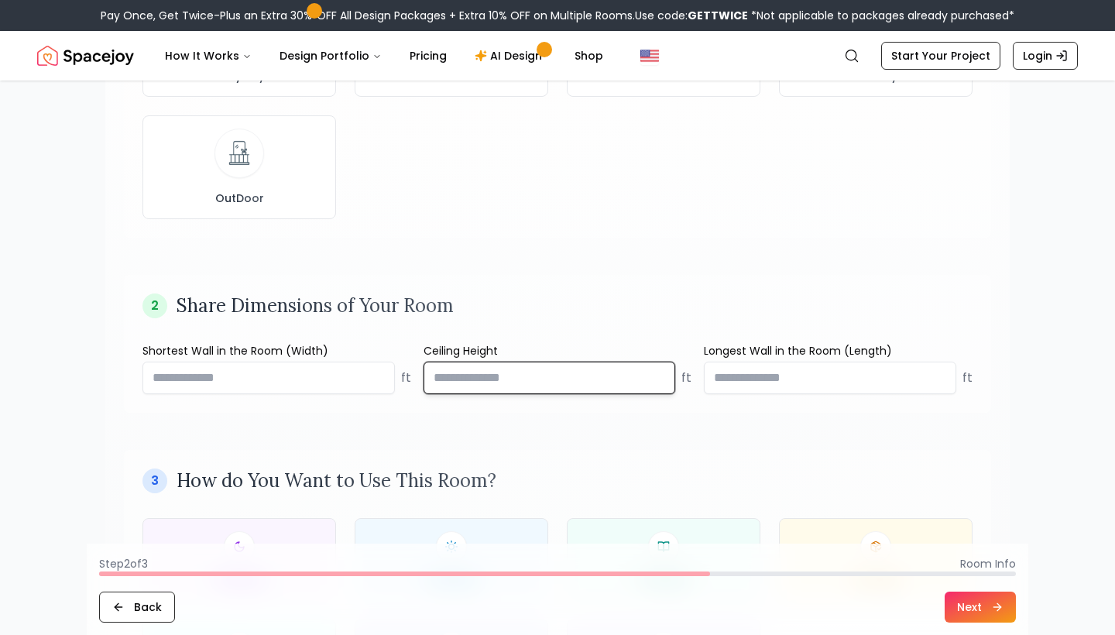
click at [619, 382] on input "number" at bounding box center [550, 378] width 252 height 33
type input "*"
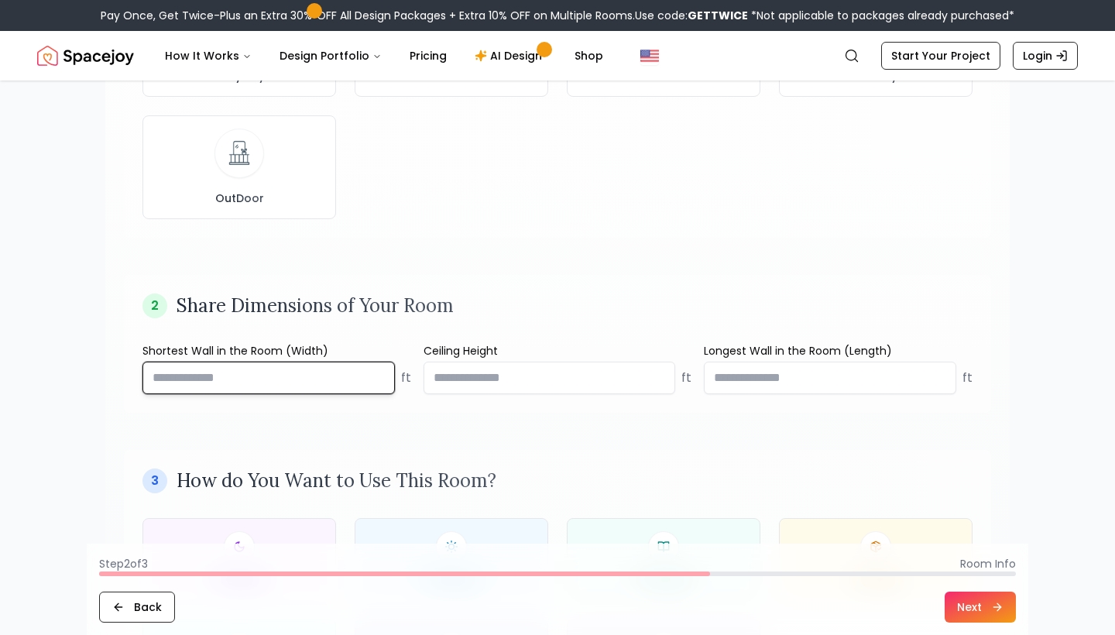
click at [302, 369] on input "number" at bounding box center [268, 378] width 252 height 33
type input "*"
click at [379, 385] on input "*****" at bounding box center [268, 378] width 252 height 33
click at [166, 380] on input "*****" at bounding box center [268, 378] width 252 height 33
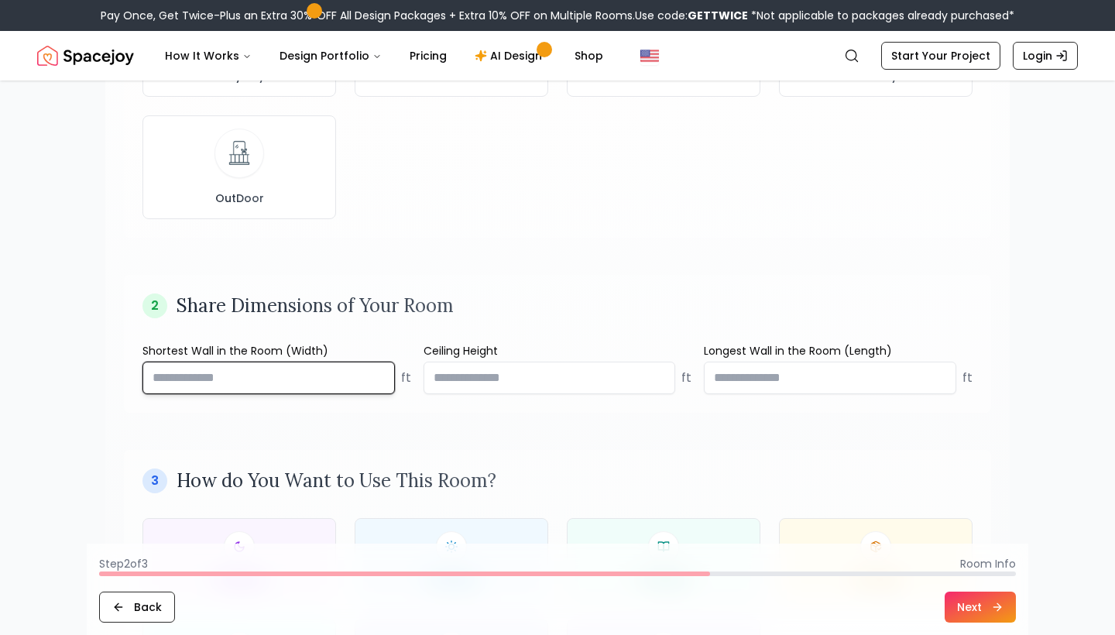
click at [184, 379] on input "****" at bounding box center [268, 378] width 252 height 33
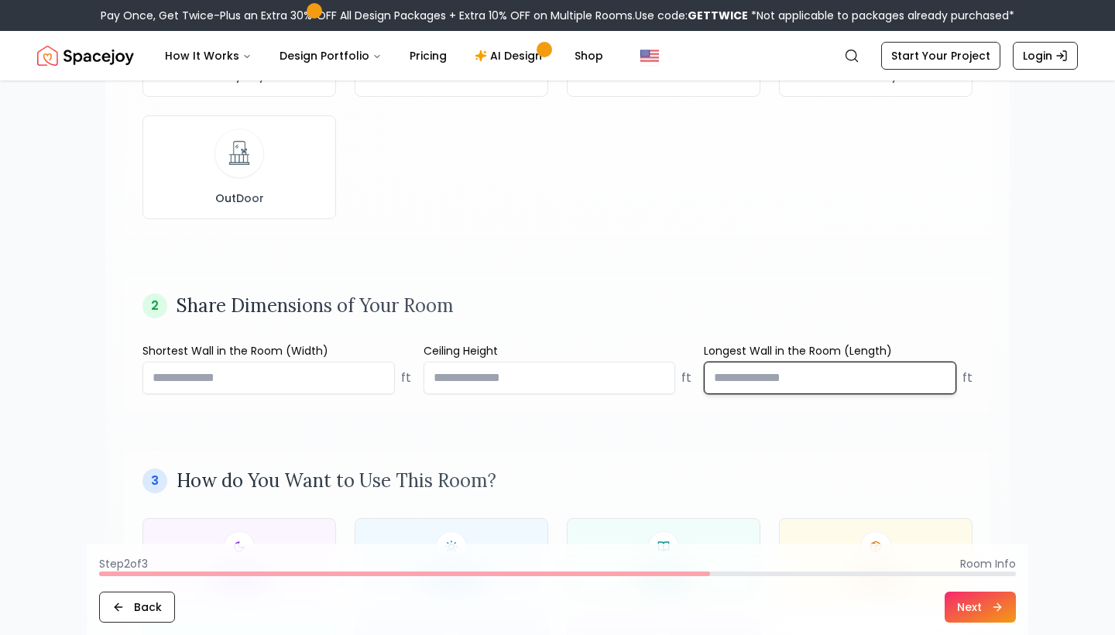
click at [815, 376] on input "*" at bounding box center [830, 378] width 252 height 33
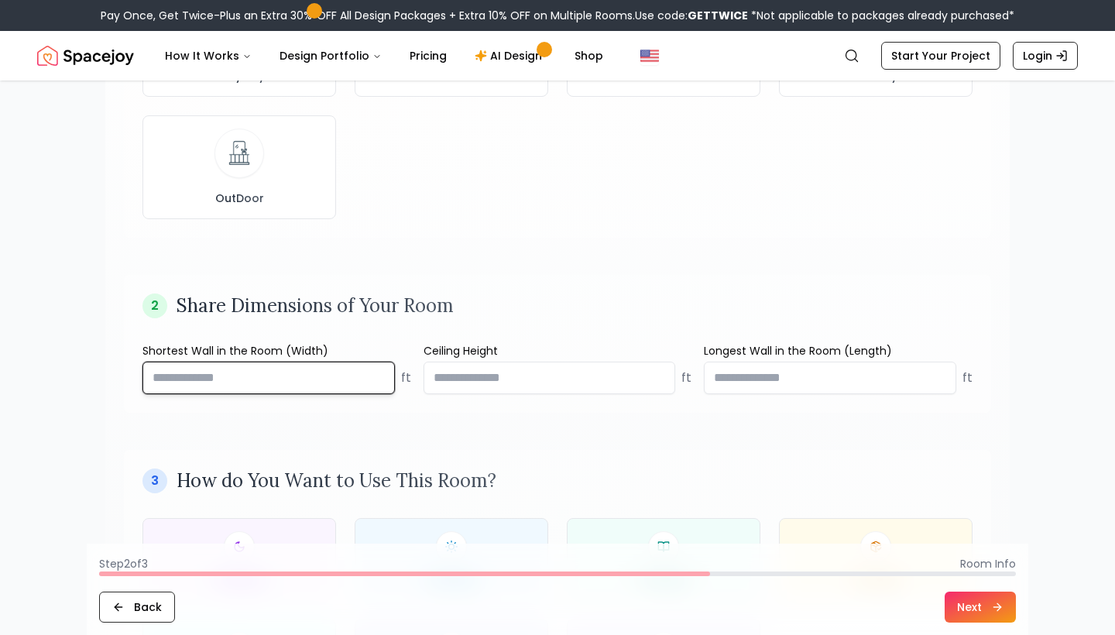
click at [293, 379] on input "***" at bounding box center [268, 378] width 252 height 33
type input "***"
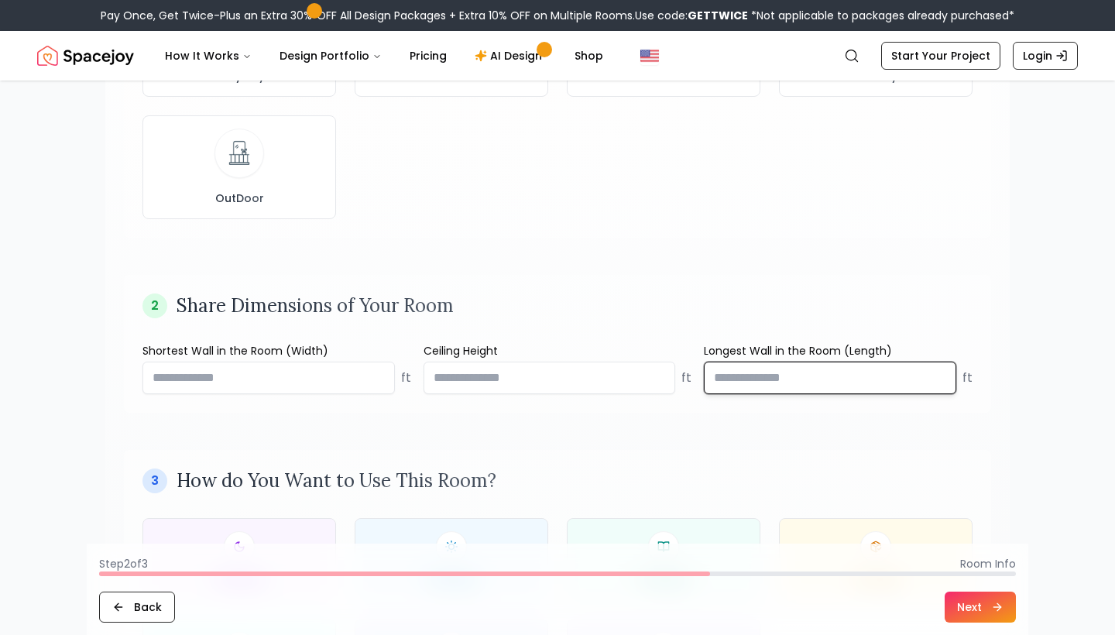
click at [784, 384] on input "*" at bounding box center [830, 378] width 252 height 33
type input "**"
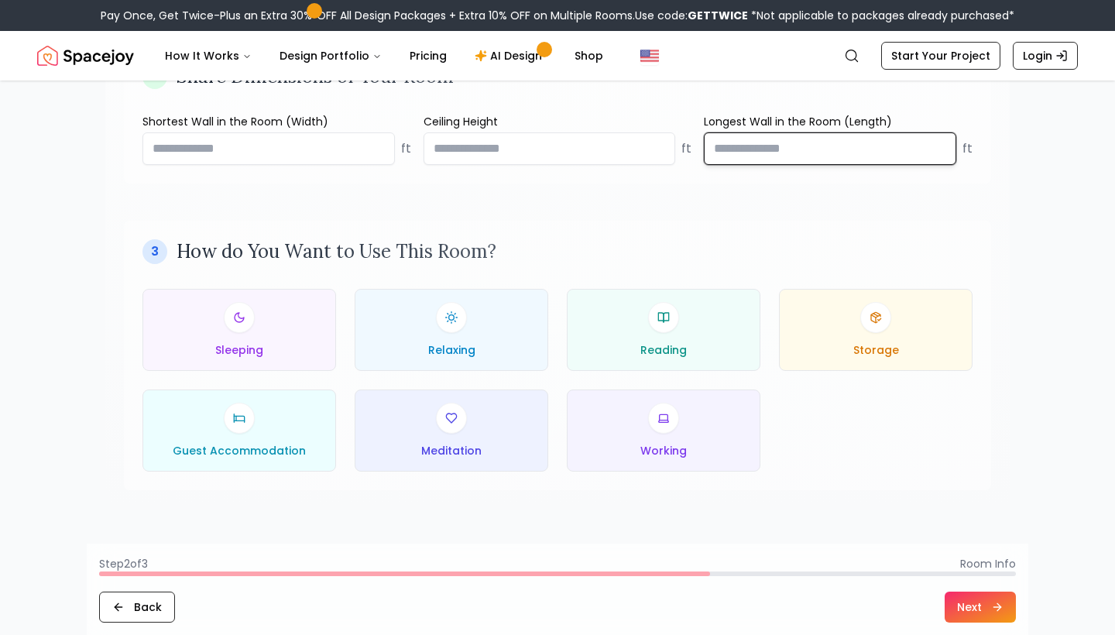
scroll to position [660, 0]
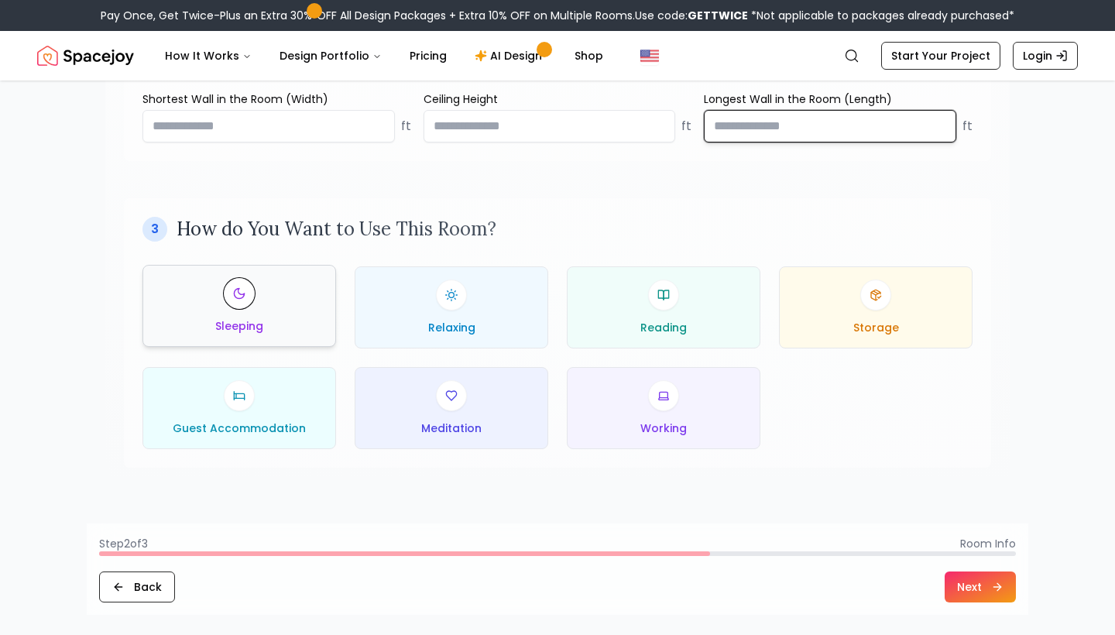
type input "*******"
click at [286, 341] on button "Sleeping" at bounding box center [239, 306] width 194 height 82
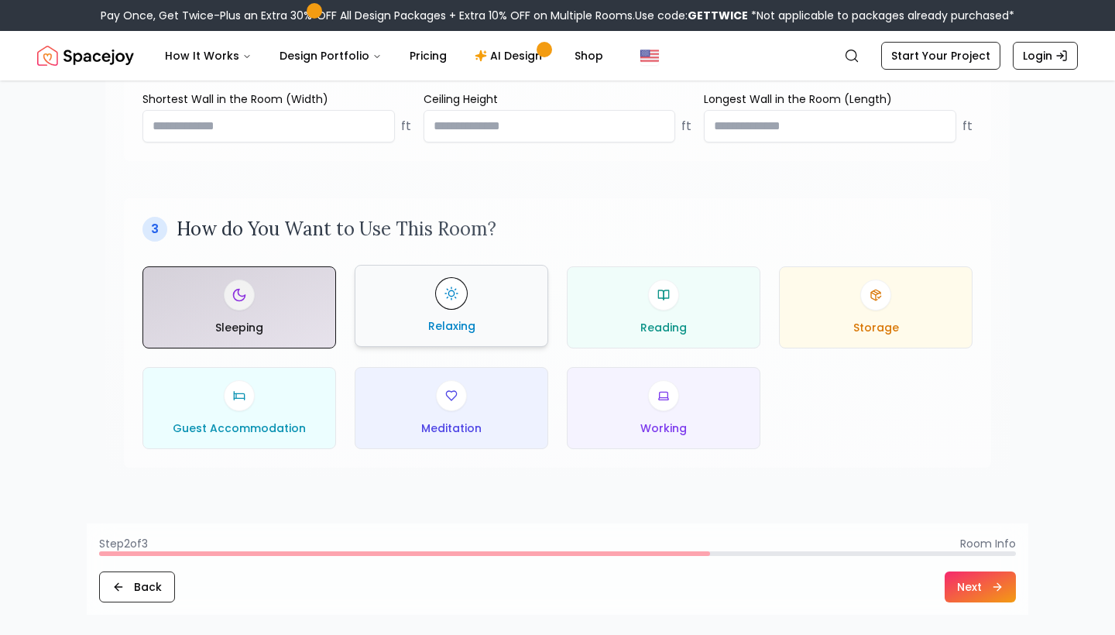
click at [418, 297] on div "Relaxing" at bounding box center [451, 306] width 167 height 56
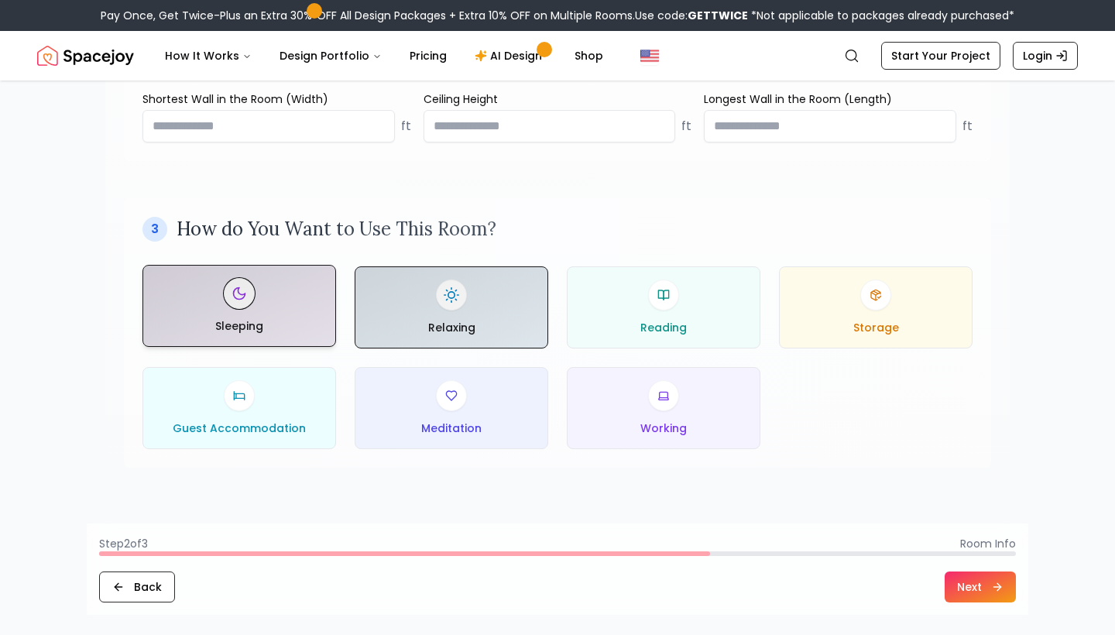
click at [291, 319] on div at bounding box center [239, 306] width 192 height 81
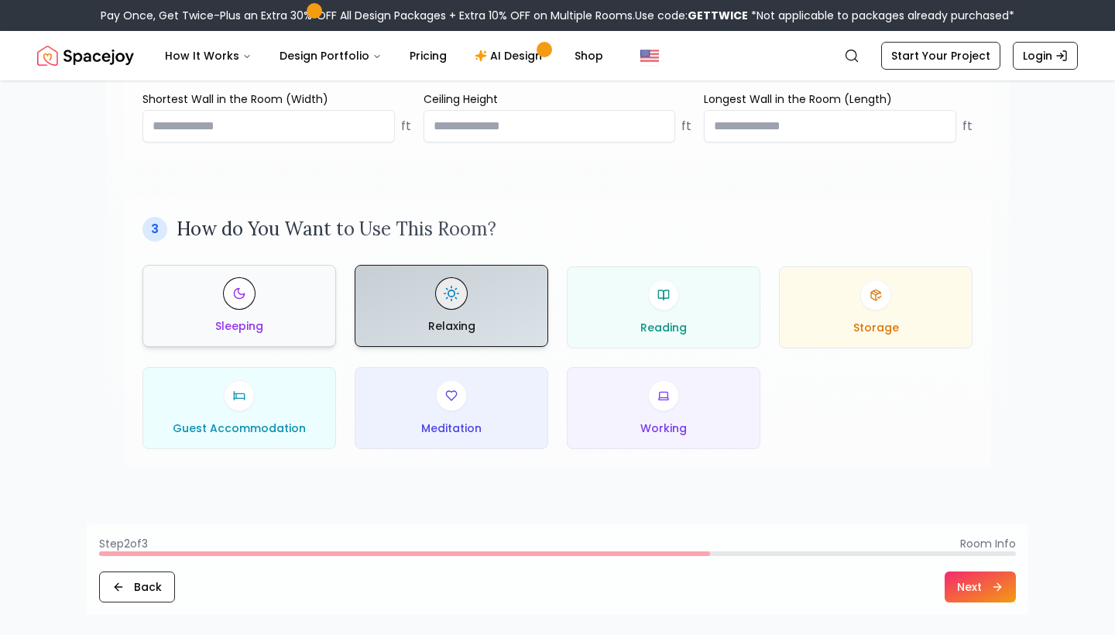
click at [429, 317] on div at bounding box center [451, 306] width 192 height 81
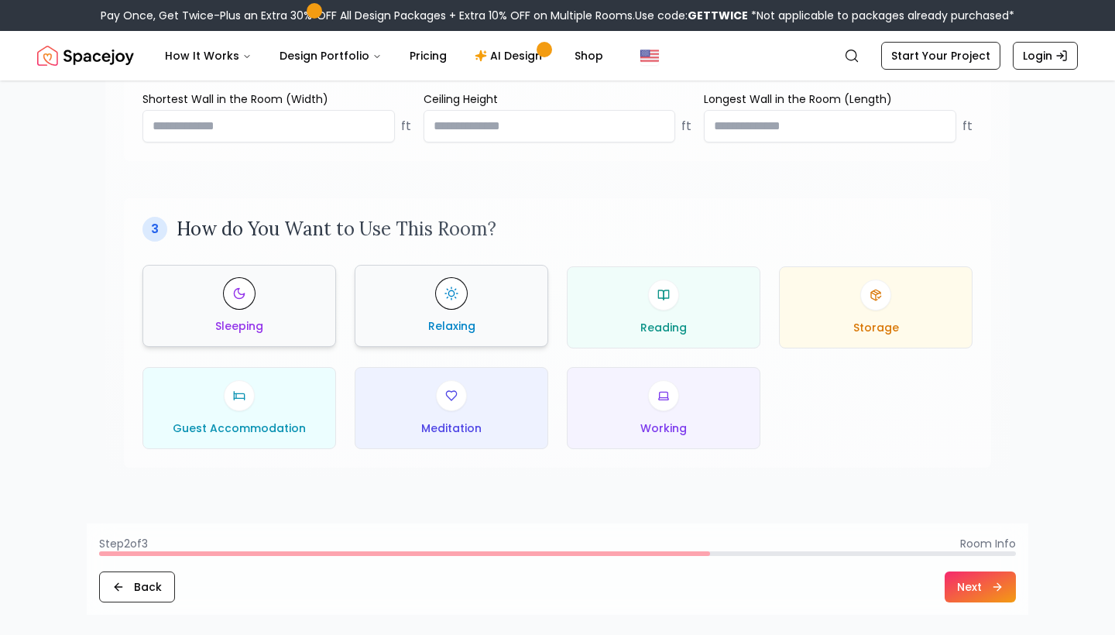
click at [287, 308] on div "Sleeping" at bounding box center [239, 306] width 167 height 56
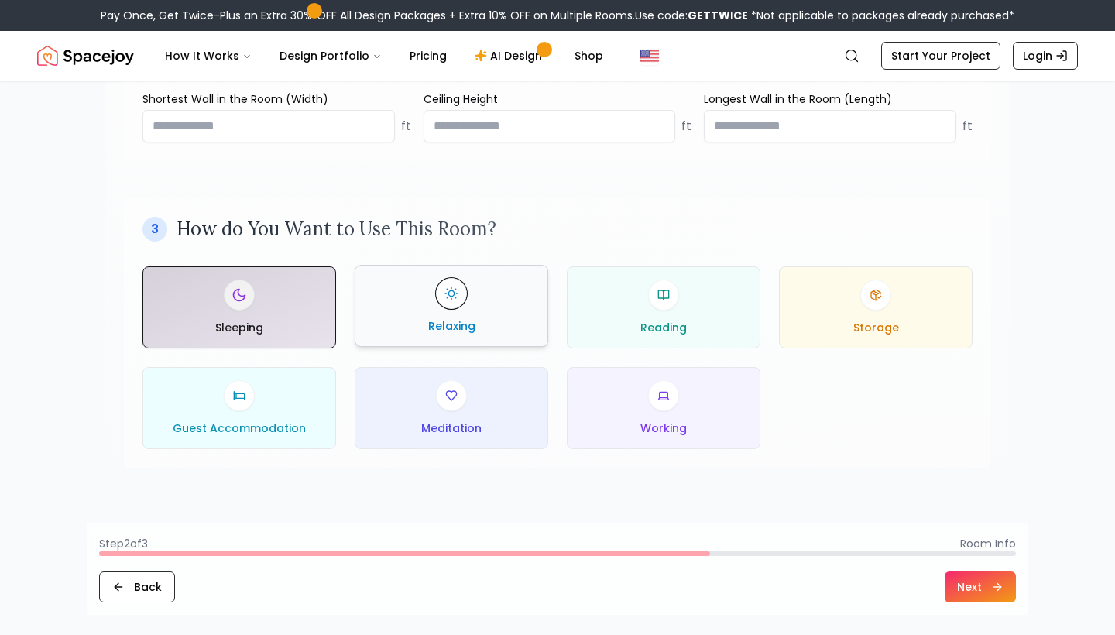
click at [508, 320] on div "Relaxing" at bounding box center [451, 306] width 167 height 56
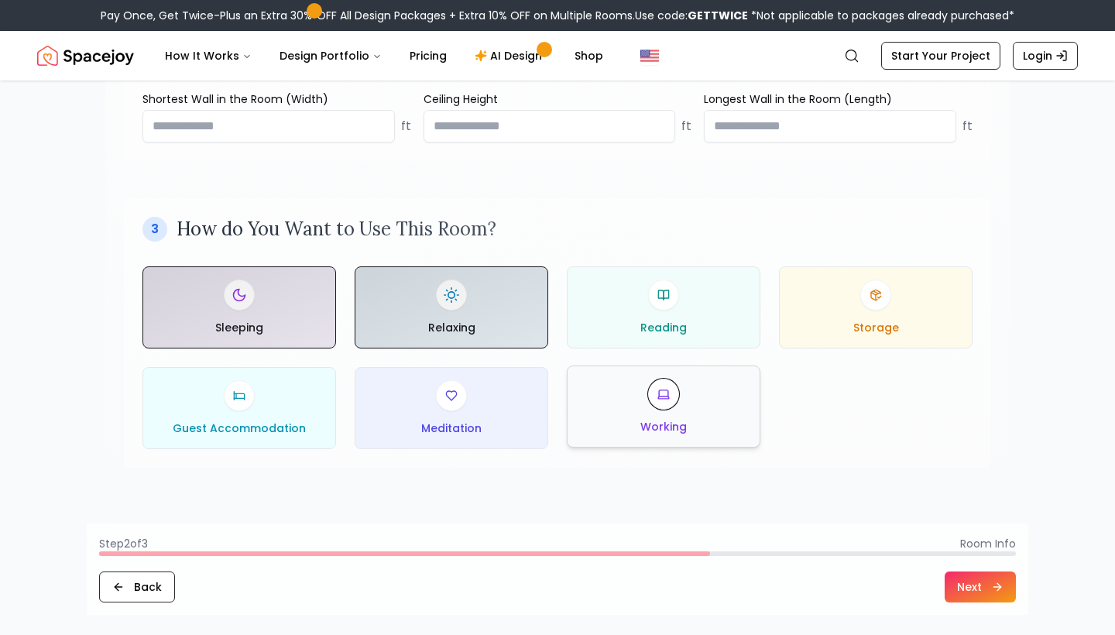
click at [740, 434] on div "Working" at bounding box center [663, 407] width 167 height 56
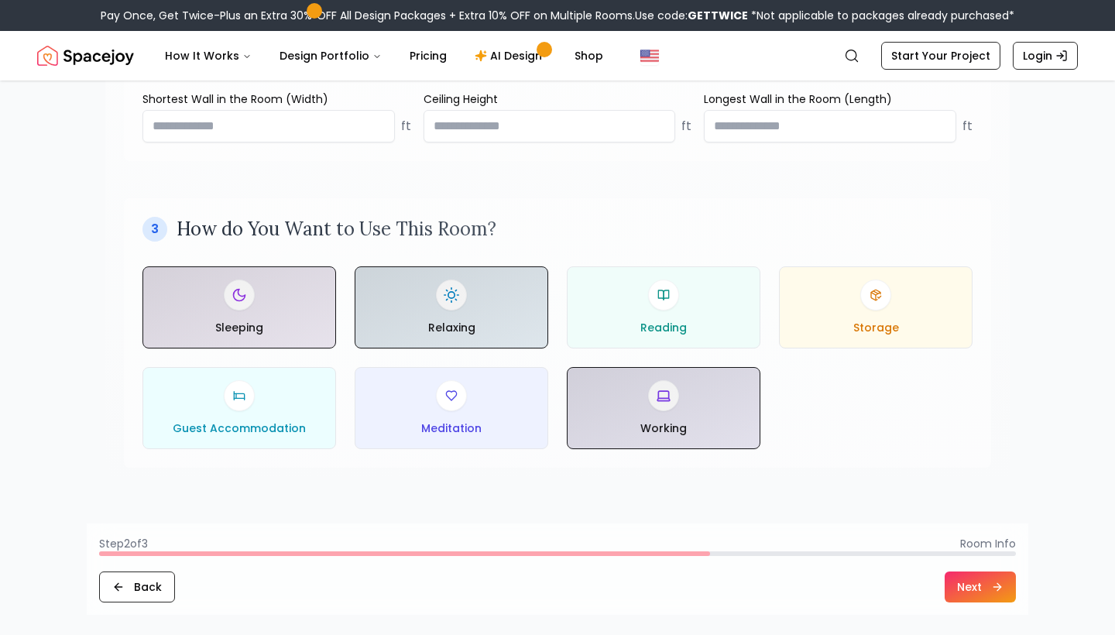
click at [978, 586] on button "Next" at bounding box center [980, 586] width 71 height 31
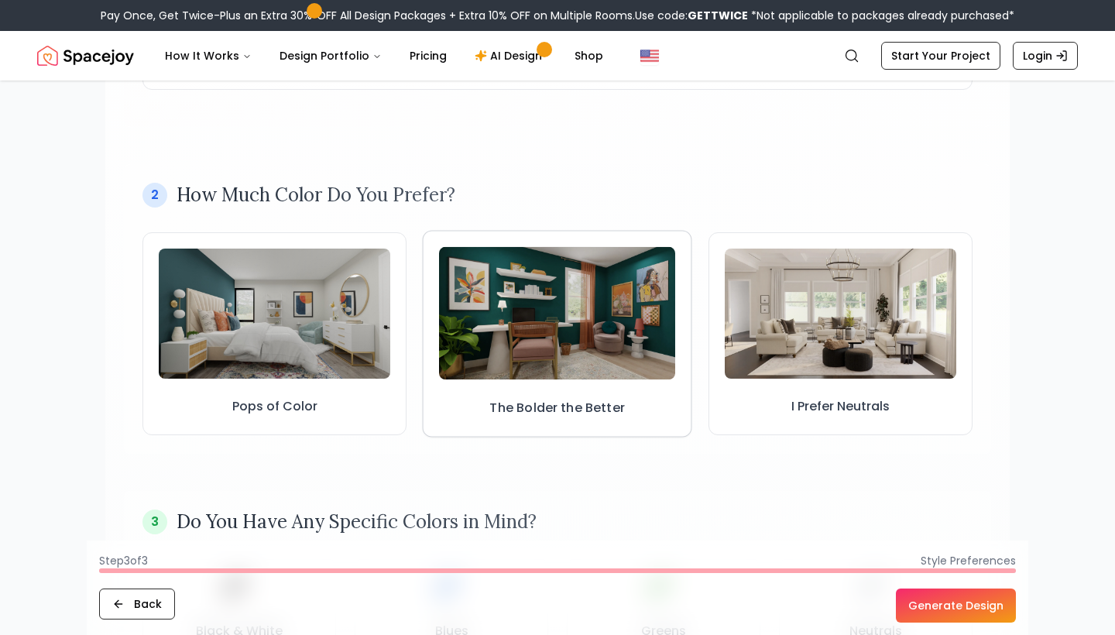
scroll to position [379, 0]
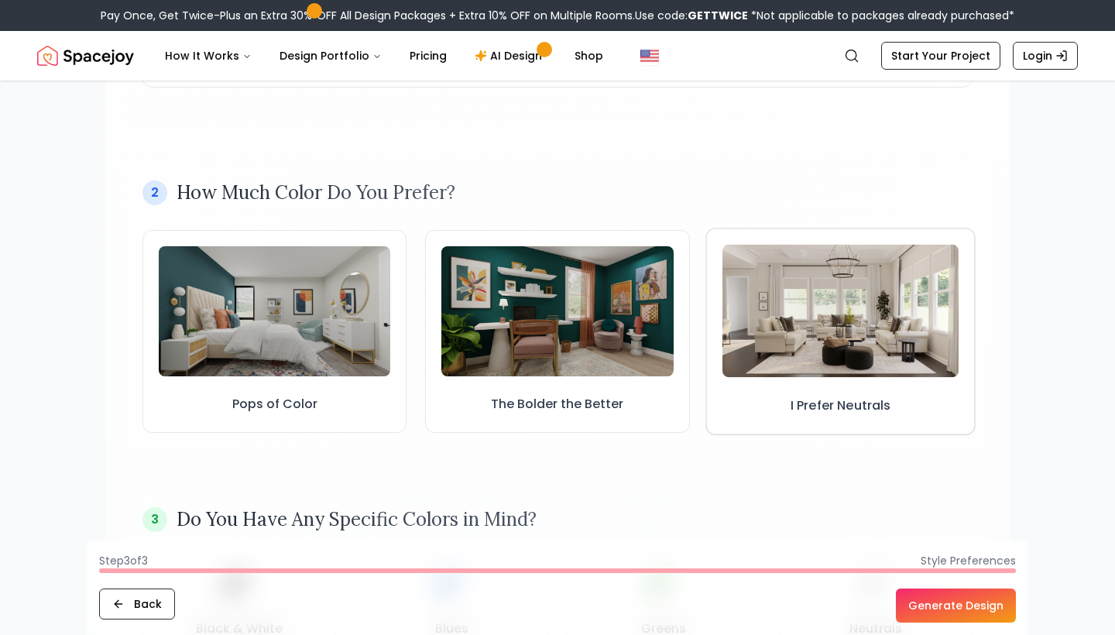
click at [867, 409] on h3 "I Prefer Neutrals" at bounding box center [841, 405] width 101 height 19
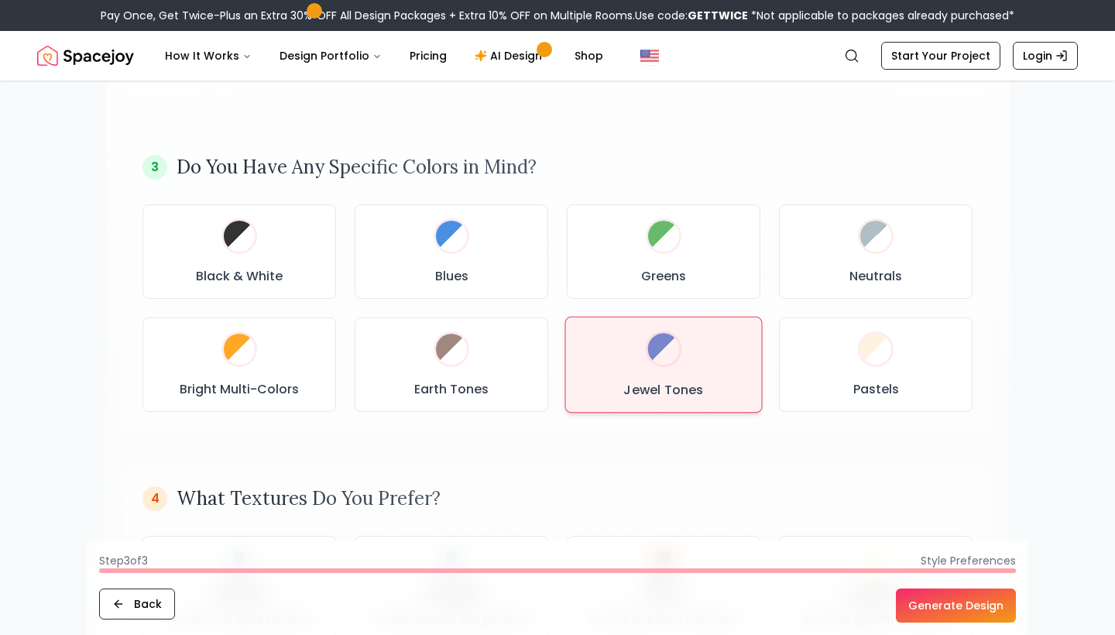
scroll to position [750, 0]
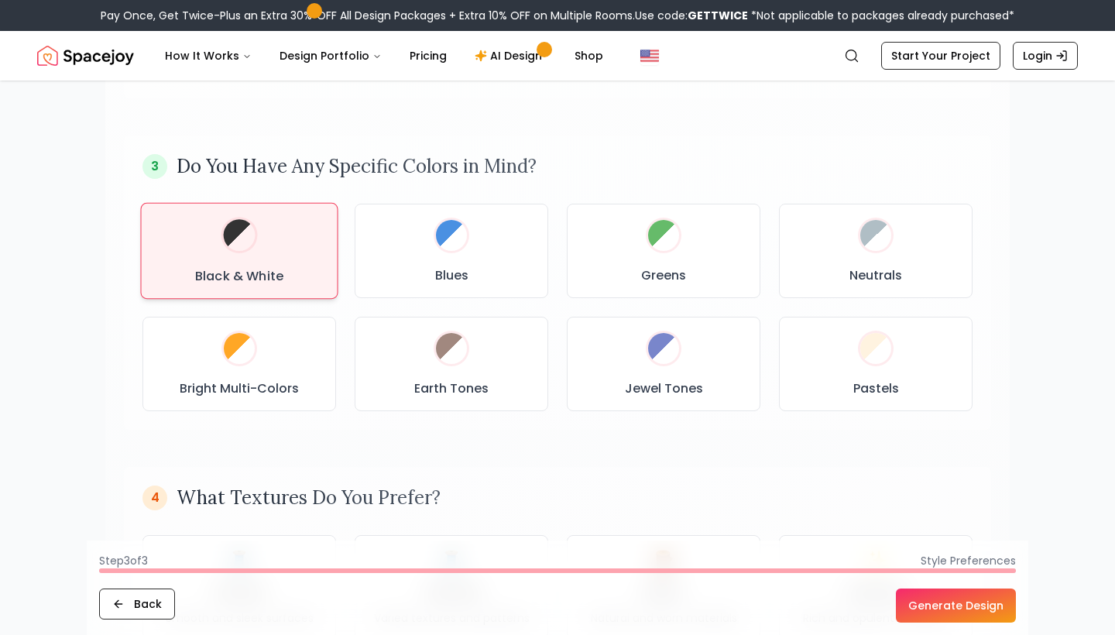
click at [279, 284] on h3 "Black & White" at bounding box center [239, 275] width 88 height 19
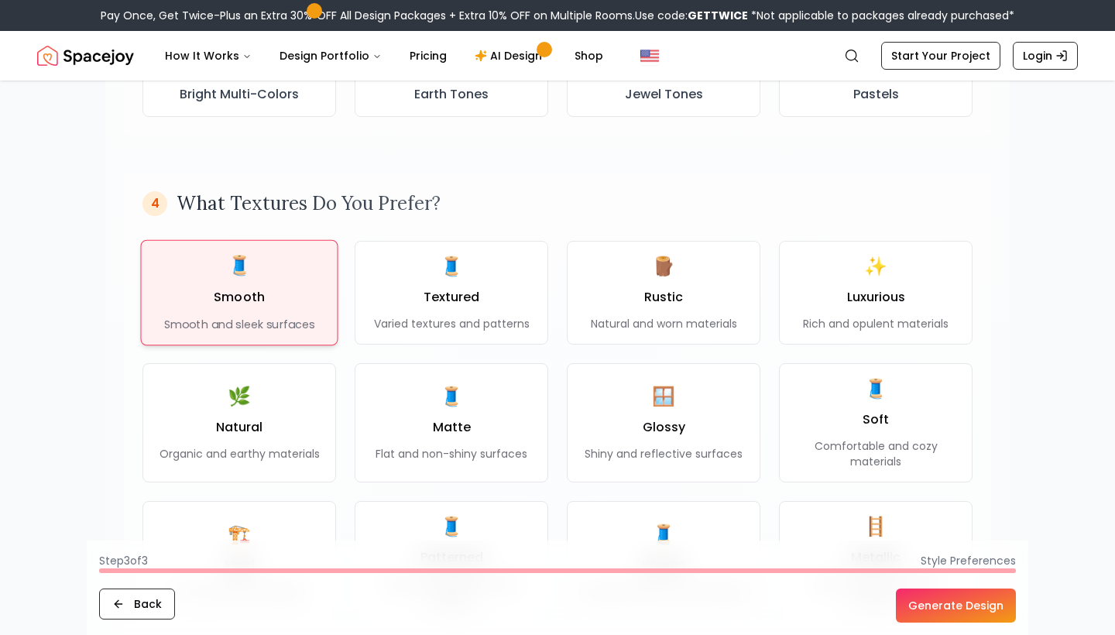
scroll to position [1047, 0]
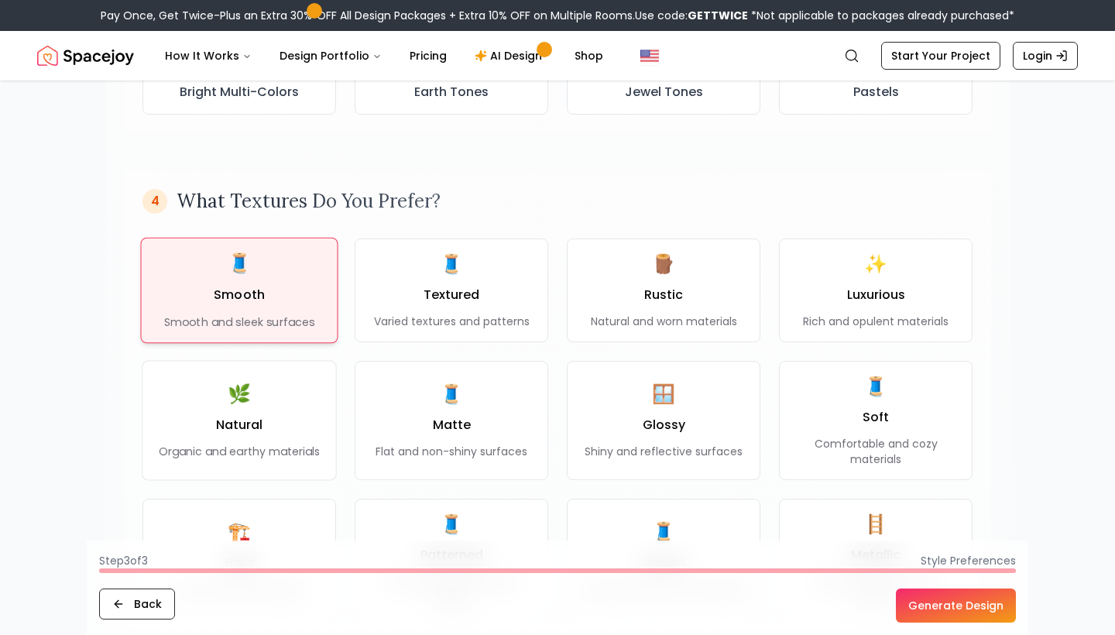
click at [314, 306] on div "🧵 Smooth Smooth and sleek surfaces" at bounding box center [239, 290] width 151 height 79
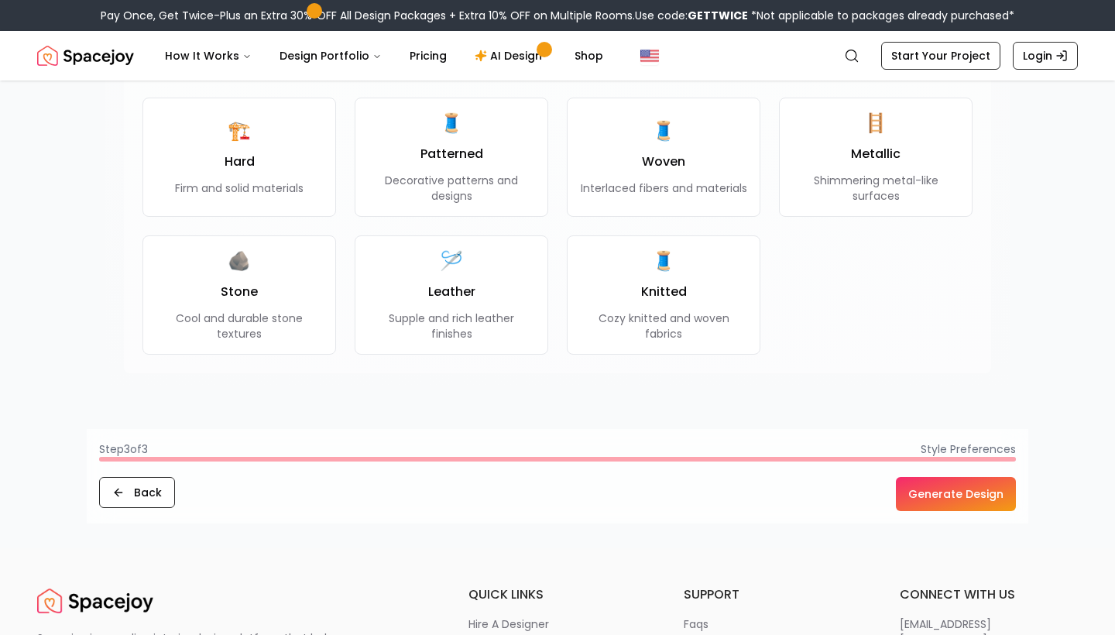
scroll to position [1519, 0]
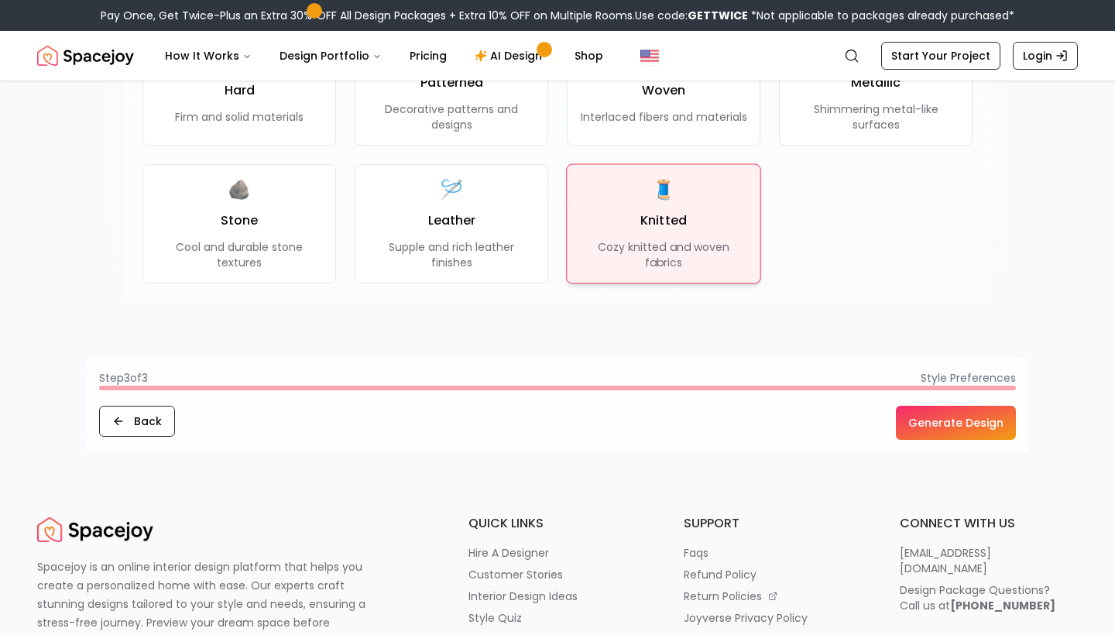
click at [681, 245] on p "Cozy knitted and woven fabrics" at bounding box center [663, 254] width 168 height 31
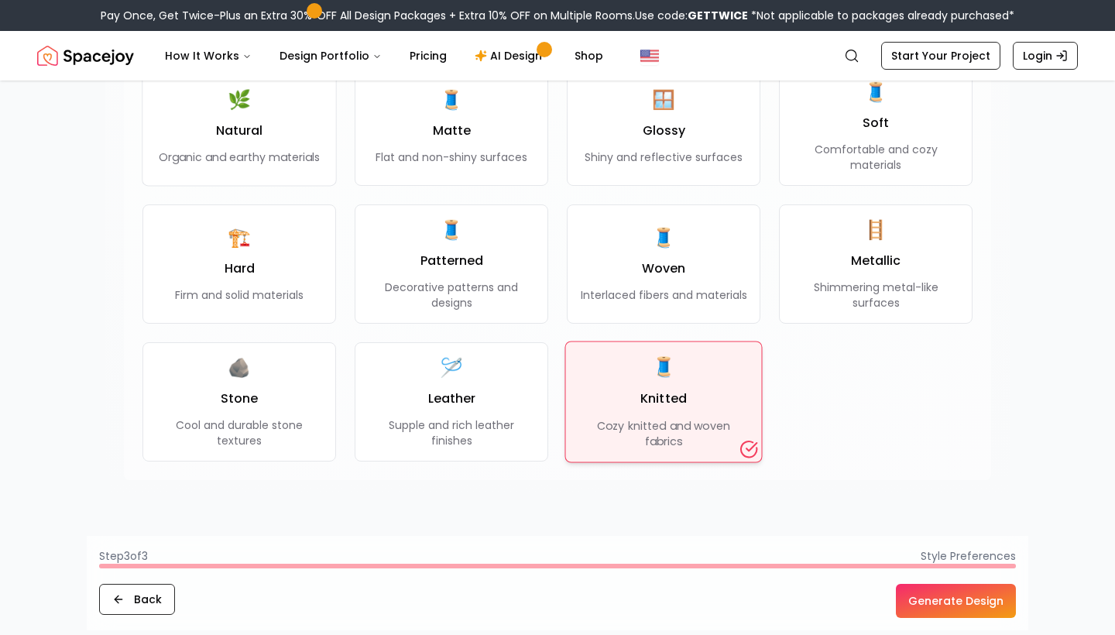
scroll to position [1320, 0]
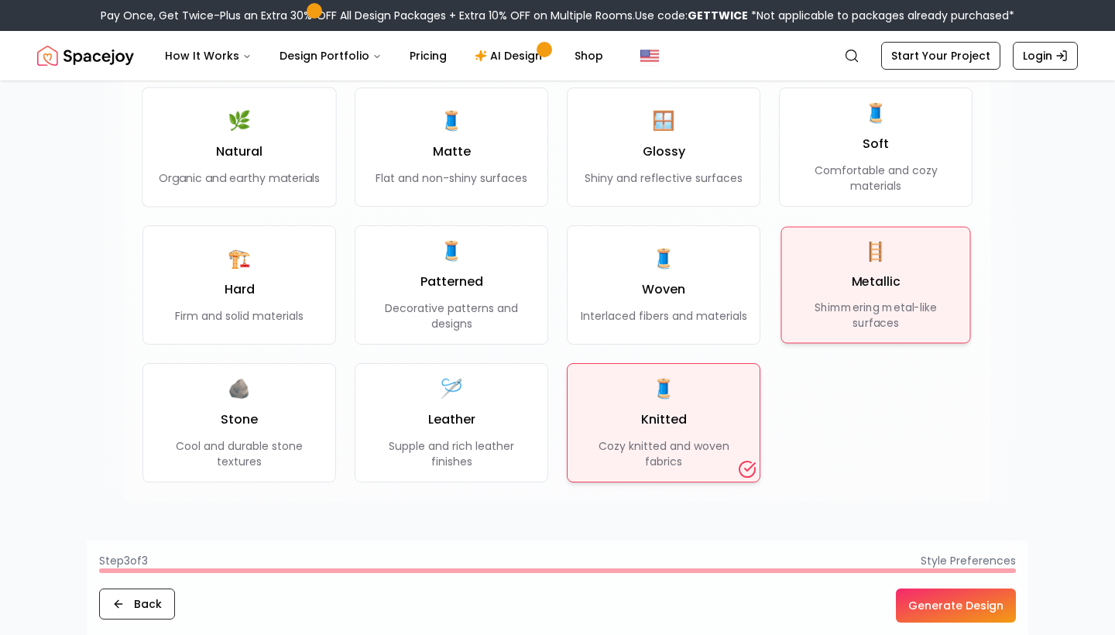
click at [883, 284] on h3 "Metallic" at bounding box center [876, 282] width 49 height 19
click at [883, 284] on h3 "Metallic" at bounding box center [876, 282] width 50 height 19
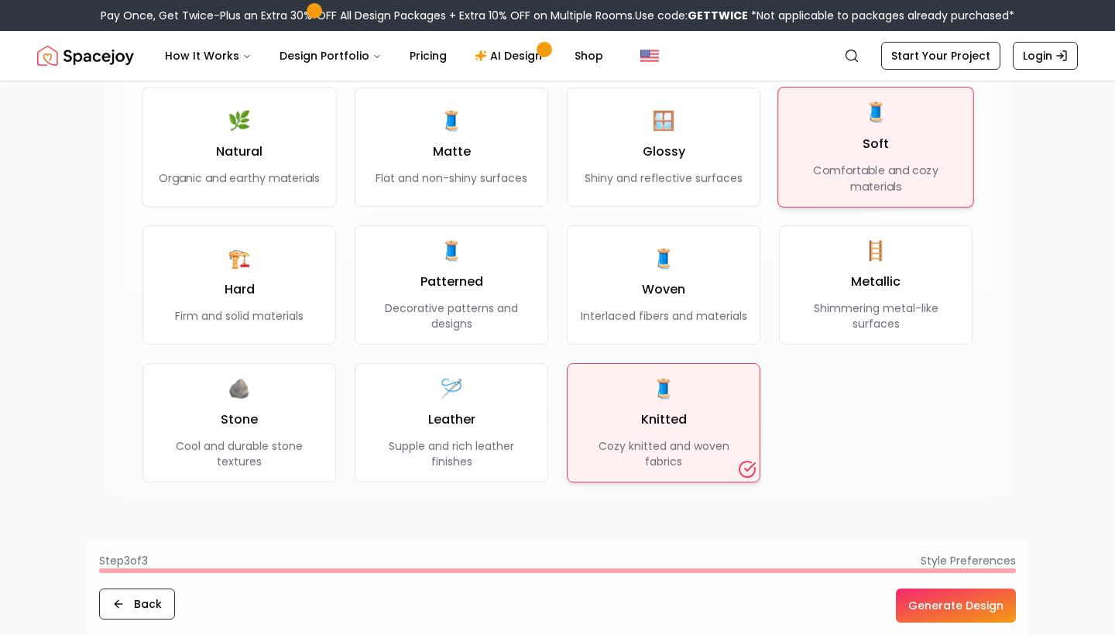
click at [849, 181] on p "Comfortable and cozy materials" at bounding box center [876, 179] width 170 height 32
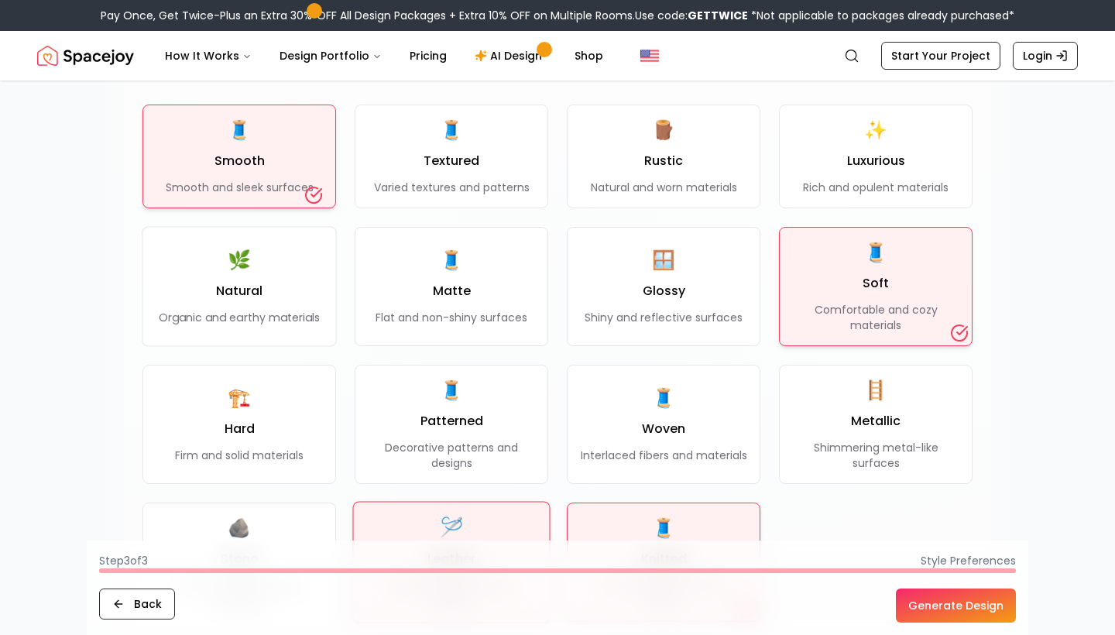
scroll to position [1177, 0]
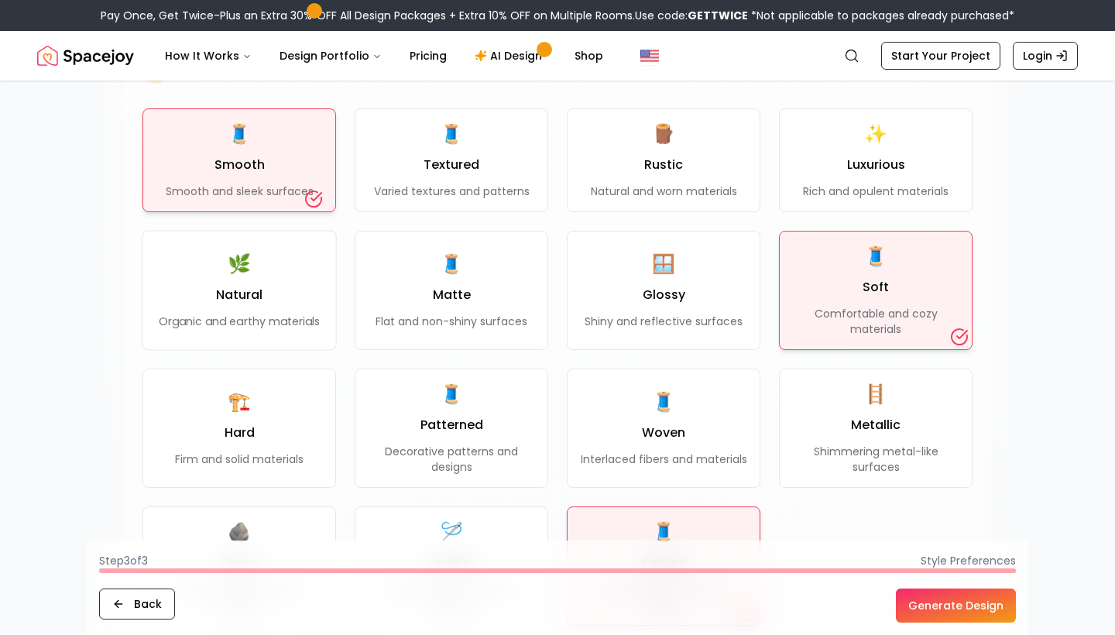
click at [973, 610] on button "Generate Design" at bounding box center [956, 605] width 120 height 34
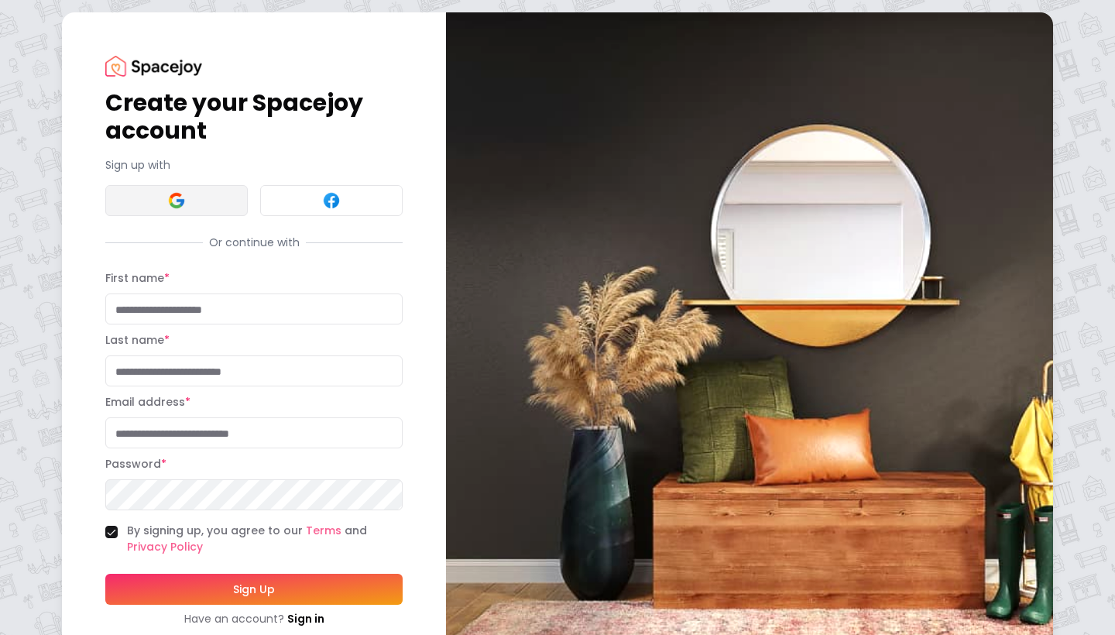
click at [206, 208] on button at bounding box center [176, 200] width 142 height 31
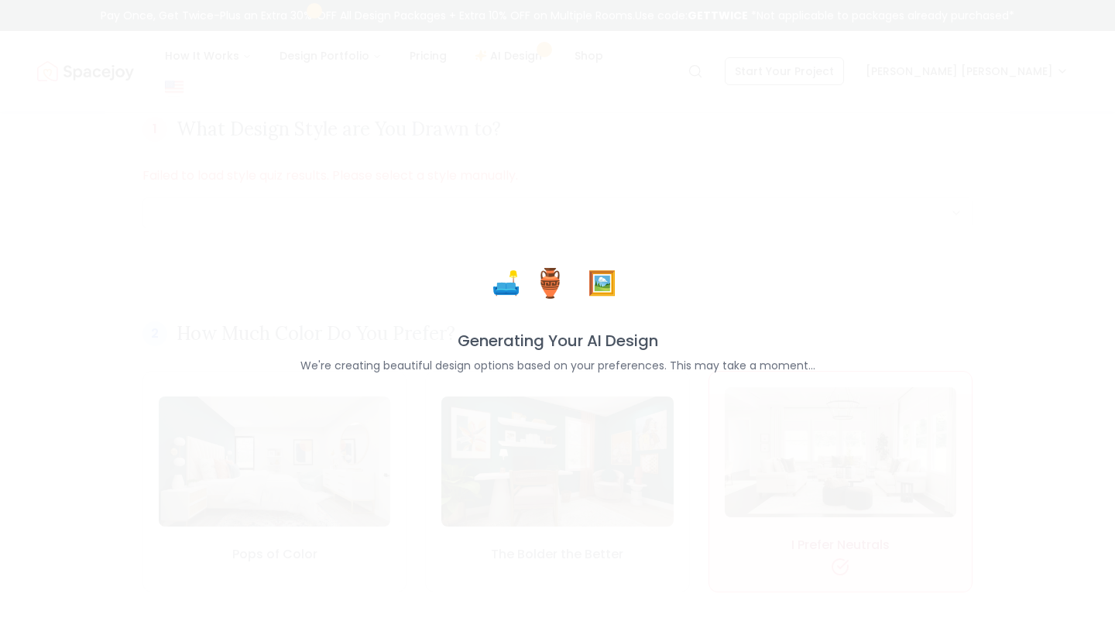
scroll to position [148, 0]
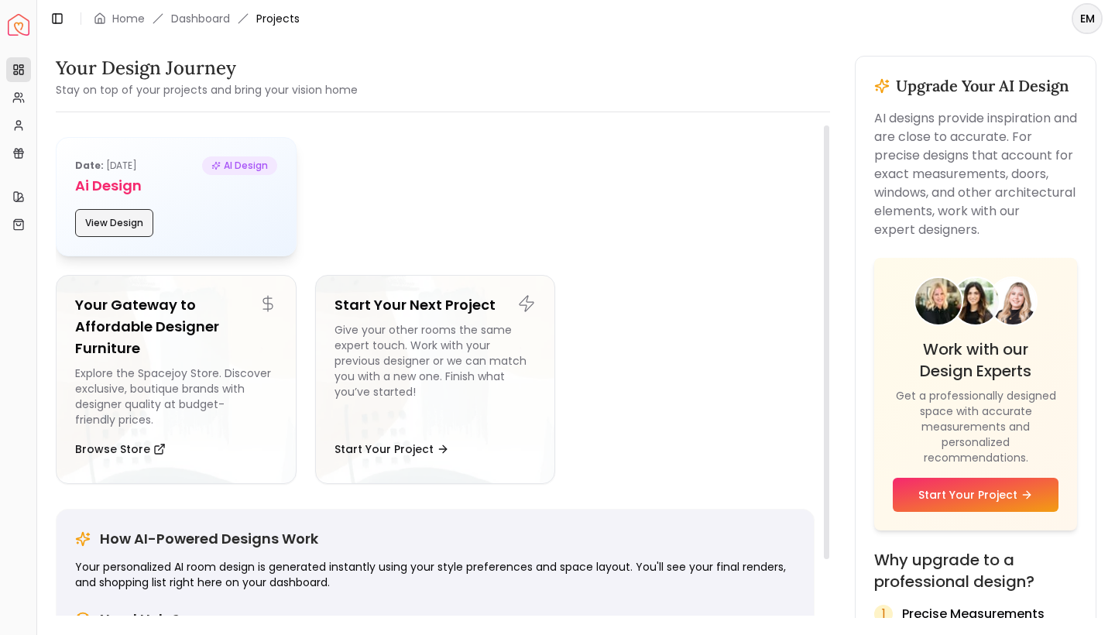
click at [125, 218] on button "View Design" at bounding box center [114, 223] width 78 height 28
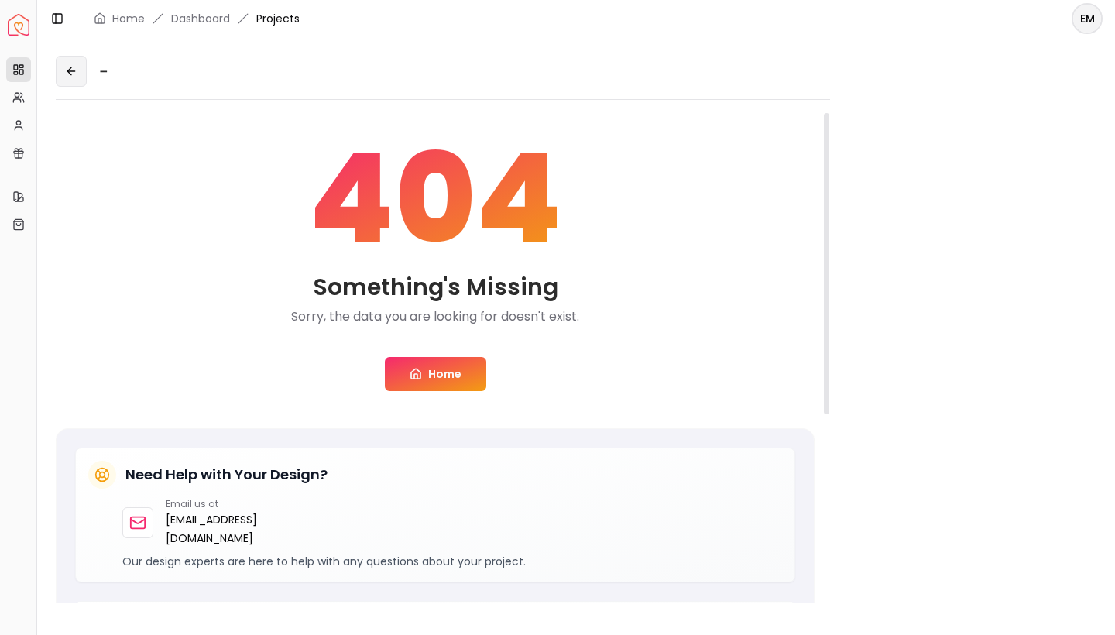
click at [74, 71] on icon at bounding box center [70, 71] width 7 height 0
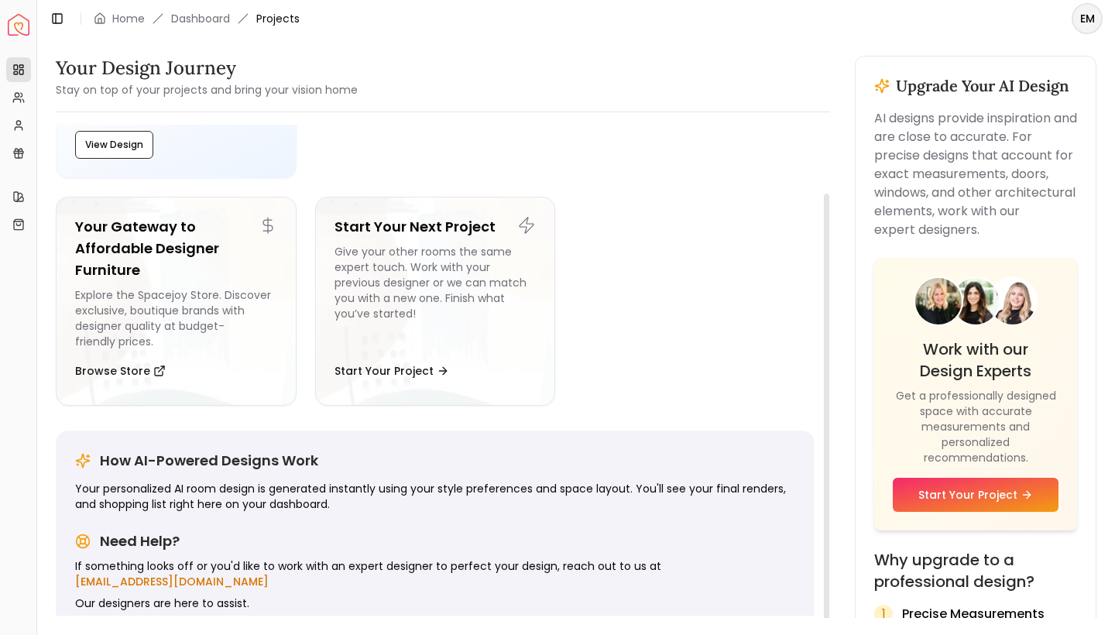
scroll to position [77, 0]
click at [500, 327] on div "Give your other rooms the same expert touch. Work with your previous designer o…" at bounding box center [435, 297] width 202 height 105
click at [105, 149] on button "View Design" at bounding box center [114, 146] width 78 height 28
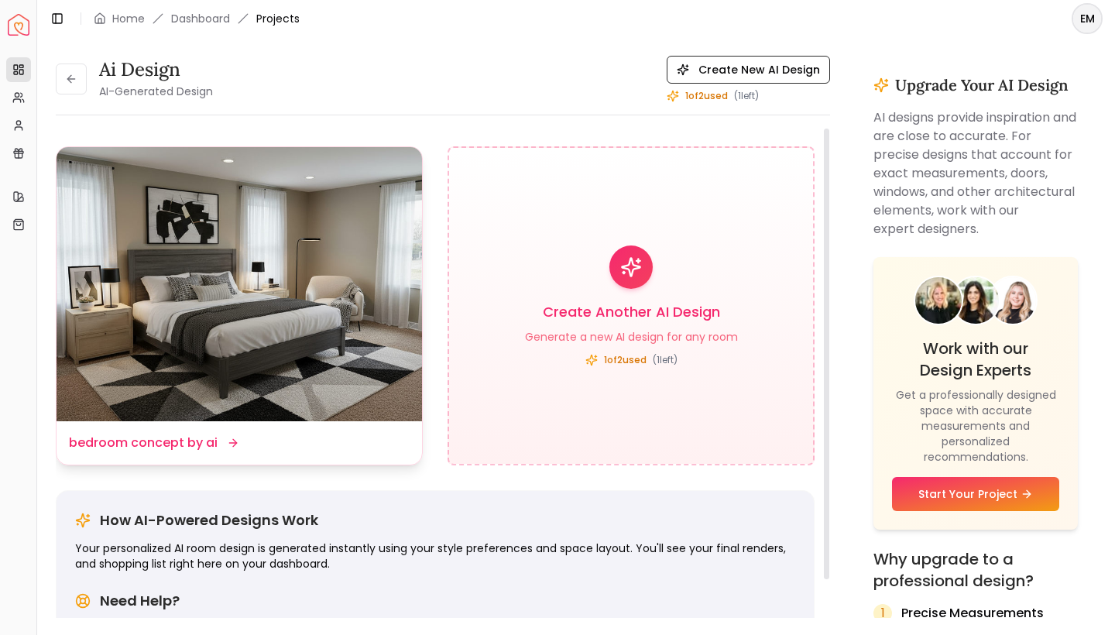
click at [417, 362] on img at bounding box center [239, 284] width 365 height 274
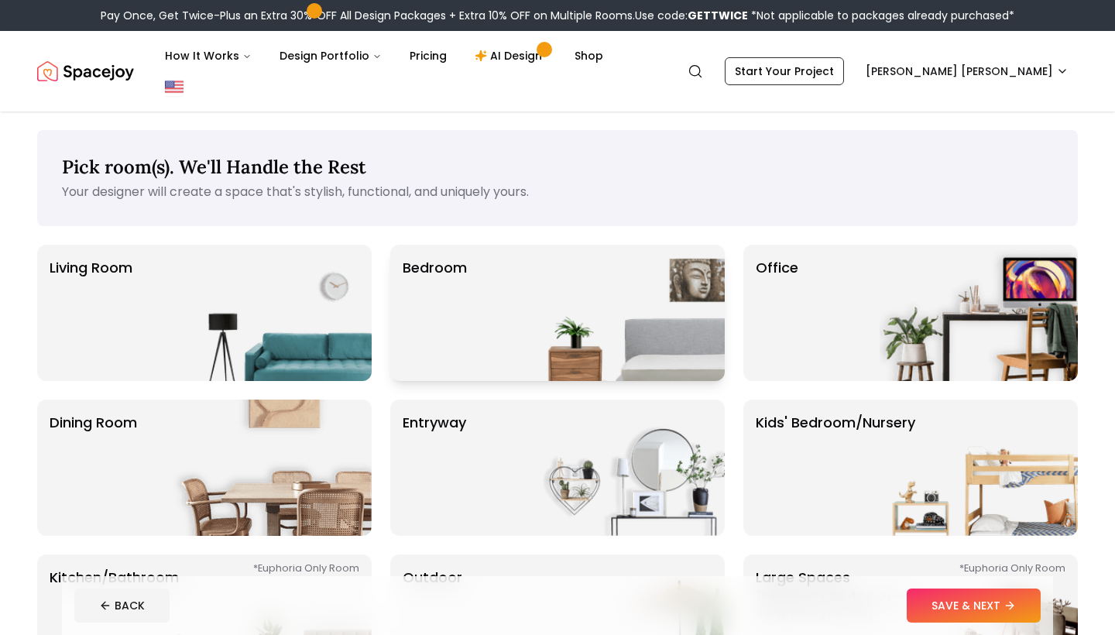
click at [458, 307] on p "Bedroom" at bounding box center [435, 312] width 64 height 111
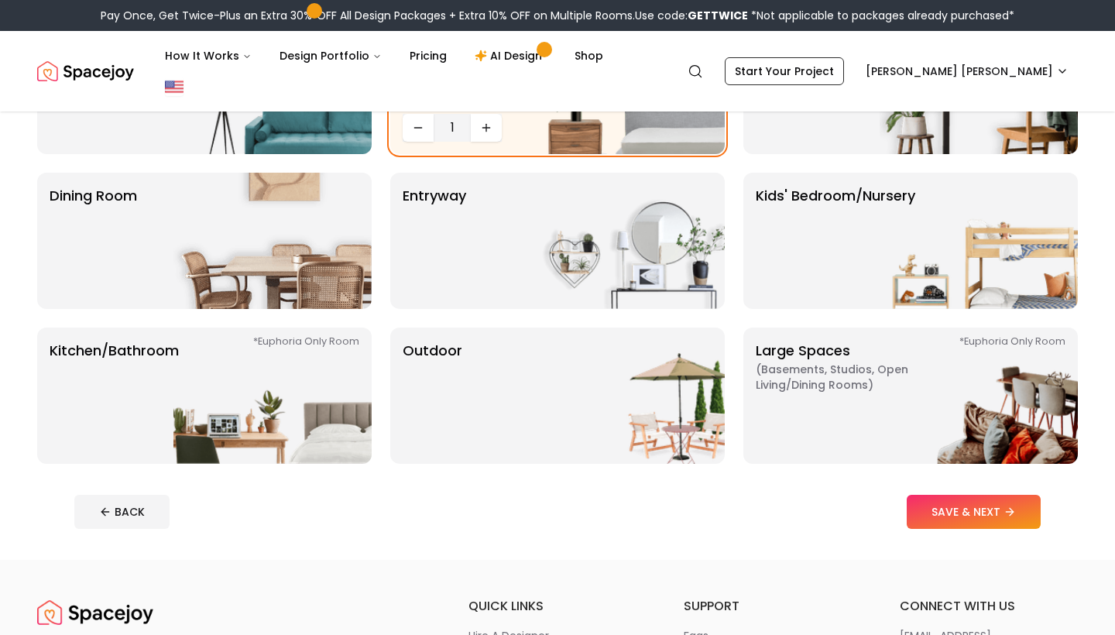
scroll to position [232, 0]
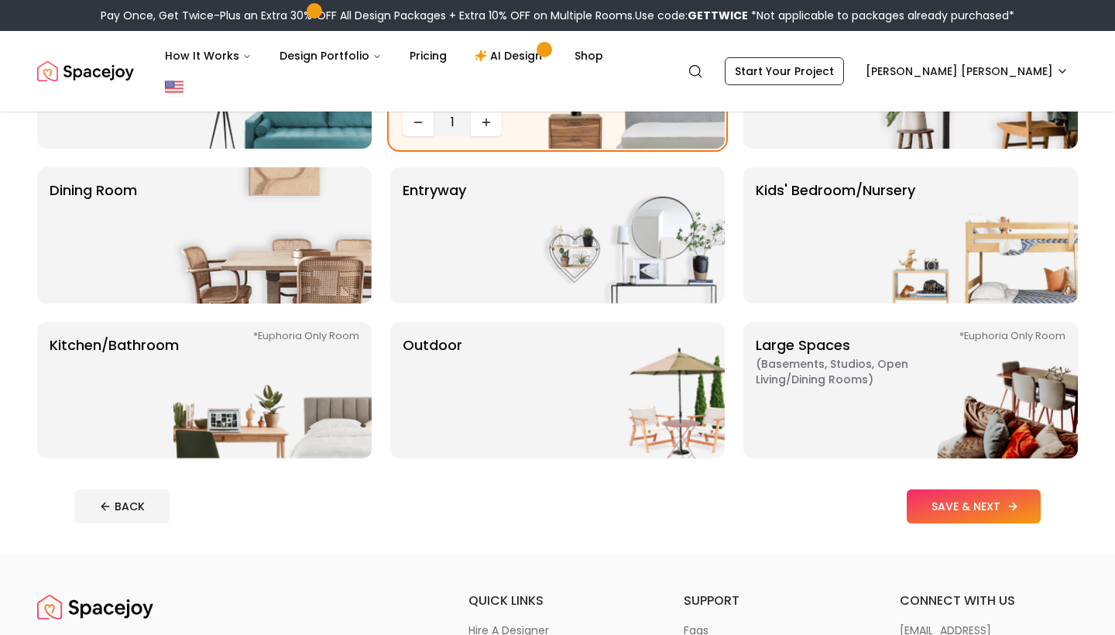
click at [969, 489] on button "SAVE & NEXT" at bounding box center [974, 506] width 134 height 34
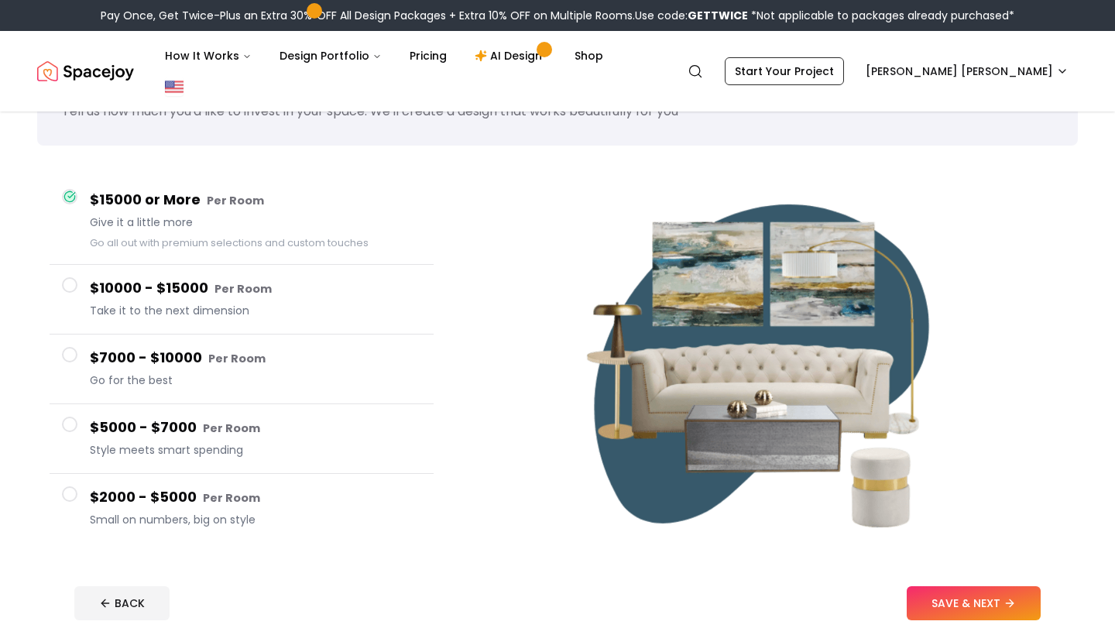
scroll to position [57, 0]
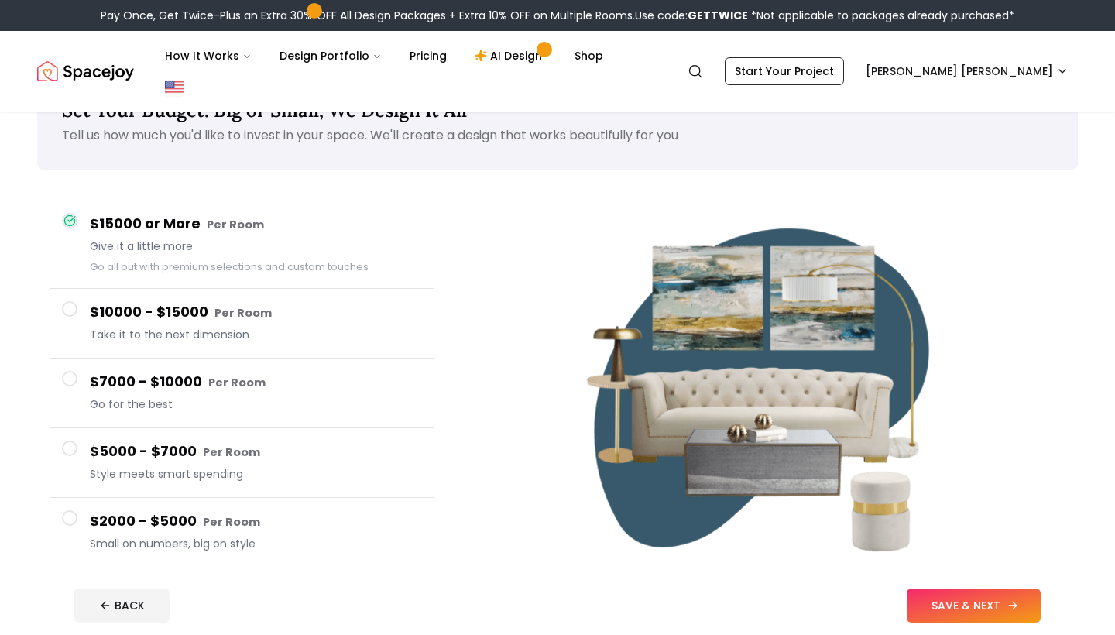
click at [1017, 599] on icon at bounding box center [1013, 605] width 12 height 12
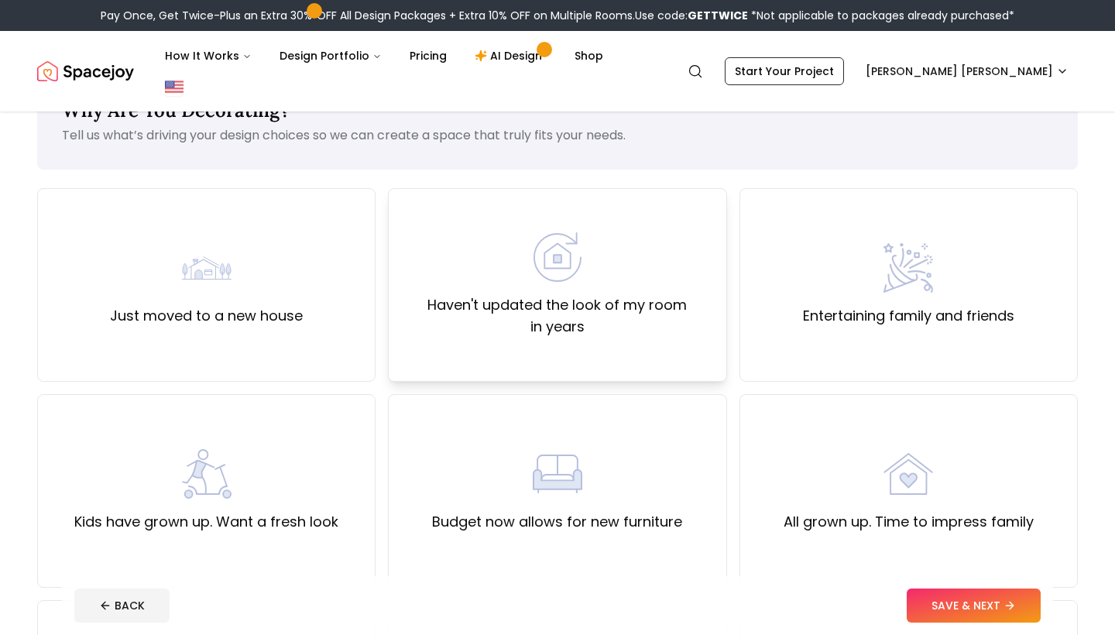
click at [583, 294] on label "Haven't updated the look of my room in years" at bounding box center [557, 315] width 312 height 43
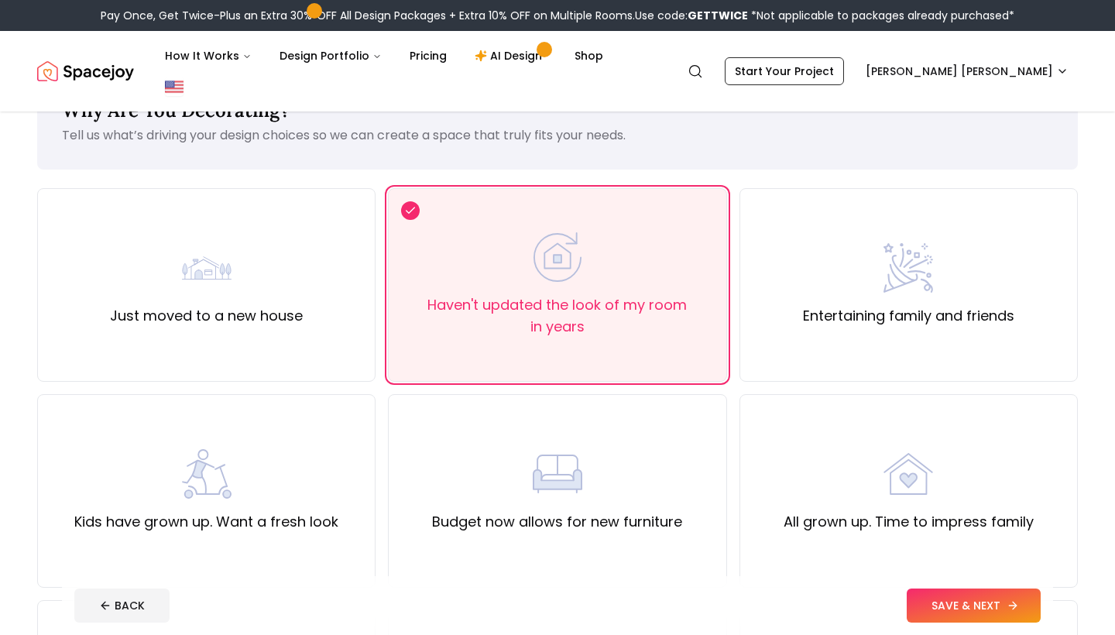
click at [927, 606] on button "SAVE & NEXT" at bounding box center [974, 605] width 134 height 34
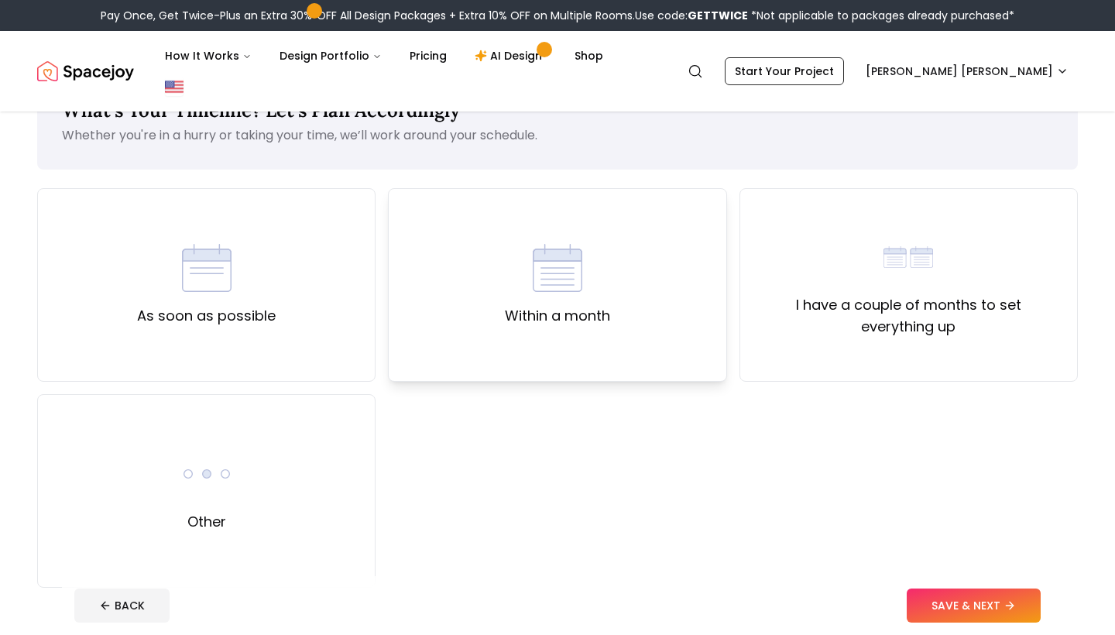
click at [549, 309] on div "Within a month" at bounding box center [557, 285] width 338 height 194
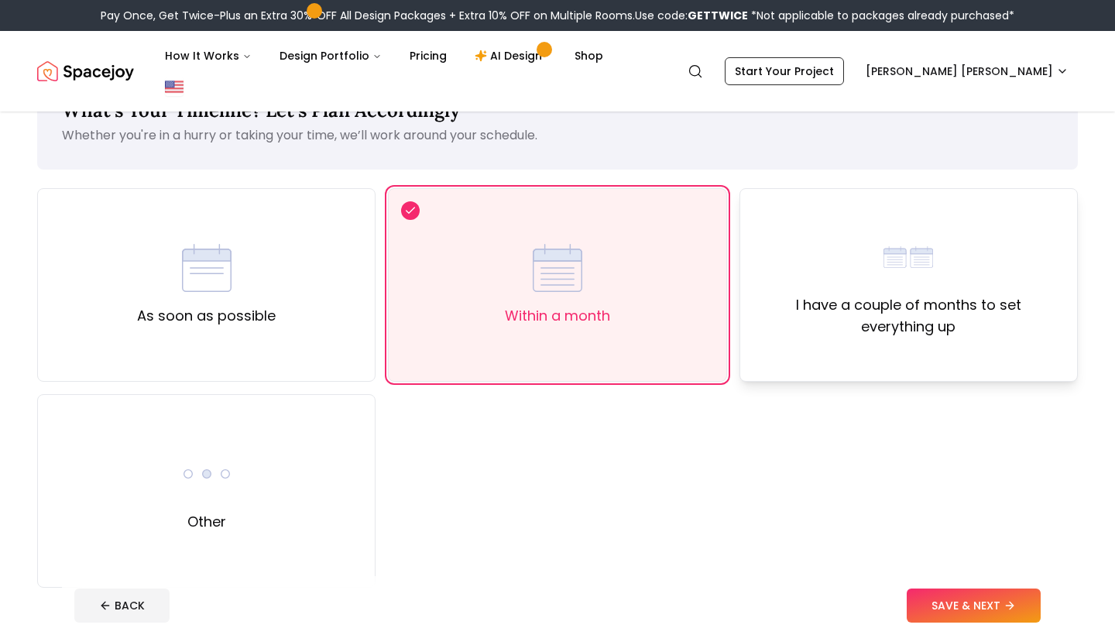
click at [962, 311] on div "I have a couple of months to set everything up" at bounding box center [908, 285] width 338 height 194
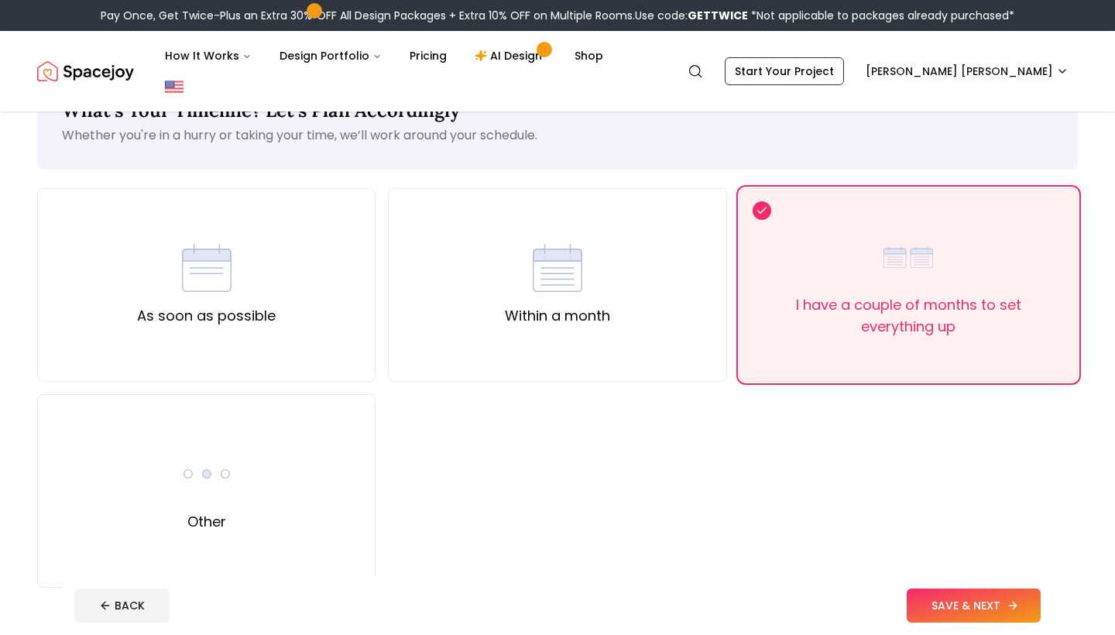
click at [965, 602] on button "SAVE & NEXT" at bounding box center [974, 605] width 134 height 34
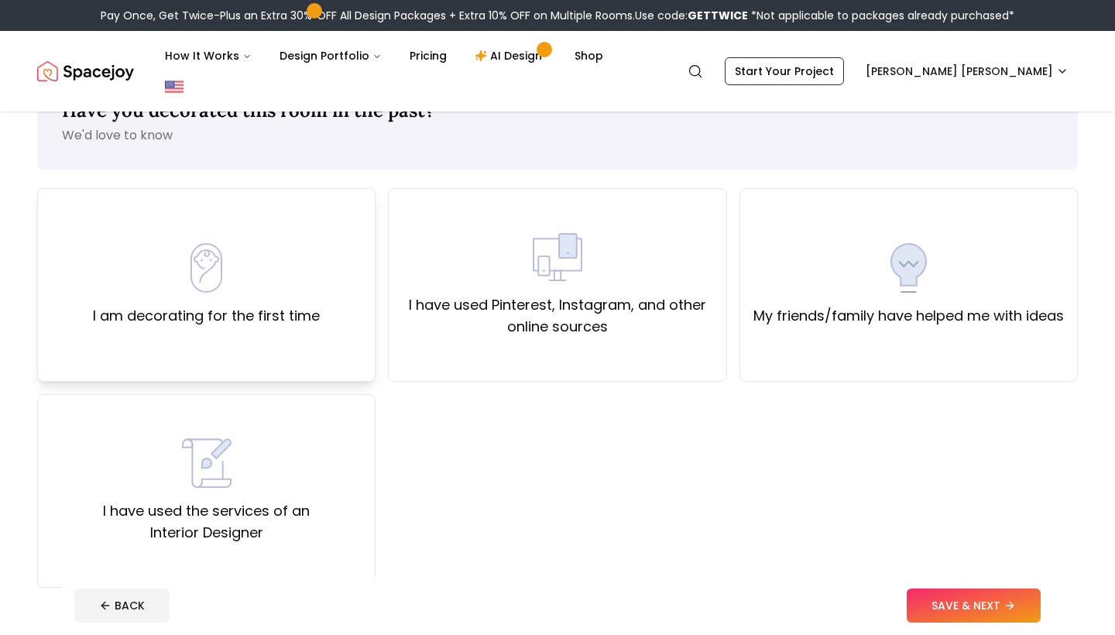
click at [328, 269] on div "I am decorating for the first time" at bounding box center [206, 285] width 338 height 194
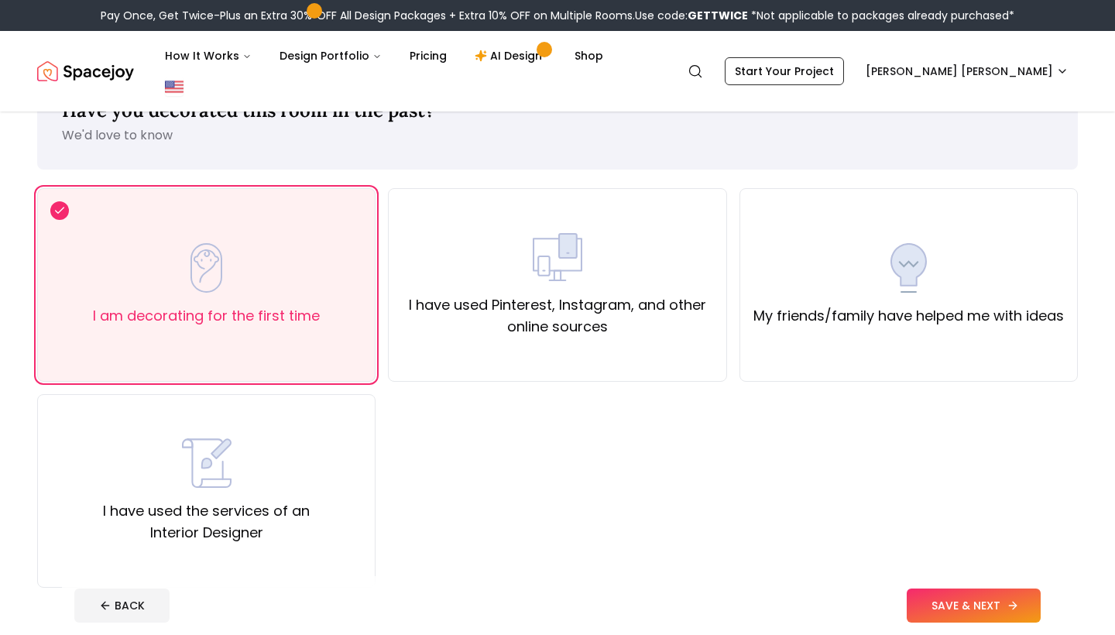
click at [917, 600] on button "SAVE & NEXT" at bounding box center [974, 605] width 134 height 34
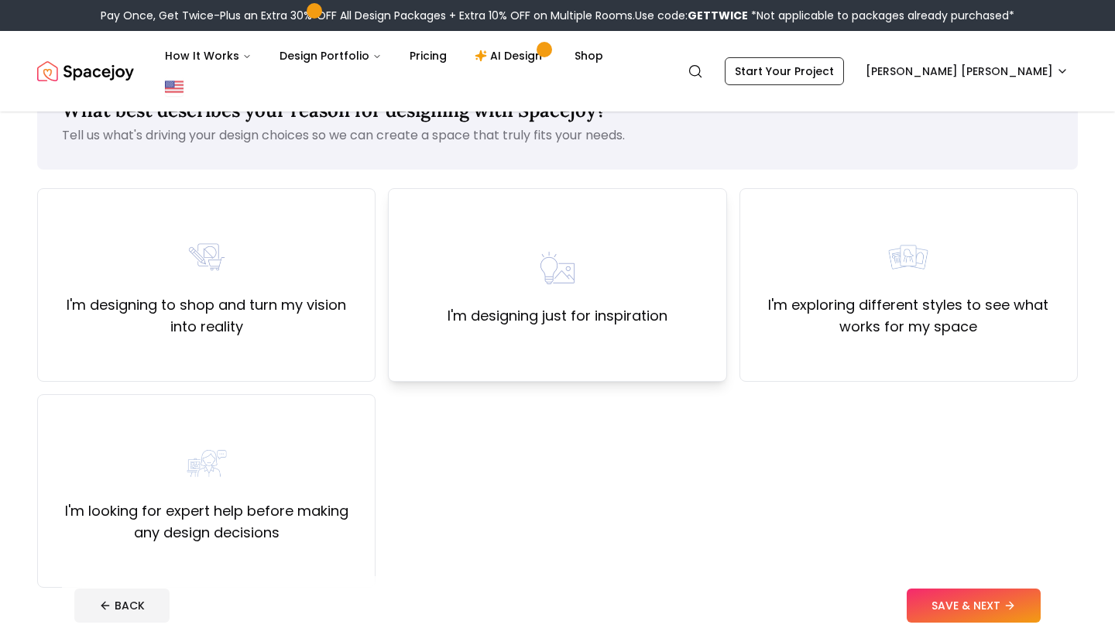
click at [616, 323] on div "I'm designing just for inspiration" at bounding box center [557, 285] width 338 height 194
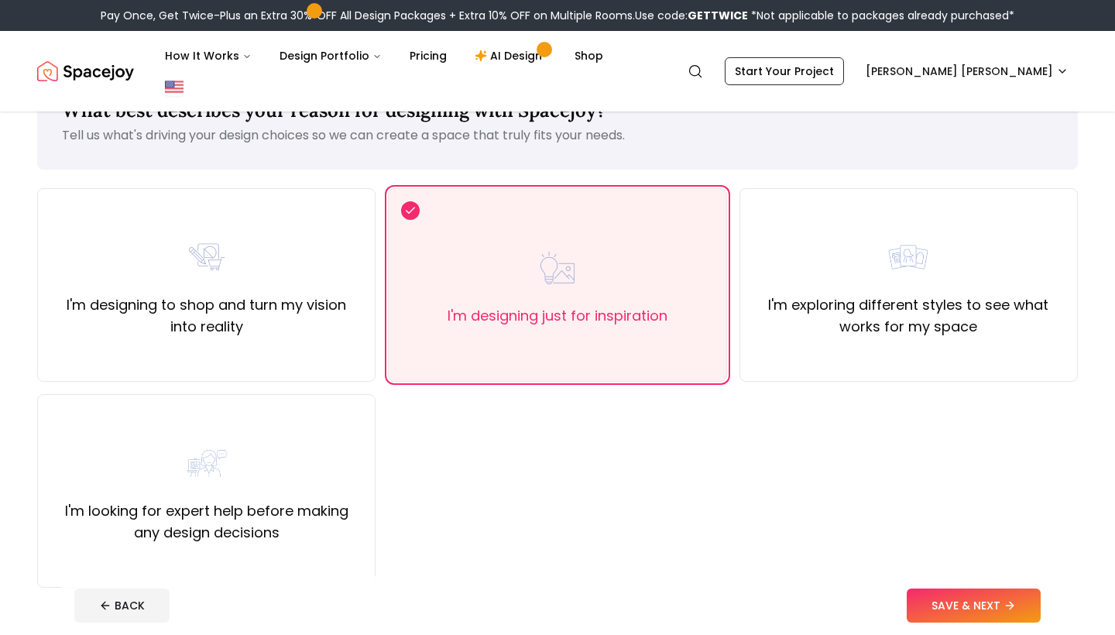
click at [960, 584] on footer "BACK SAVE & NEXT" at bounding box center [557, 605] width 991 height 59
click at [963, 602] on button "SAVE & NEXT" at bounding box center [974, 605] width 134 height 34
